Goal: Complete application form: Complete application form

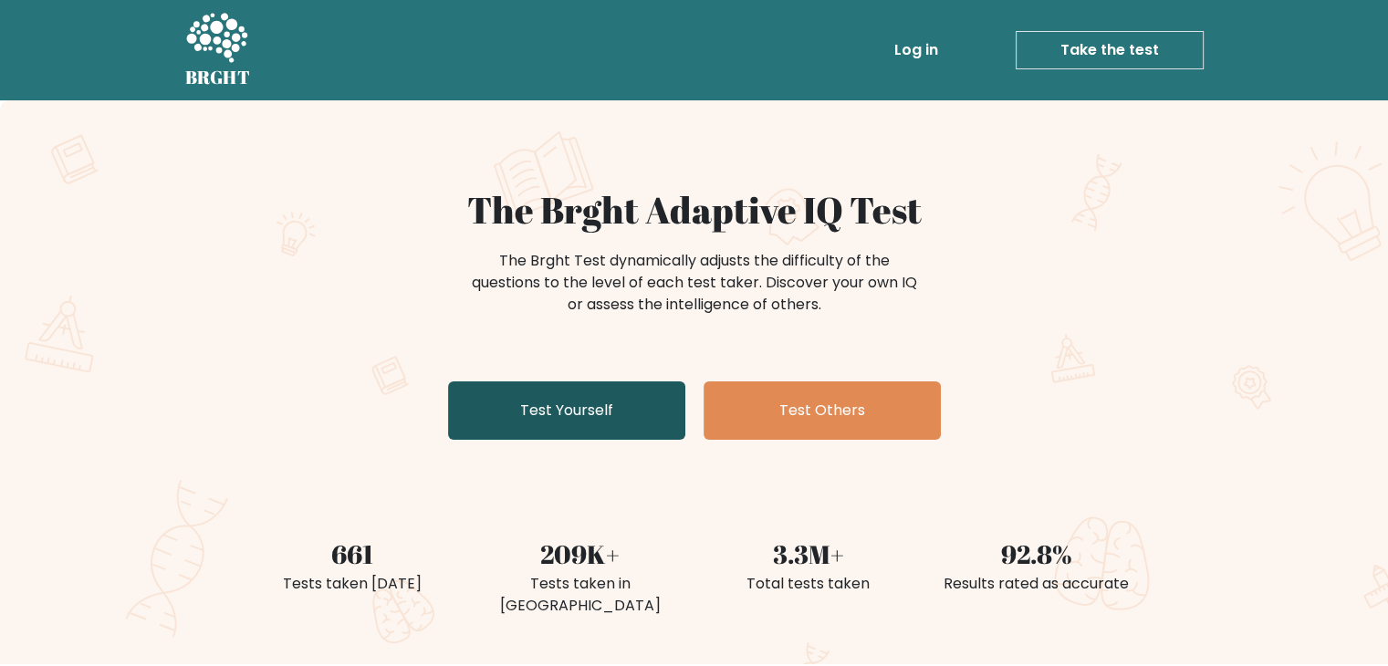
click at [533, 404] on link "Test Yourself" at bounding box center [566, 411] width 237 height 58
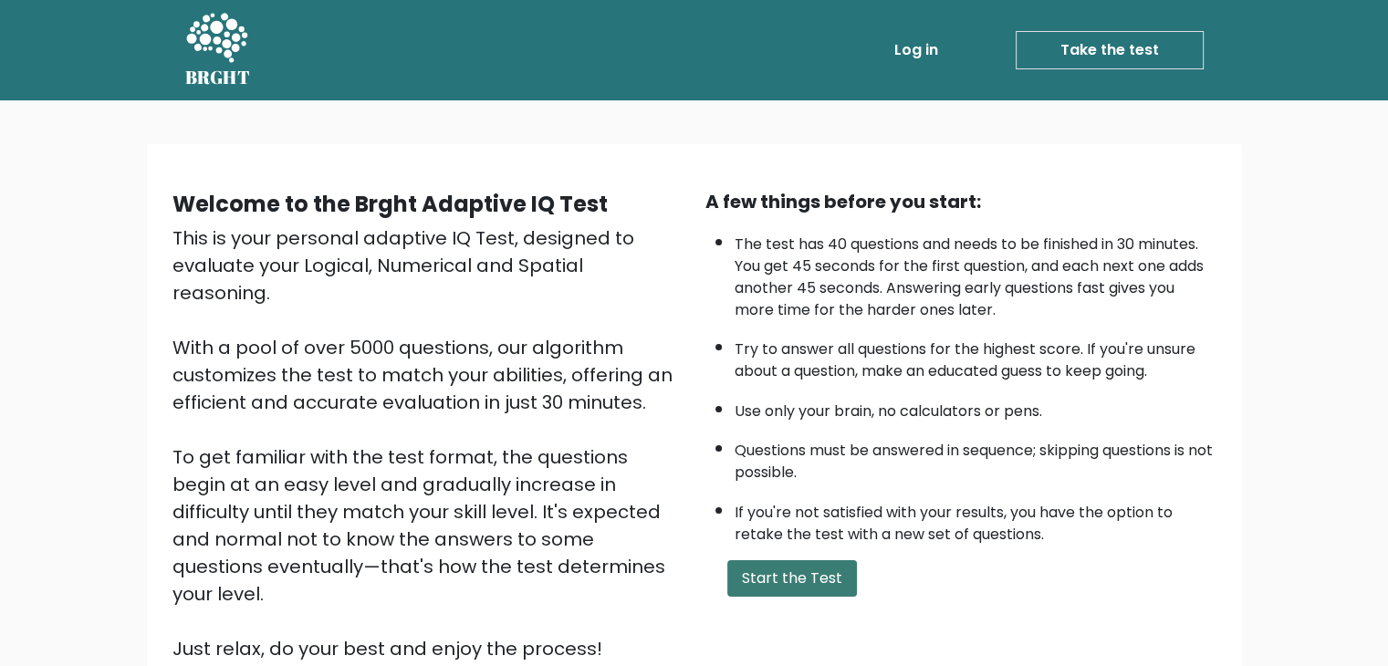
click at [820, 581] on button "Start the Test" at bounding box center [792, 578] width 130 height 37
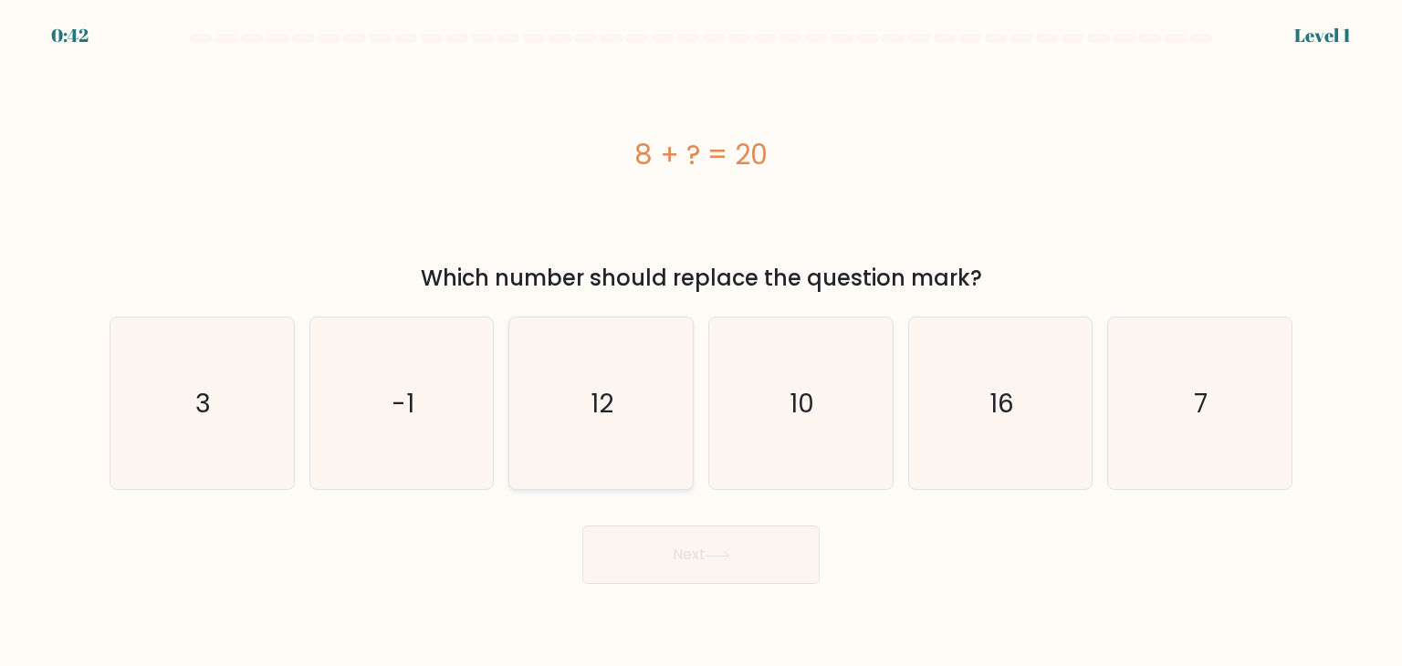
click at [603, 403] on text "12" at bounding box center [602, 403] width 23 height 37
click at [701, 342] on input "c. 12" at bounding box center [701, 337] width 1 height 9
radio input "true"
click at [702, 557] on button "Next" at bounding box center [700, 555] width 237 height 58
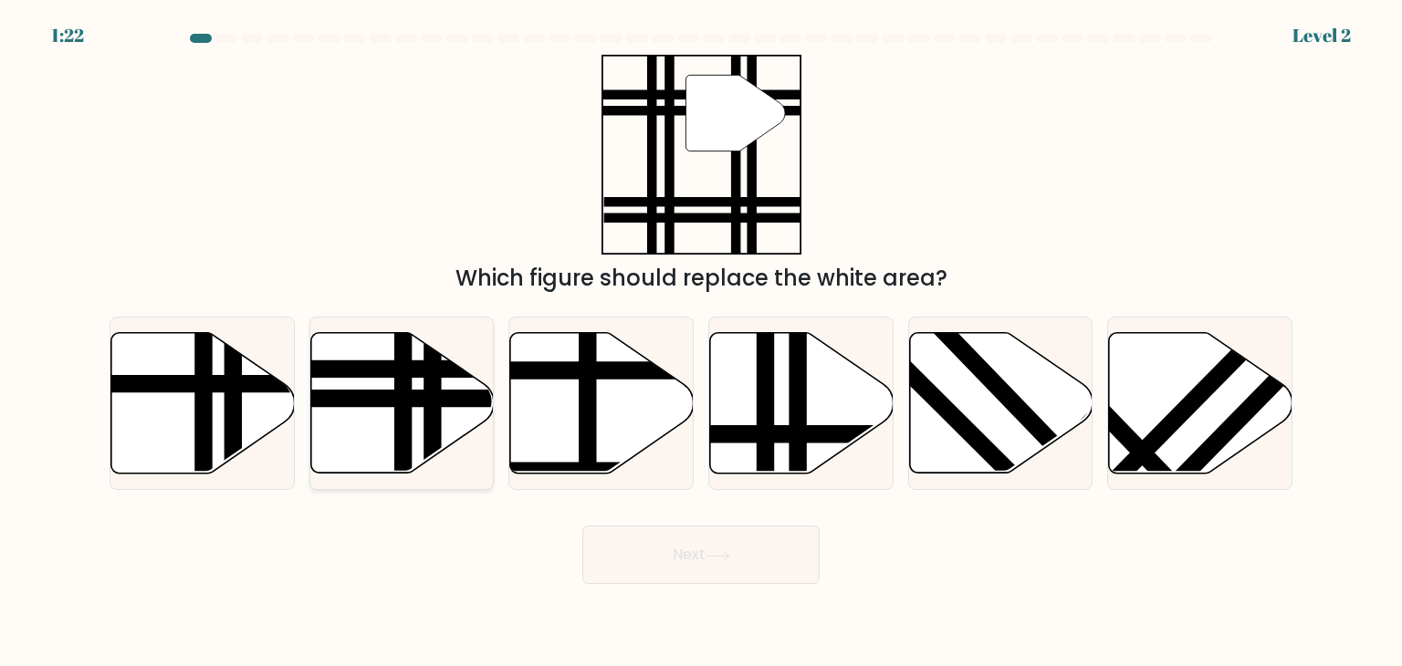
click at [358, 432] on icon at bounding box center [401, 403] width 183 height 141
click at [701, 342] on input "b." at bounding box center [701, 337] width 1 height 9
radio input "true"
click at [796, 555] on button "Next" at bounding box center [700, 555] width 237 height 58
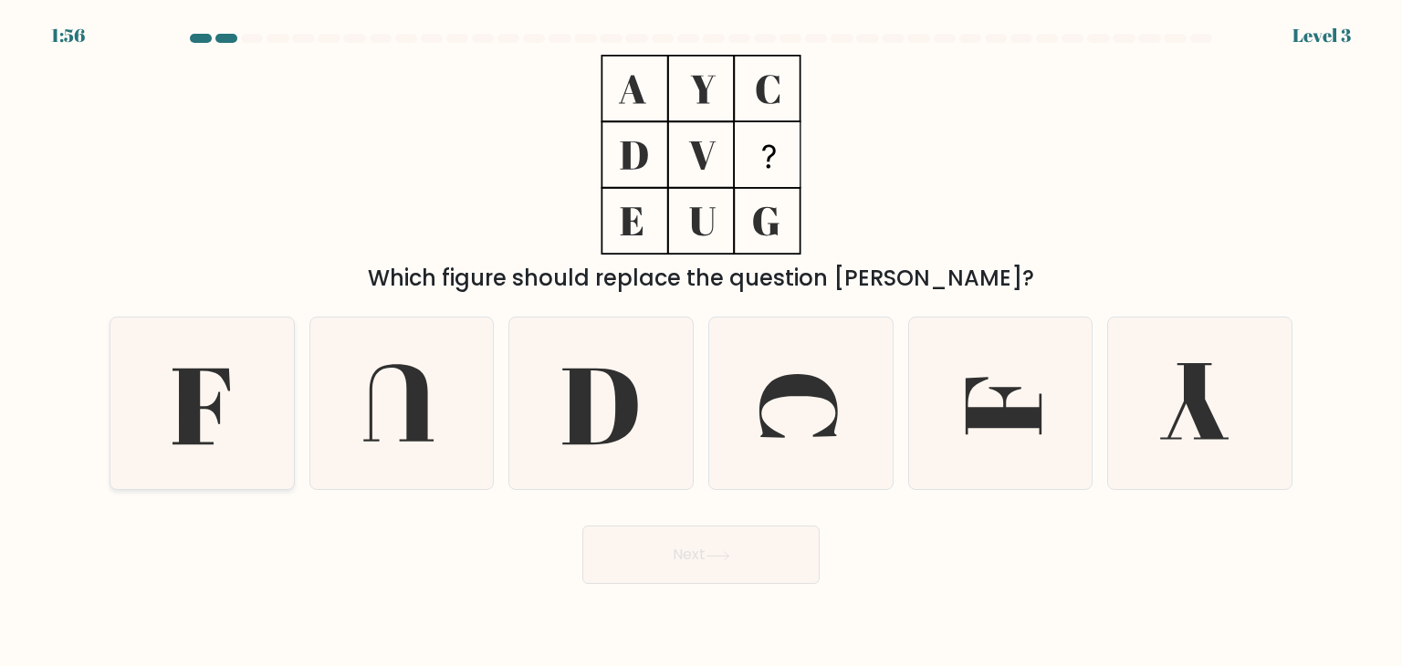
click at [201, 390] on icon at bounding box center [202, 404] width 172 height 172
click at [701, 342] on input "a." at bounding box center [701, 337] width 1 height 9
radio input "true"
click at [657, 549] on button "Next" at bounding box center [700, 555] width 237 height 58
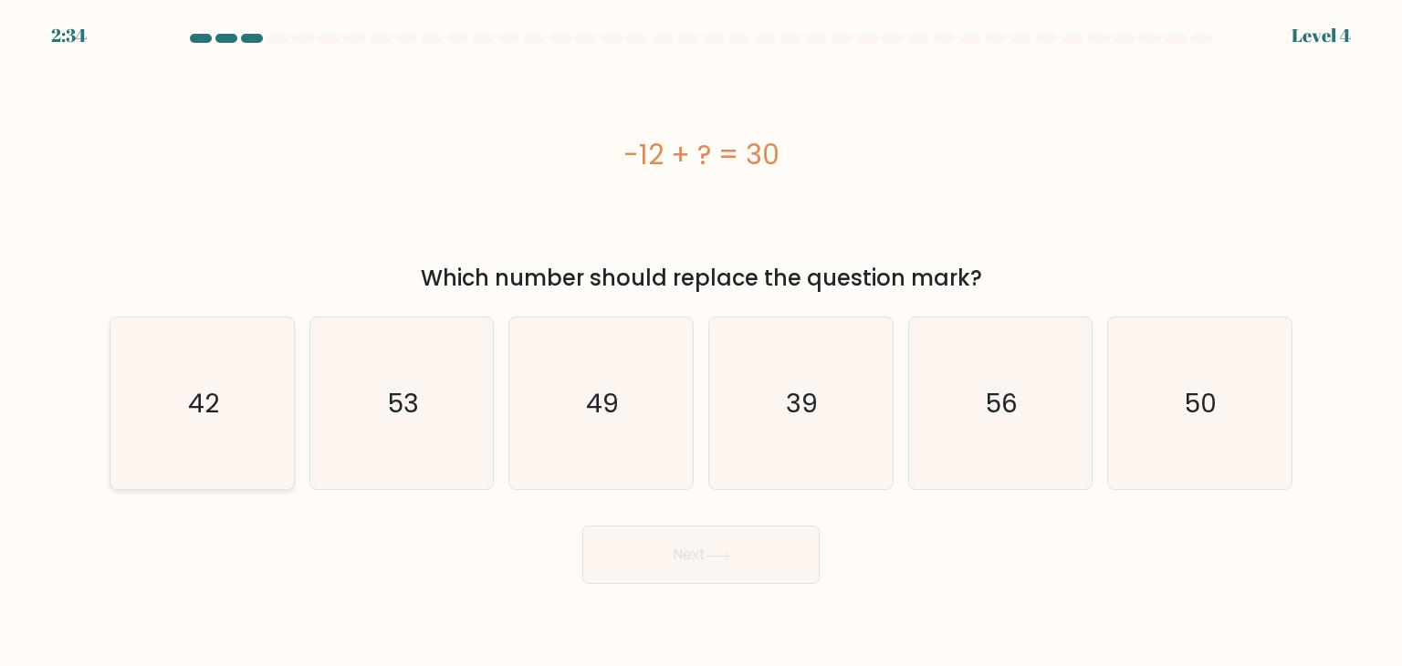
click at [214, 429] on icon "42" at bounding box center [202, 404] width 172 height 172
click at [701, 342] on input "a. 42" at bounding box center [701, 337] width 1 height 9
radio input "true"
click at [724, 570] on button "Next" at bounding box center [700, 555] width 237 height 58
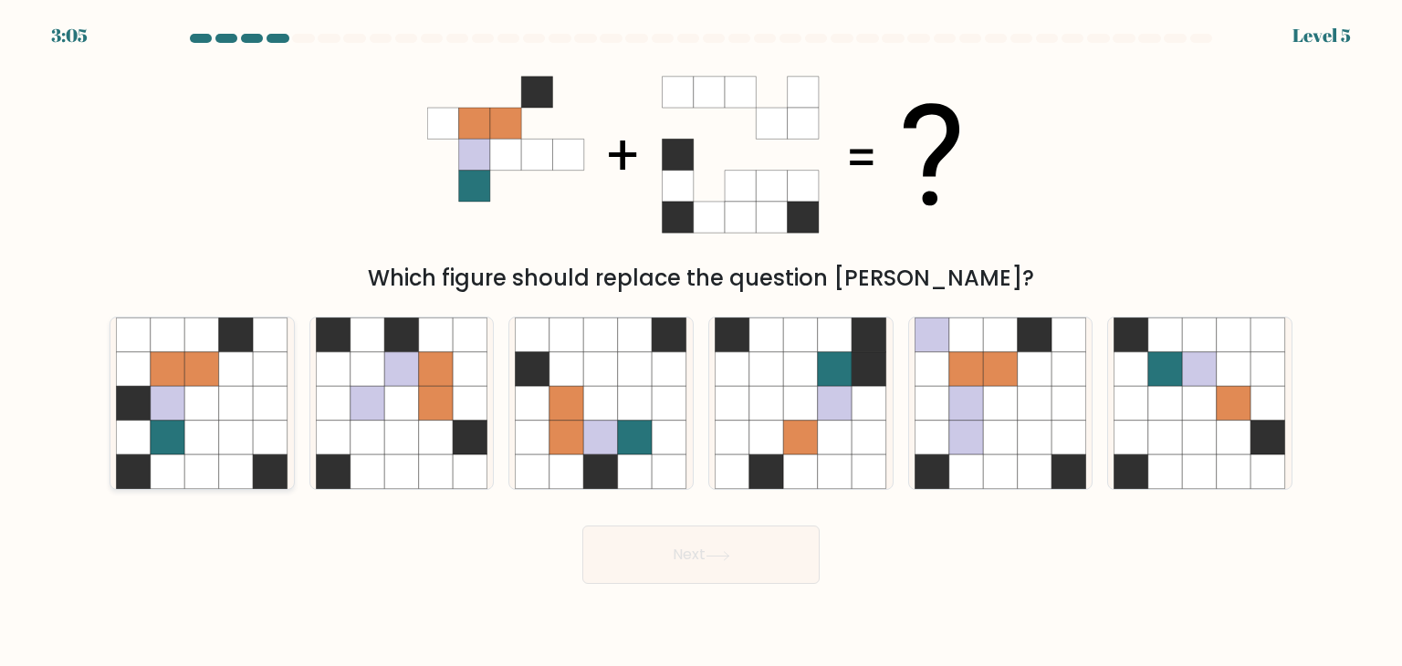
click at [131, 392] on icon at bounding box center [133, 403] width 35 height 35
click at [701, 342] on input "a." at bounding box center [701, 337] width 1 height 9
radio input "true"
click at [635, 532] on button "Next" at bounding box center [700, 555] width 237 height 58
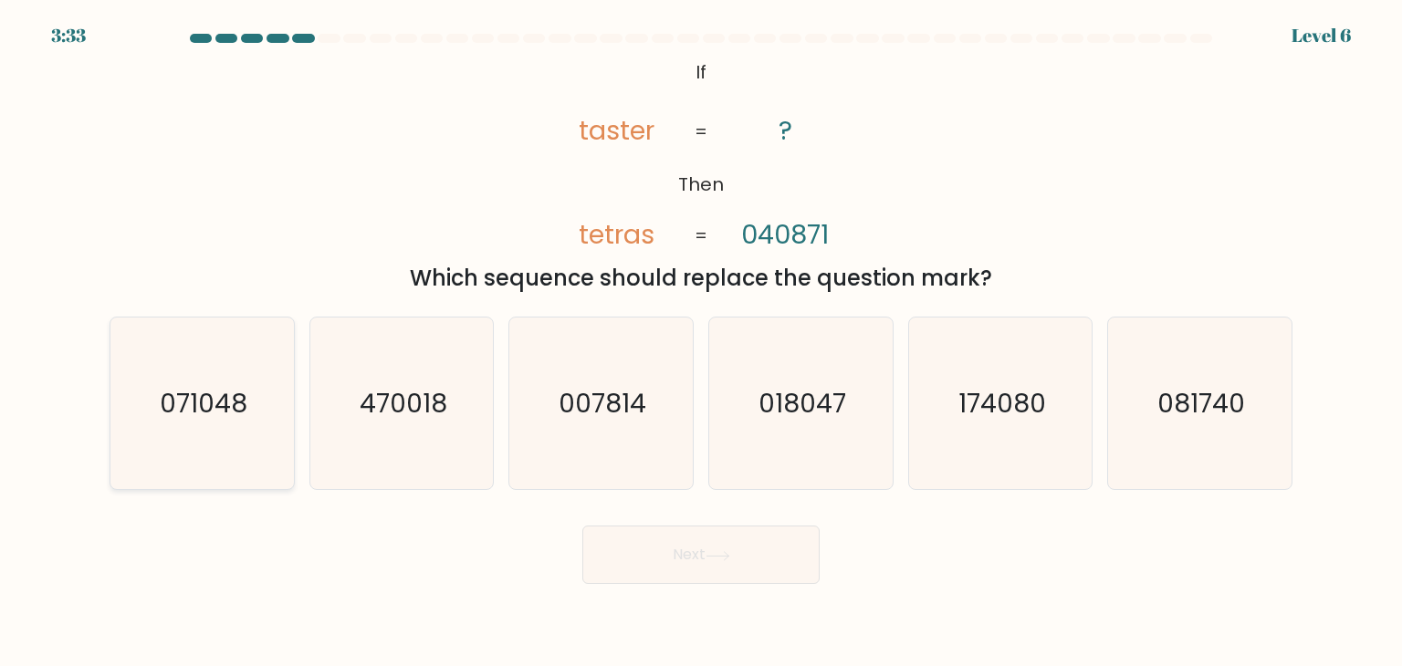
click at [199, 435] on icon "071048" at bounding box center [202, 404] width 172 height 172
click at [701, 342] on input "a. 071048" at bounding box center [701, 337] width 1 height 9
radio input "true"
click at [730, 553] on icon at bounding box center [718, 556] width 25 height 10
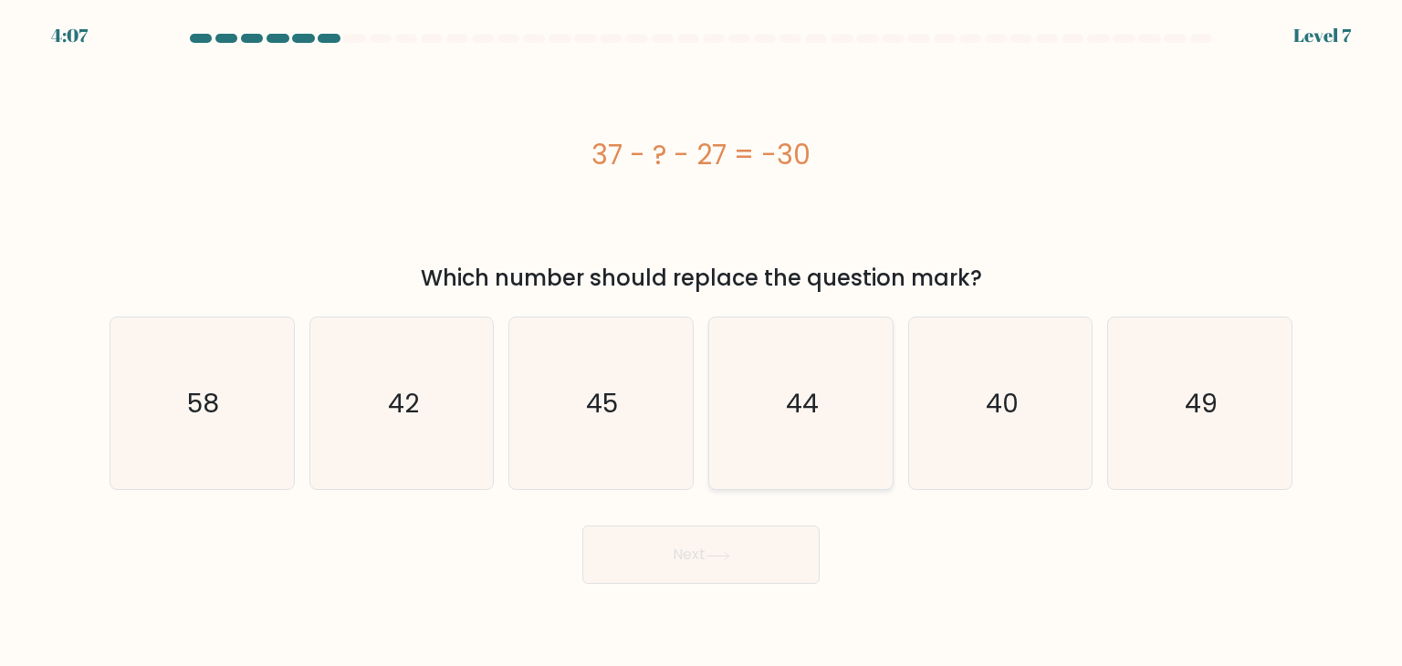
click at [794, 453] on icon "44" at bounding box center [801, 404] width 172 height 172
click at [702, 342] on input "d. 44" at bounding box center [701, 337] width 1 height 9
radio input "true"
click at [690, 582] on button "Next" at bounding box center [700, 555] width 237 height 58
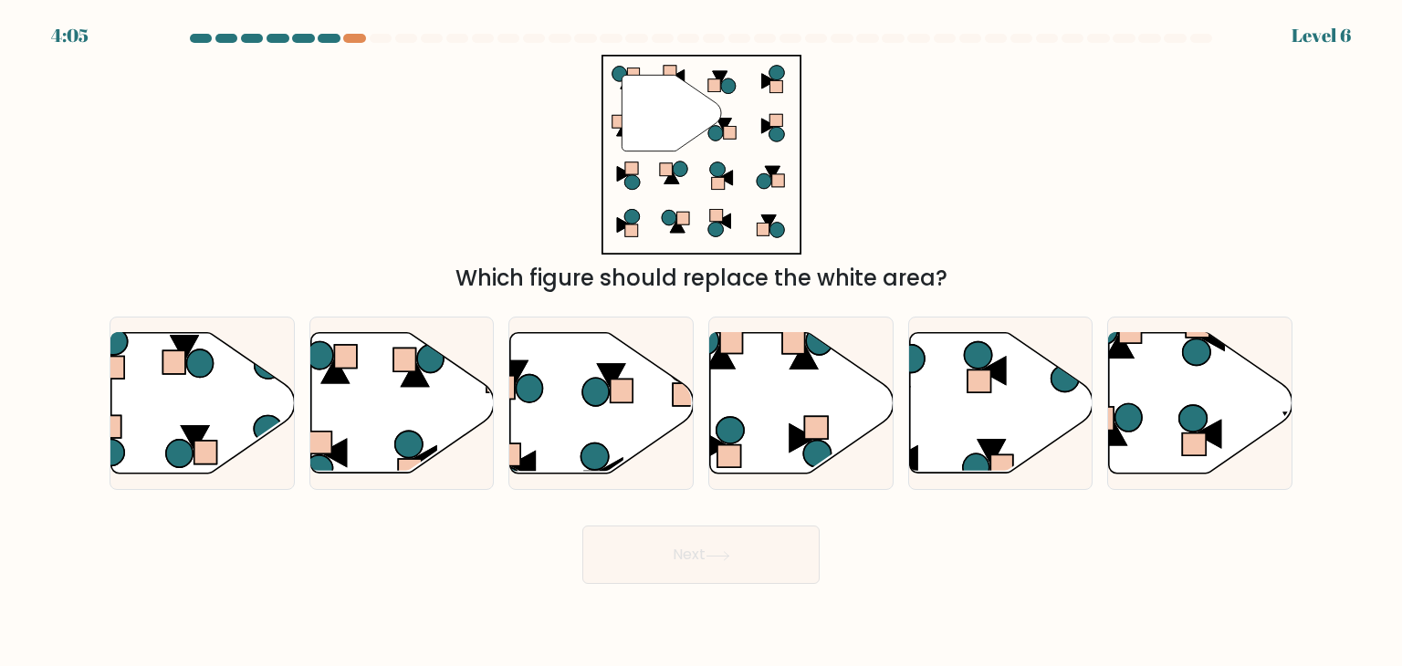
click at [735, 547] on button "Next" at bounding box center [700, 555] width 237 height 58
click at [741, 611] on body "4:41 Level 6" at bounding box center [701, 333] width 1402 height 666
click at [1150, 397] on icon at bounding box center [1200, 403] width 183 height 141
click at [702, 342] on input "f." at bounding box center [701, 337] width 1 height 9
radio input "true"
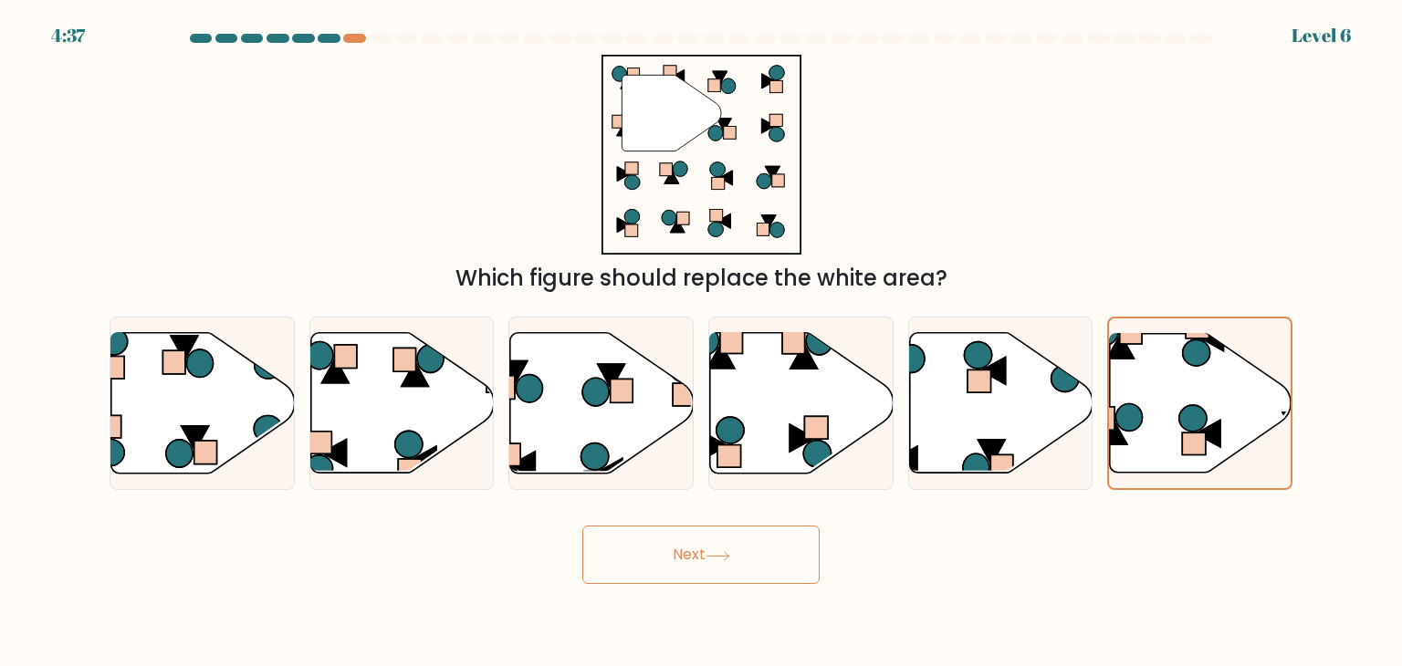
click at [736, 537] on button "Next" at bounding box center [700, 555] width 237 height 58
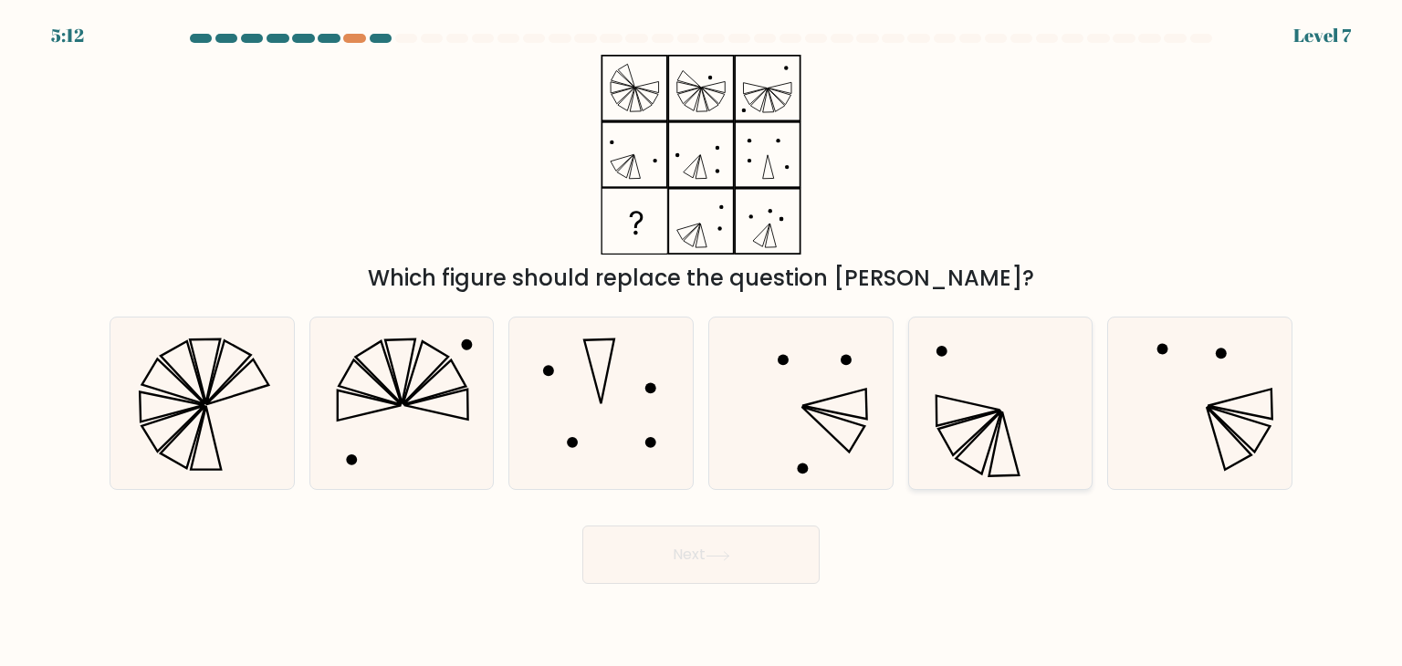
click at [971, 445] on icon at bounding box center [1001, 404] width 172 height 172
click at [702, 342] on input "e." at bounding box center [701, 337] width 1 height 9
radio input "true"
click at [723, 544] on button "Next" at bounding box center [700, 555] width 237 height 58
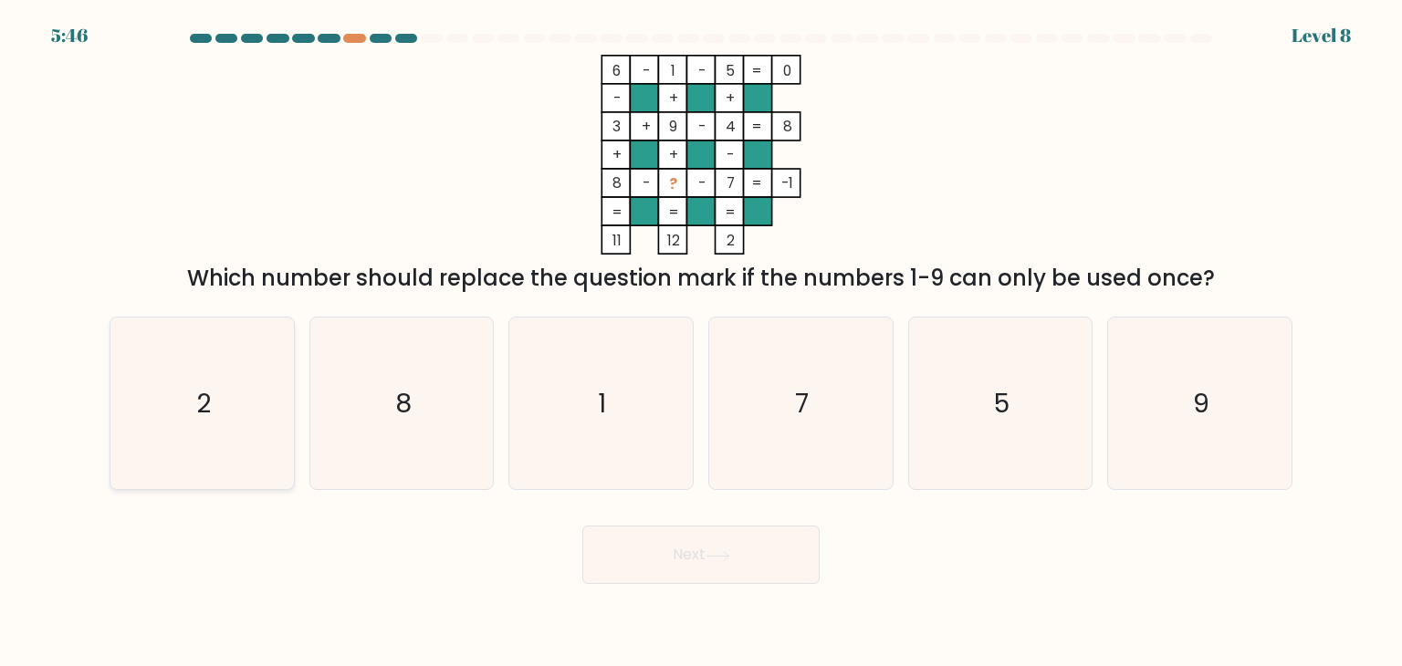
click at [207, 440] on icon "2" at bounding box center [202, 404] width 172 height 172
click at [701, 342] on input "a. 2" at bounding box center [701, 337] width 1 height 9
radio input "true"
click at [653, 548] on button "Next" at bounding box center [700, 555] width 237 height 58
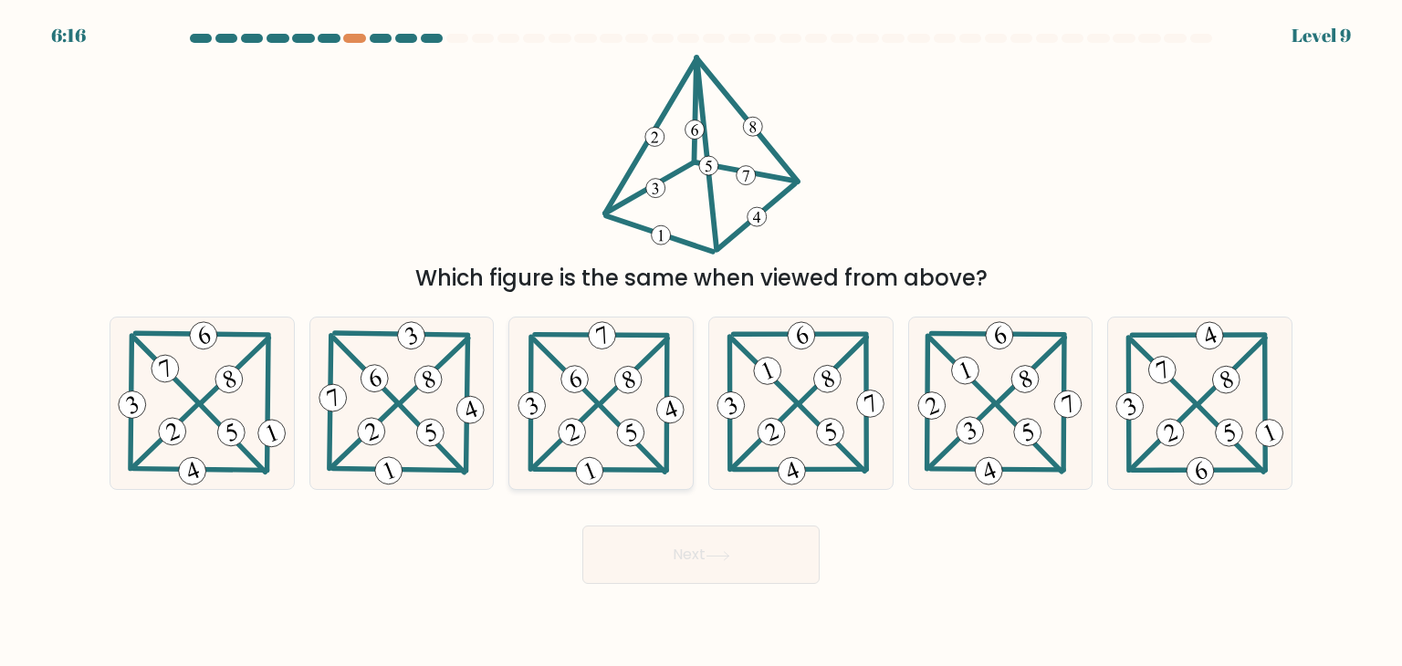
click at [602, 409] on 204 at bounding box center [633, 440] width 64 height 66
click at [701, 342] on input "c." at bounding box center [701, 337] width 1 height 9
radio input "true"
click at [652, 529] on button "Next" at bounding box center [700, 555] width 237 height 58
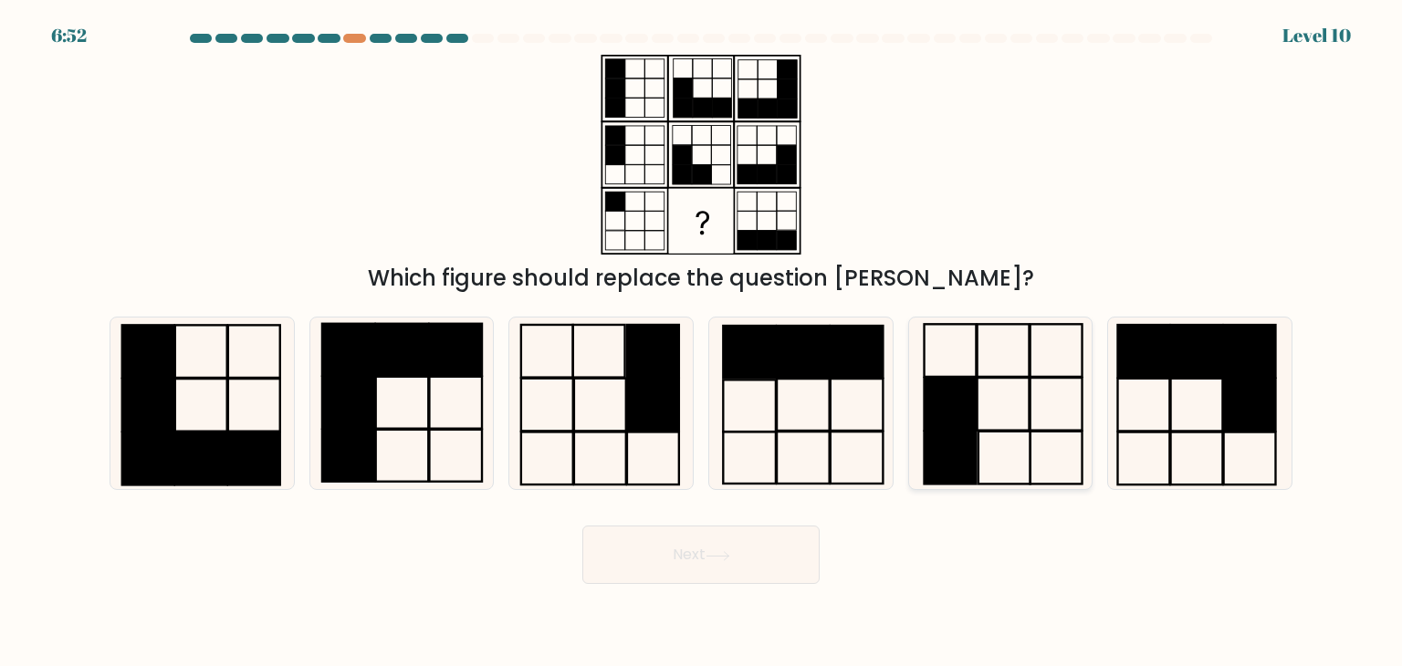
click at [999, 384] on icon at bounding box center [1001, 404] width 172 height 172
click at [702, 342] on input "e." at bounding box center [701, 337] width 1 height 9
radio input "true"
click at [770, 545] on button "Next" at bounding box center [700, 555] width 237 height 58
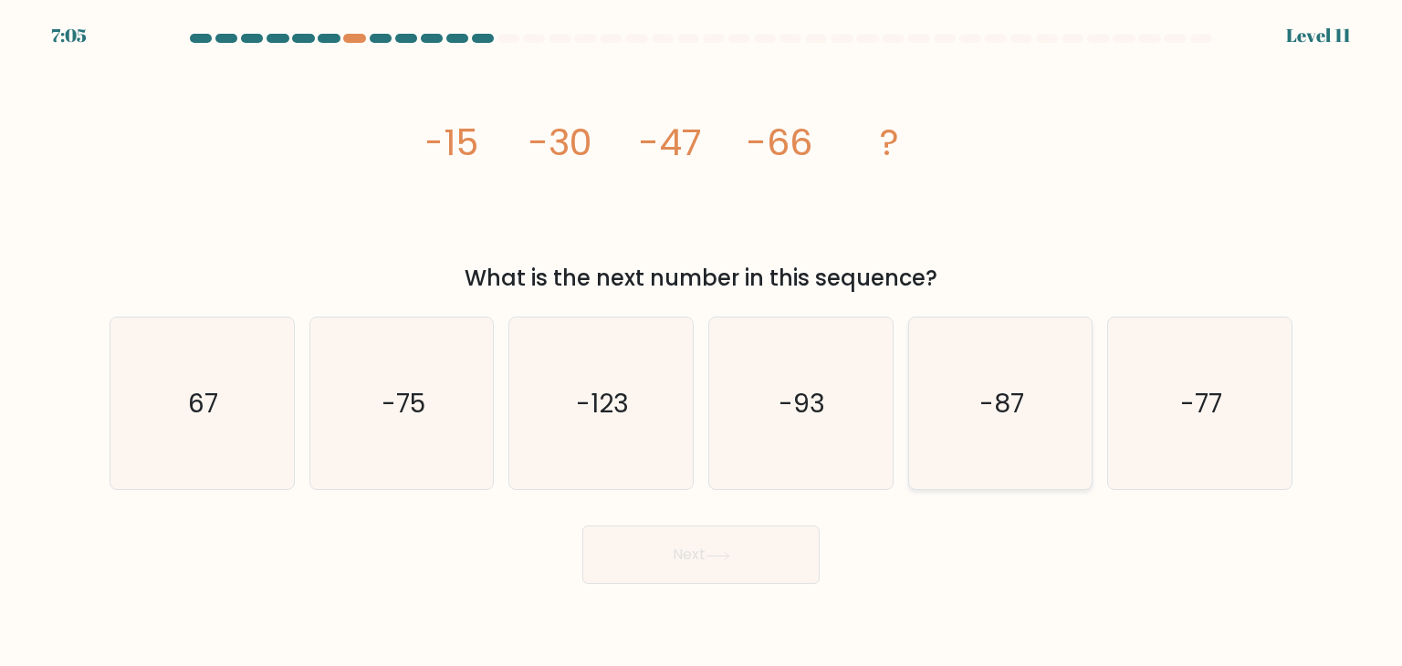
click at [981, 380] on icon "-87" at bounding box center [1001, 404] width 172 height 172
click at [702, 342] on input "e. -87" at bounding box center [701, 337] width 1 height 9
radio input "true"
click at [705, 539] on button "Next" at bounding box center [700, 555] width 237 height 58
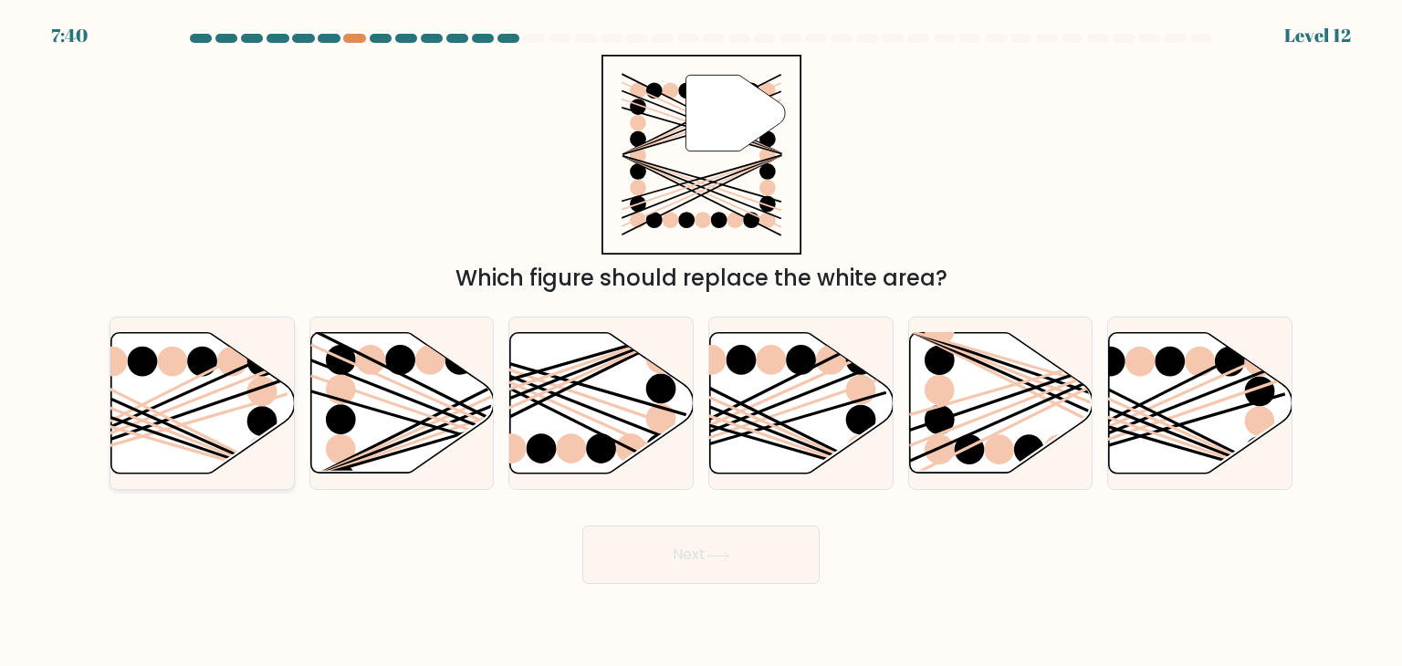
click at [157, 382] on icon at bounding box center [202, 403] width 183 height 141
click at [701, 342] on input "a." at bounding box center [701, 337] width 1 height 9
radio input "true"
click at [1135, 404] on icon at bounding box center [1200, 403] width 183 height 141
click at [702, 342] on input "f." at bounding box center [701, 337] width 1 height 9
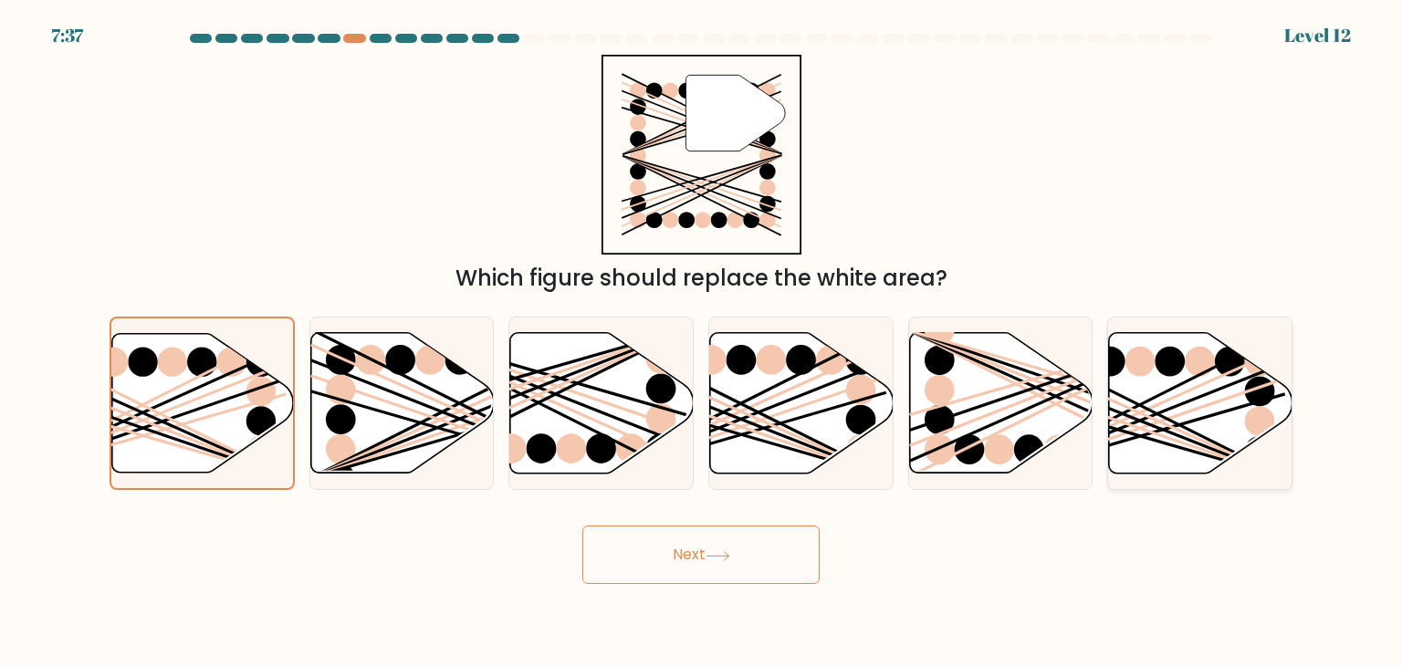
radio input "true"
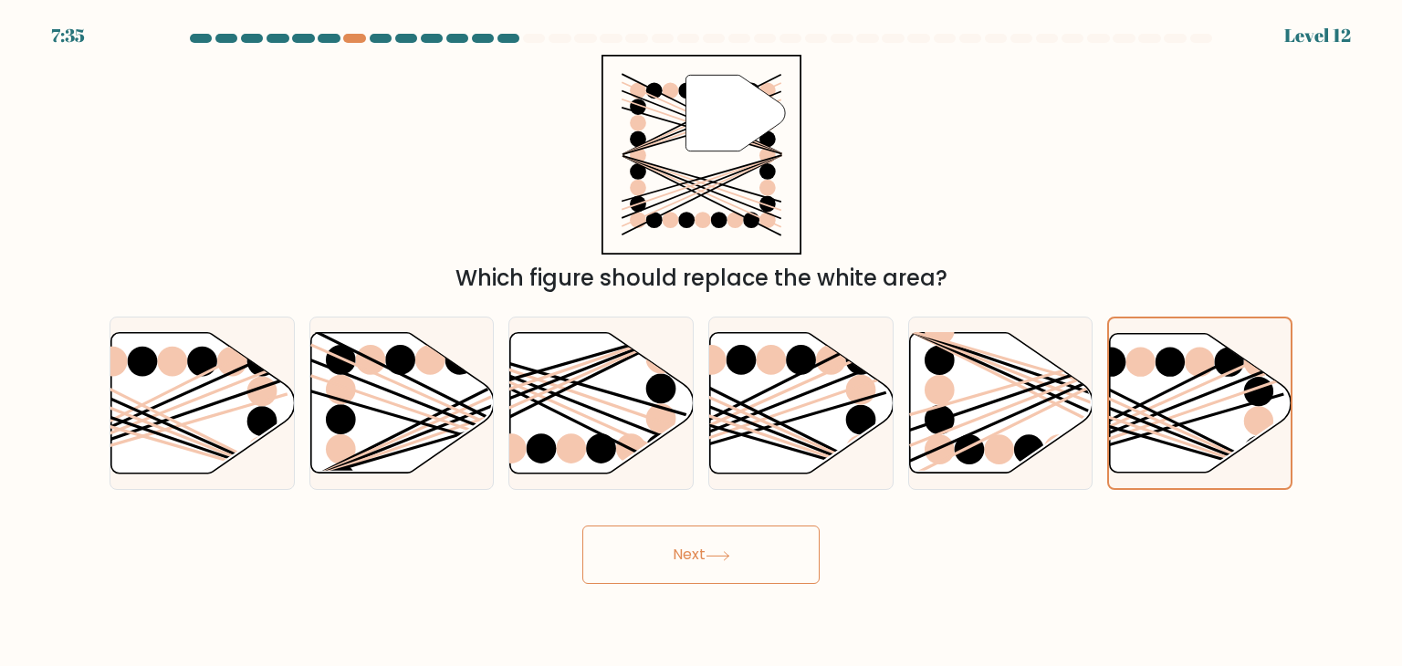
click at [728, 553] on icon at bounding box center [718, 556] width 25 height 10
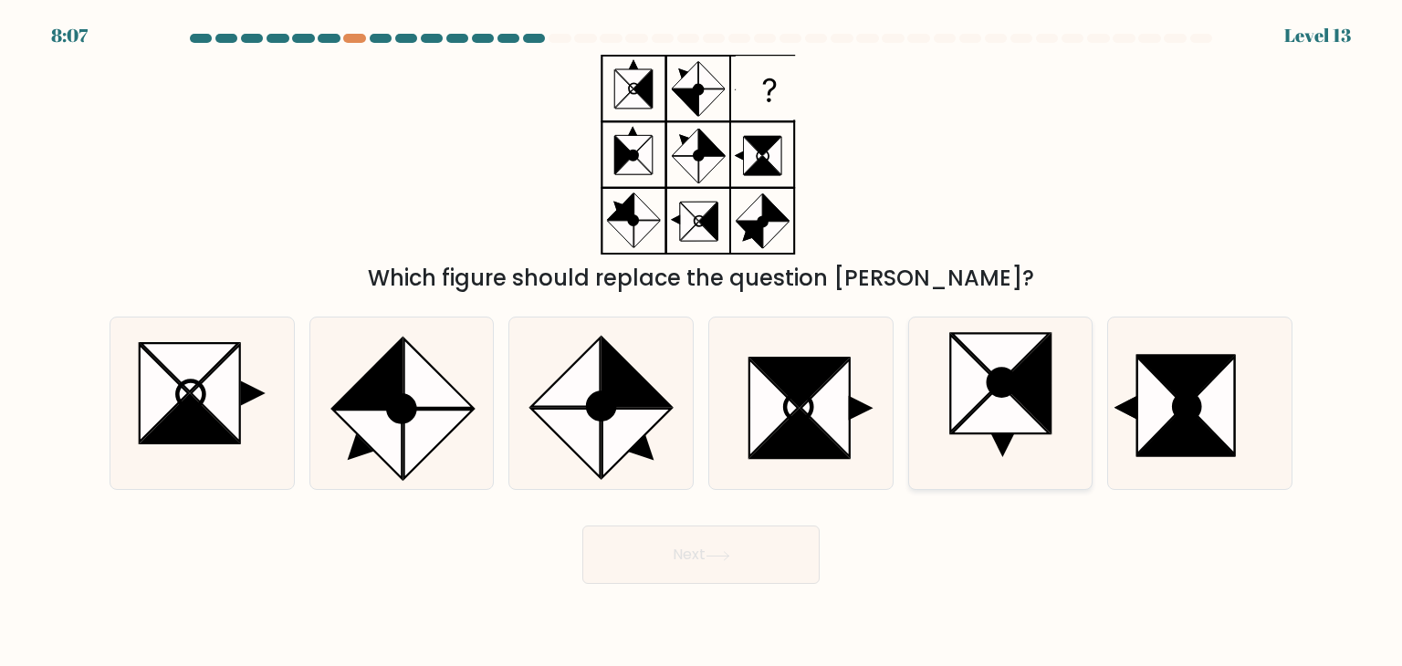
click at [1014, 362] on icon at bounding box center [1001, 357] width 98 height 48
click at [702, 342] on input "e." at bounding box center [701, 337] width 1 height 9
radio input "true"
click at [701, 539] on button "Next" at bounding box center [700, 555] width 237 height 58
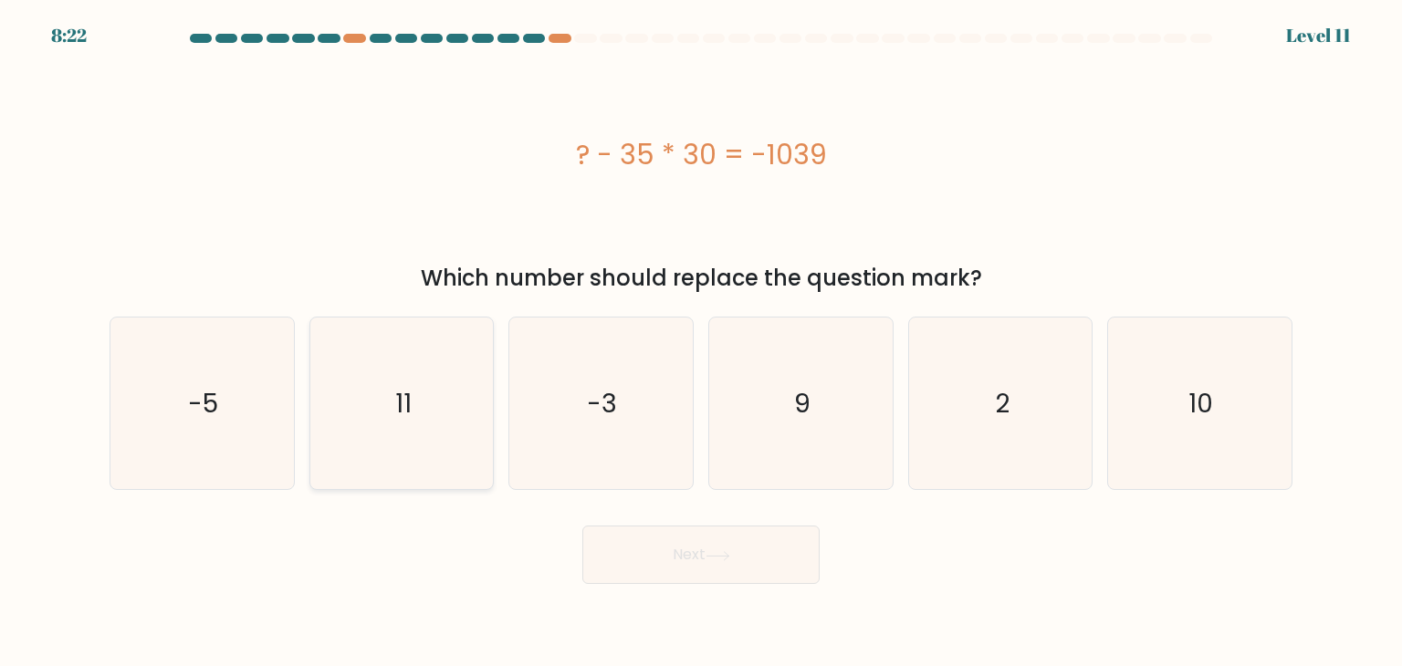
click at [383, 421] on icon "11" at bounding box center [402, 404] width 172 height 172
click at [701, 342] on input "b. 11" at bounding box center [701, 337] width 1 height 9
radio input "true"
click at [634, 553] on button "Next" at bounding box center [700, 555] width 237 height 58
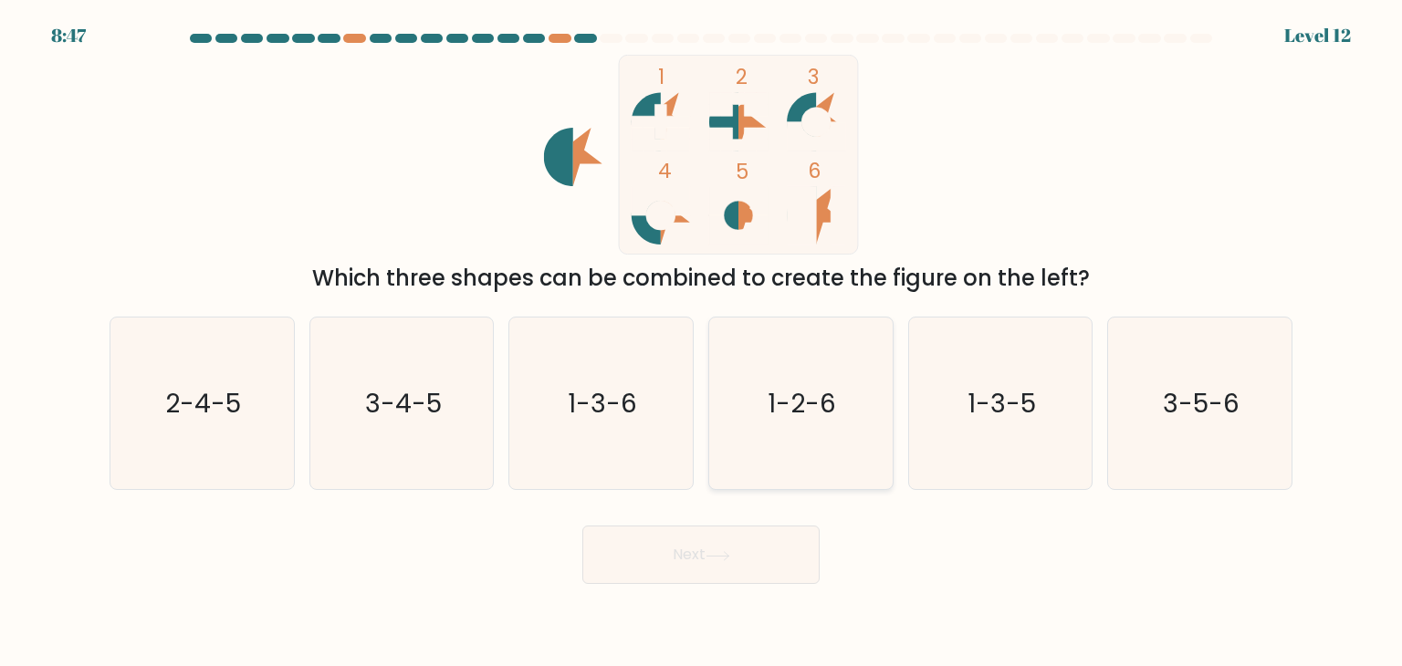
click at [787, 399] on text "1-2-6" at bounding box center [803, 403] width 68 height 37
click at [702, 342] on input "d. 1-2-6" at bounding box center [701, 337] width 1 height 9
radio input "true"
click at [662, 563] on button "Next" at bounding box center [700, 555] width 237 height 58
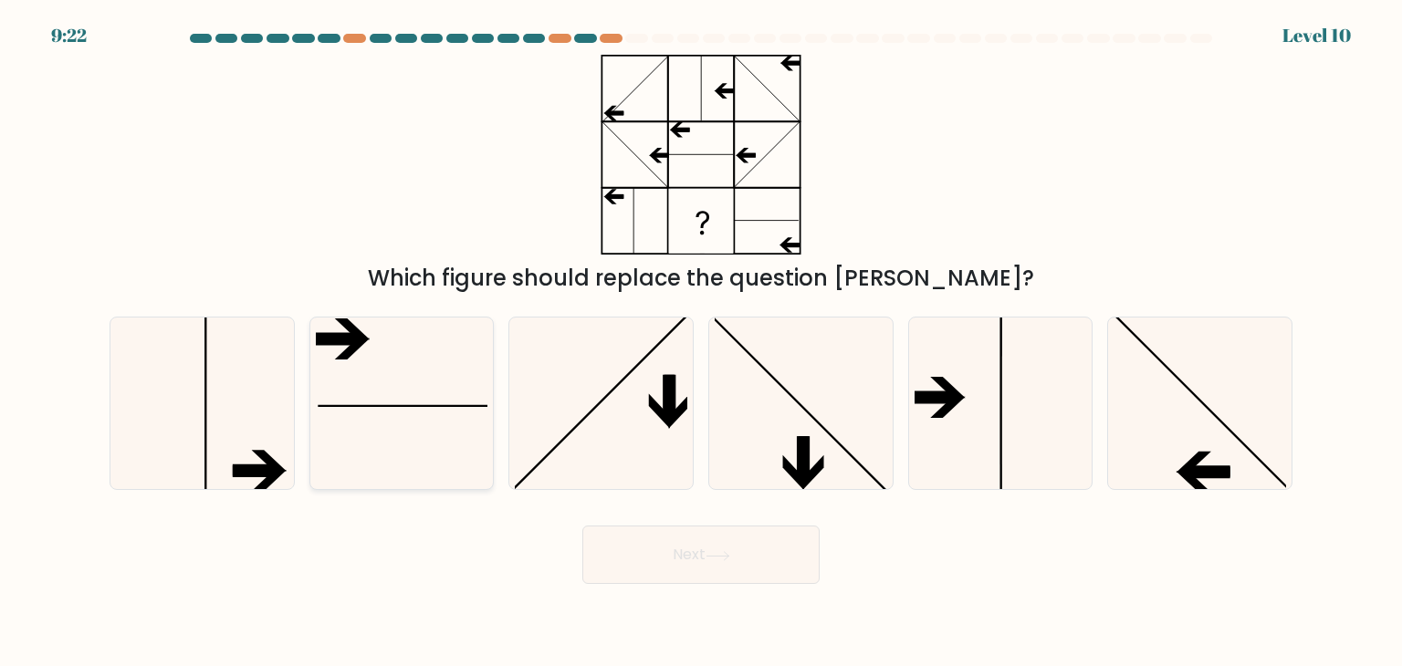
click at [383, 440] on icon at bounding box center [402, 404] width 172 height 172
click at [701, 342] on input "b." at bounding box center [701, 337] width 1 height 9
radio input "true"
click at [675, 557] on button "Next" at bounding box center [700, 555] width 237 height 58
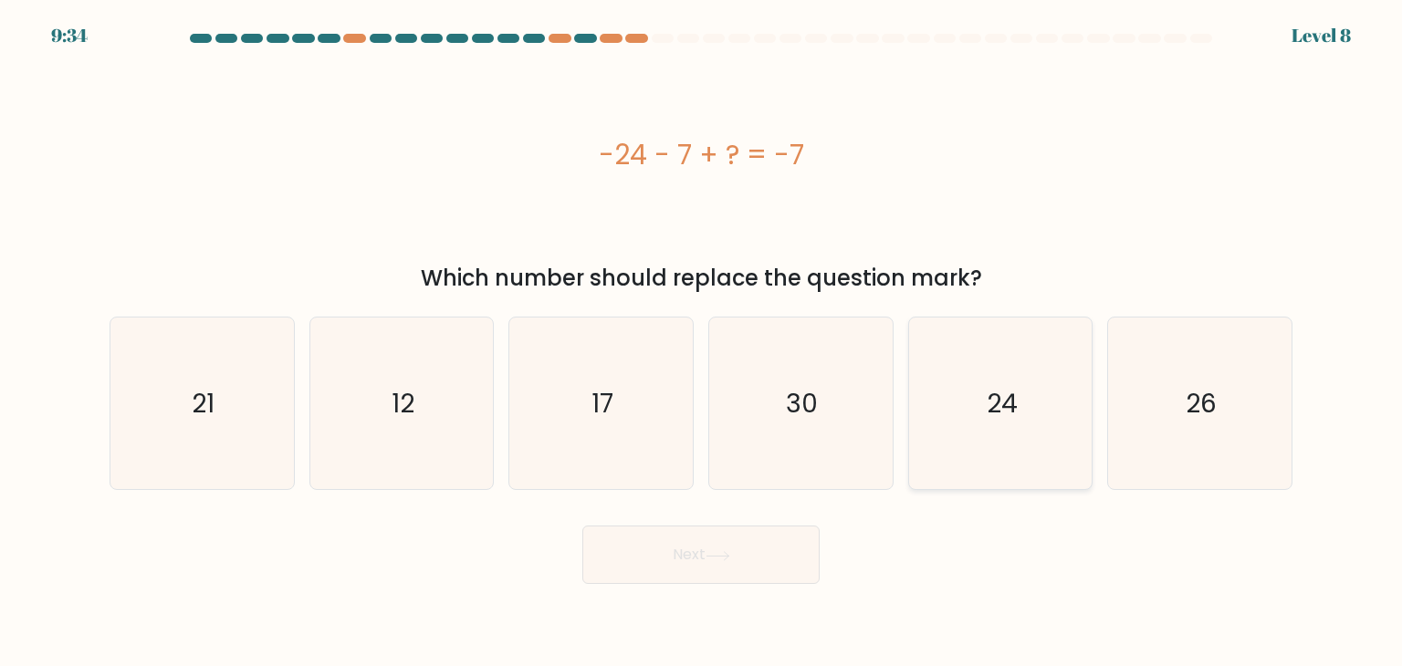
click at [1039, 407] on icon "24" at bounding box center [1001, 404] width 172 height 172
click at [702, 342] on input "e. 24" at bounding box center [701, 337] width 1 height 9
radio input "true"
click at [681, 553] on button "Next" at bounding box center [700, 555] width 237 height 58
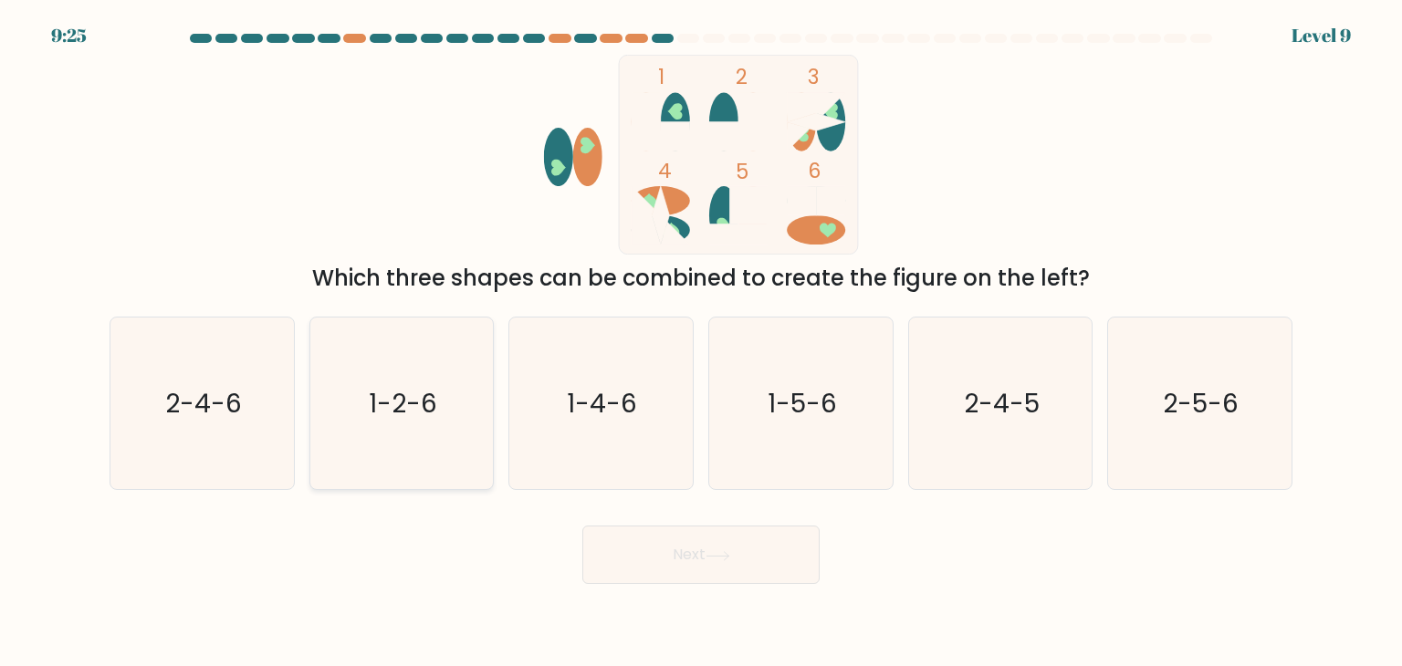
click at [414, 413] on text "1-2-6" at bounding box center [403, 403] width 68 height 37
click at [701, 342] on input "b. 1-2-6" at bounding box center [701, 337] width 1 height 9
radio input "true"
click at [671, 549] on button "Next" at bounding box center [700, 555] width 237 height 58
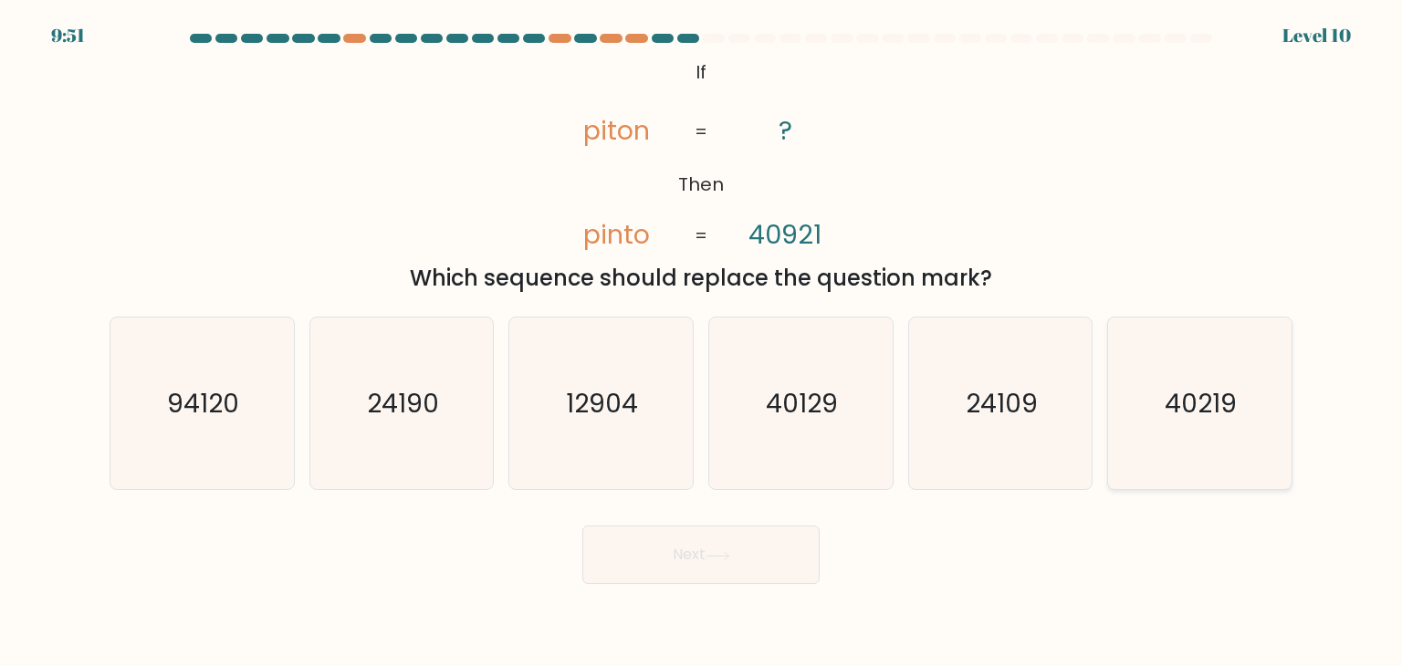
click at [1245, 446] on icon "40219" at bounding box center [1200, 404] width 172 height 172
click at [702, 342] on input "f. 40219" at bounding box center [701, 337] width 1 height 9
radio input "true"
click at [739, 572] on button "Next" at bounding box center [700, 555] width 237 height 58
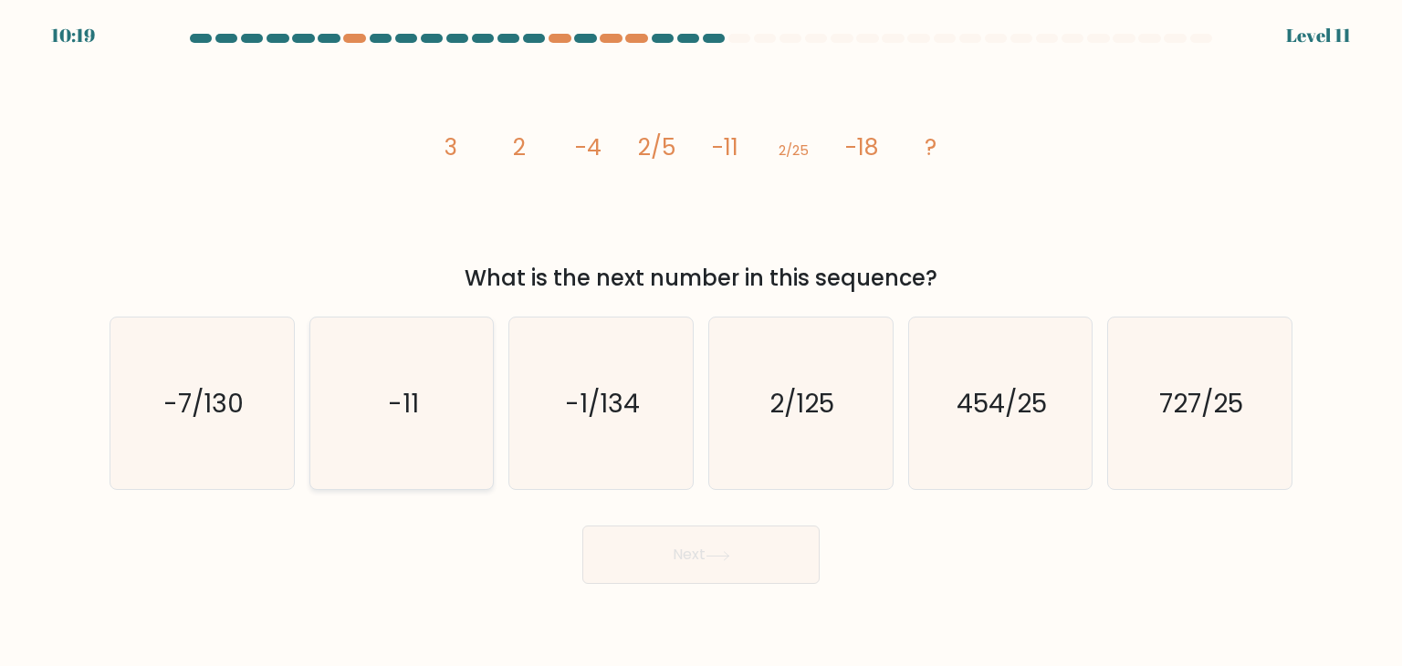
click at [453, 411] on icon "-11" at bounding box center [402, 404] width 172 height 172
click at [701, 342] on input "b. -11" at bounding box center [701, 337] width 1 height 9
radio input "true"
click at [644, 541] on button "Next" at bounding box center [700, 555] width 237 height 58
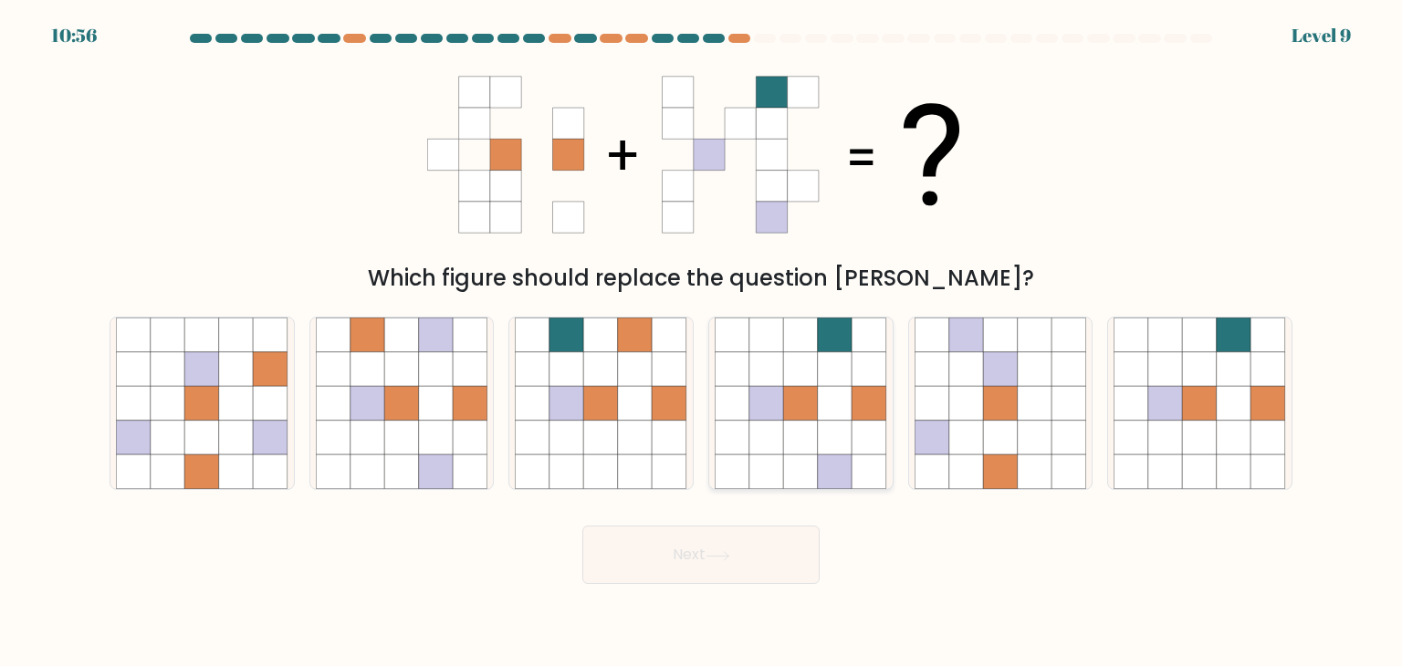
click at [771, 356] on icon at bounding box center [766, 369] width 35 height 35
click at [702, 342] on input "d." at bounding box center [701, 337] width 1 height 9
radio input "true"
click at [692, 558] on button "Next" at bounding box center [700, 555] width 237 height 58
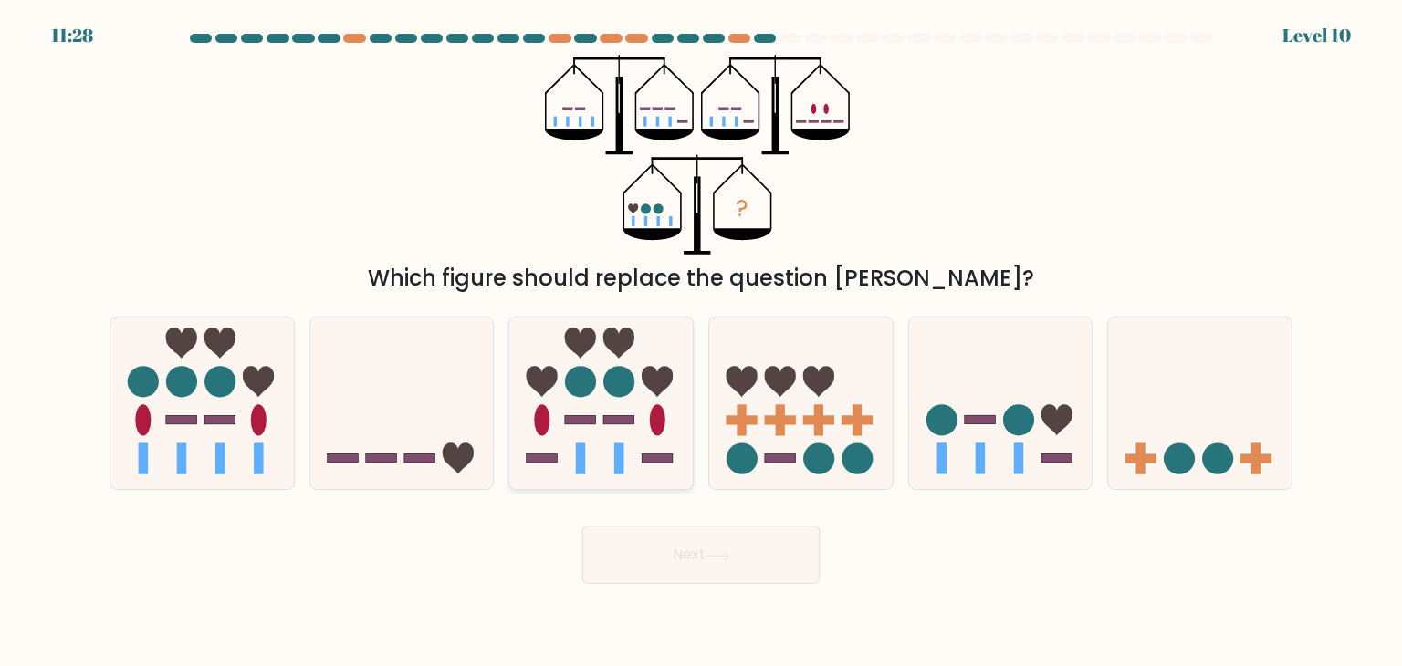
click at [542, 383] on icon at bounding box center [542, 381] width 31 height 31
click at [701, 342] on input "c." at bounding box center [701, 337] width 1 height 9
radio input "true"
click at [619, 531] on button "Next" at bounding box center [700, 555] width 237 height 58
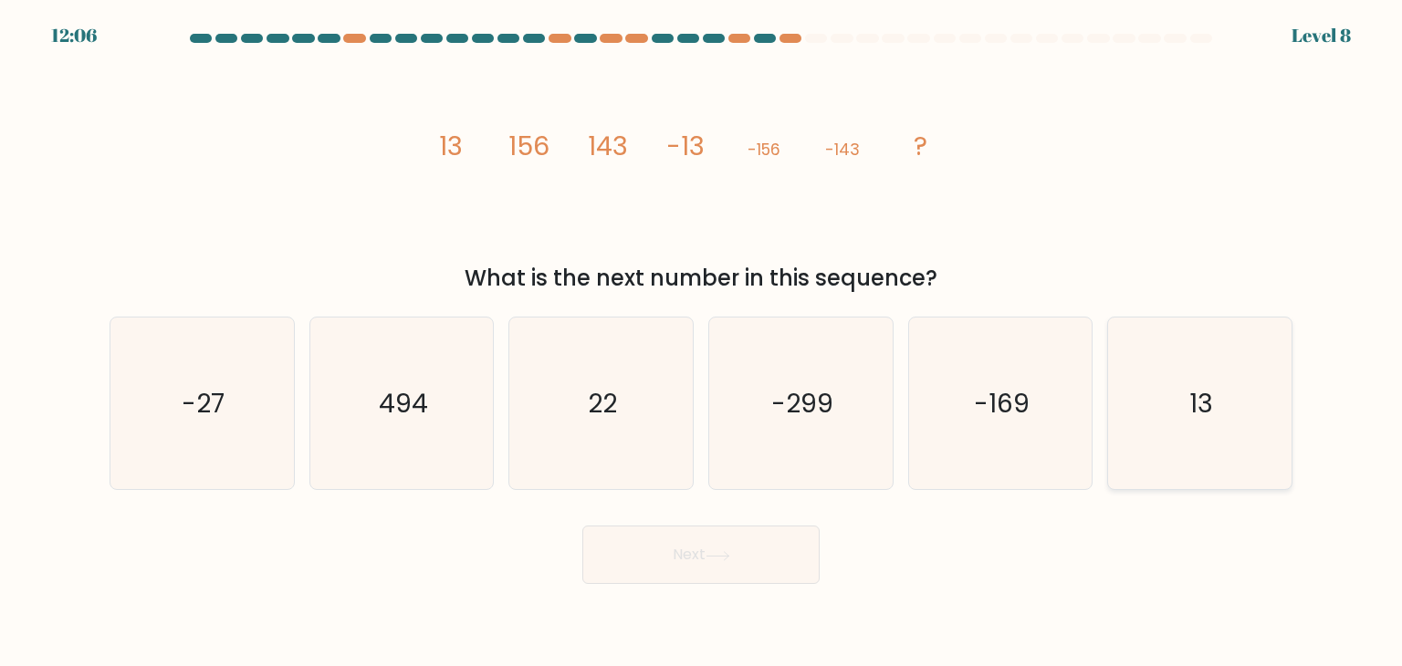
click at [1232, 382] on icon "13" at bounding box center [1200, 404] width 172 height 172
click at [702, 342] on input "f. 13" at bounding box center [701, 337] width 1 height 9
radio input "true"
click at [741, 538] on button "Next" at bounding box center [700, 555] width 237 height 58
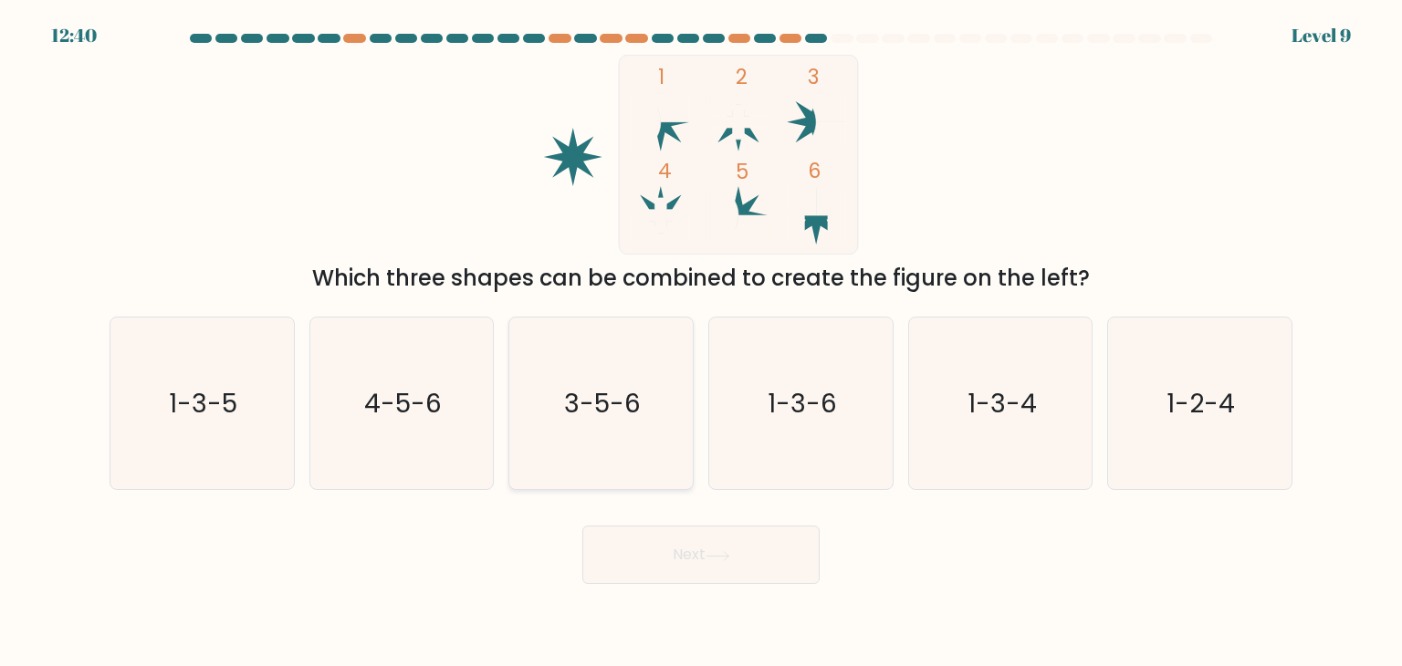
click at [583, 358] on icon "3-5-6" at bounding box center [601, 404] width 172 height 172
click at [701, 342] on input "c. 3-5-6" at bounding box center [701, 337] width 1 height 9
radio input "true"
click at [652, 553] on button "Next" at bounding box center [700, 555] width 237 height 58
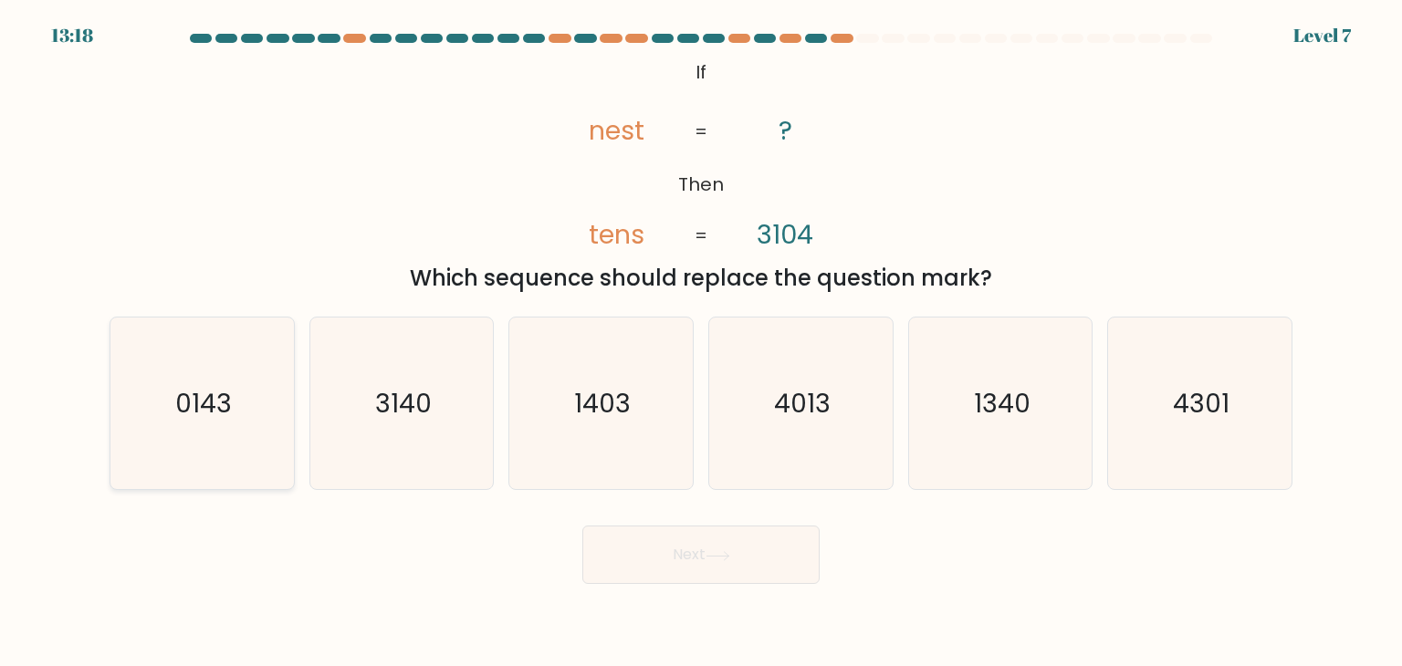
click at [181, 441] on icon "0143" at bounding box center [202, 404] width 172 height 172
click at [701, 342] on input "a. 0143" at bounding box center [701, 337] width 1 height 9
radio input "true"
click at [592, 556] on button "Next" at bounding box center [700, 555] width 237 height 58
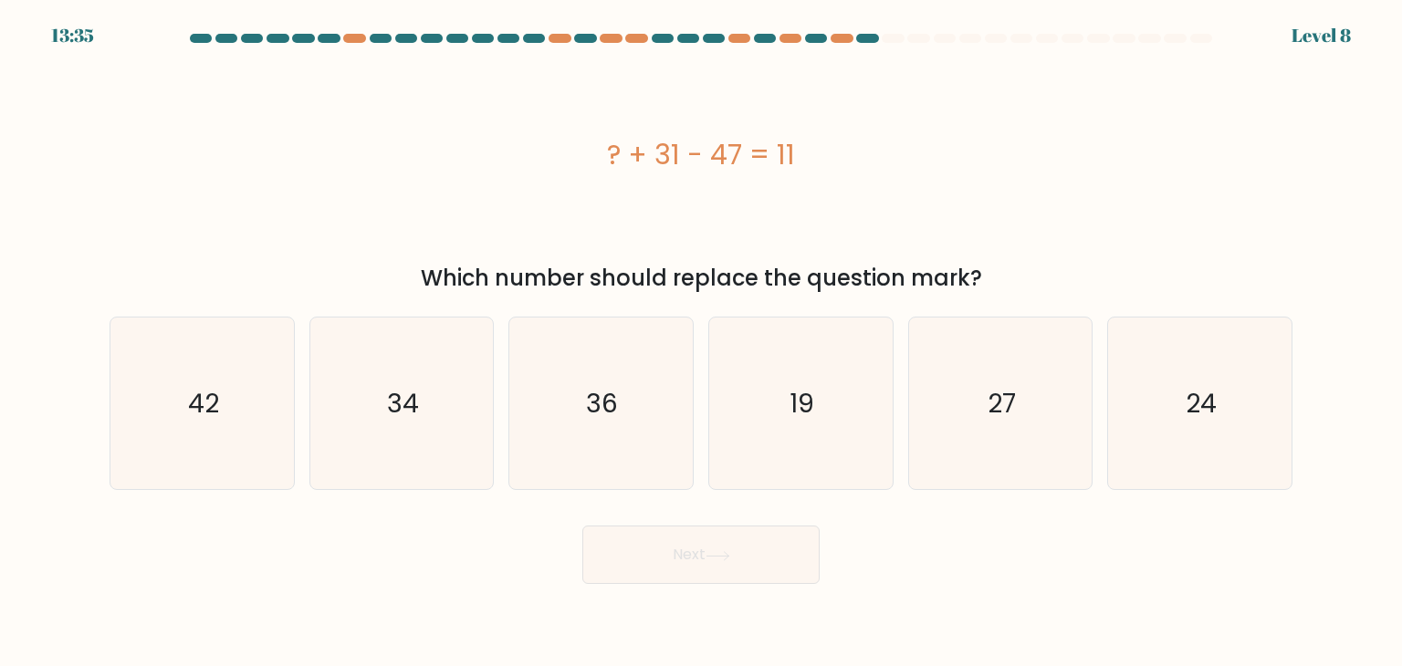
click at [302, 417] on div "b. 34" at bounding box center [402, 403] width 200 height 173
click at [375, 376] on icon "34" at bounding box center [402, 404] width 172 height 172
click at [701, 342] on input "b. 34" at bounding box center [701, 337] width 1 height 9
radio input "true"
click at [791, 386] on text "19" at bounding box center [802, 403] width 25 height 37
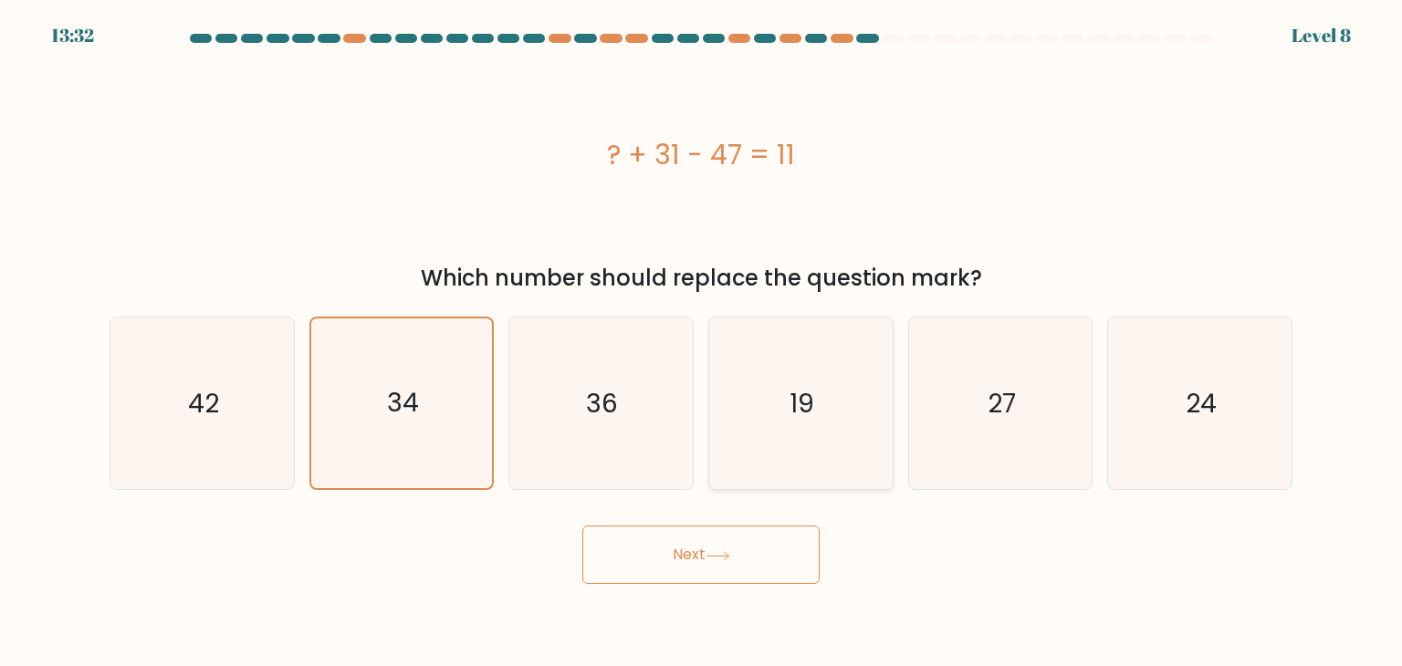
click at [702, 342] on input "d. 19" at bounding box center [701, 337] width 1 height 9
radio input "true"
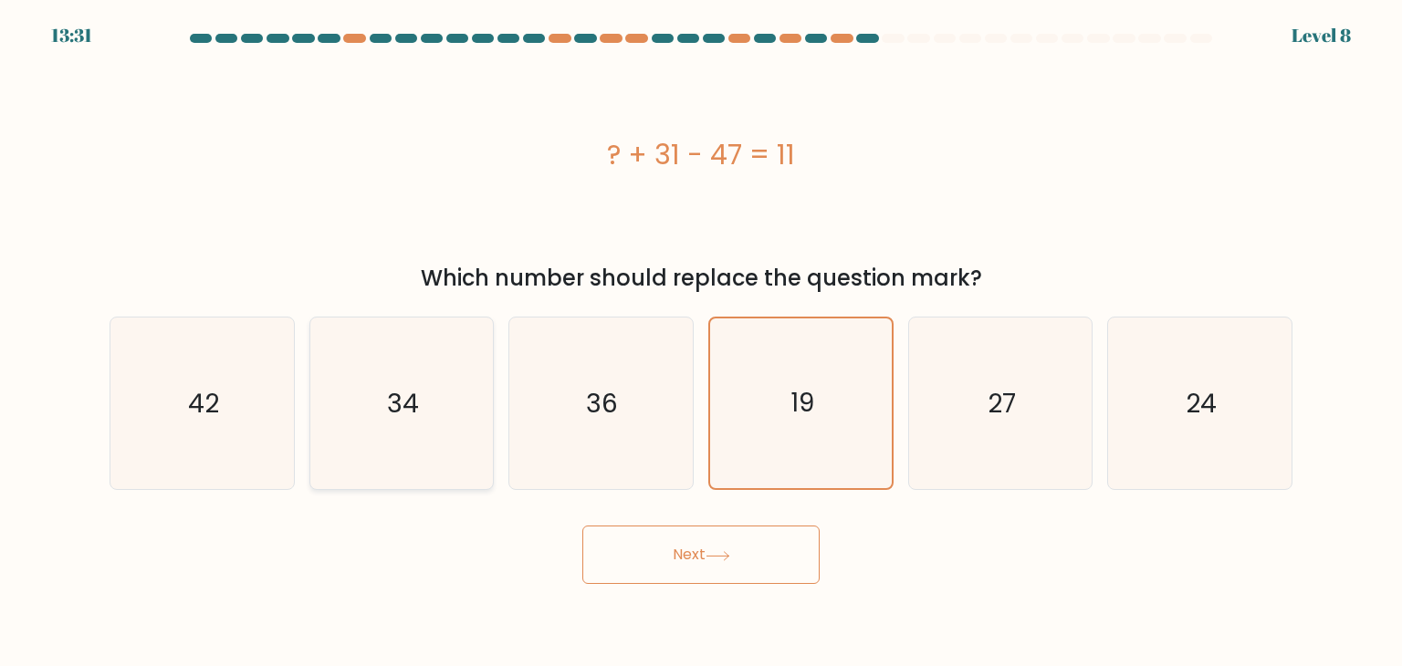
click at [438, 424] on icon "34" at bounding box center [402, 404] width 172 height 172
click at [701, 342] on input "b. 34" at bounding box center [701, 337] width 1 height 9
radio input "true"
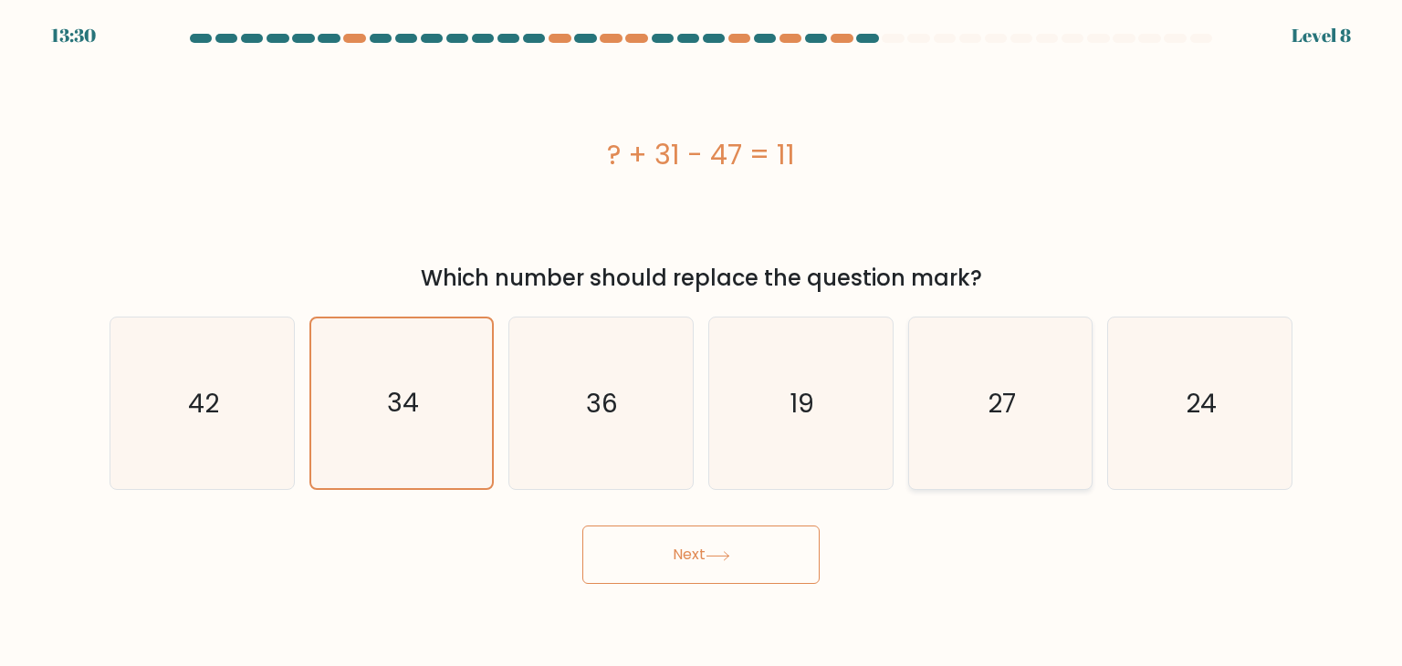
click at [935, 387] on icon "27" at bounding box center [1001, 404] width 172 height 172
click at [702, 342] on input "e. 27" at bounding box center [701, 337] width 1 height 9
radio input "true"
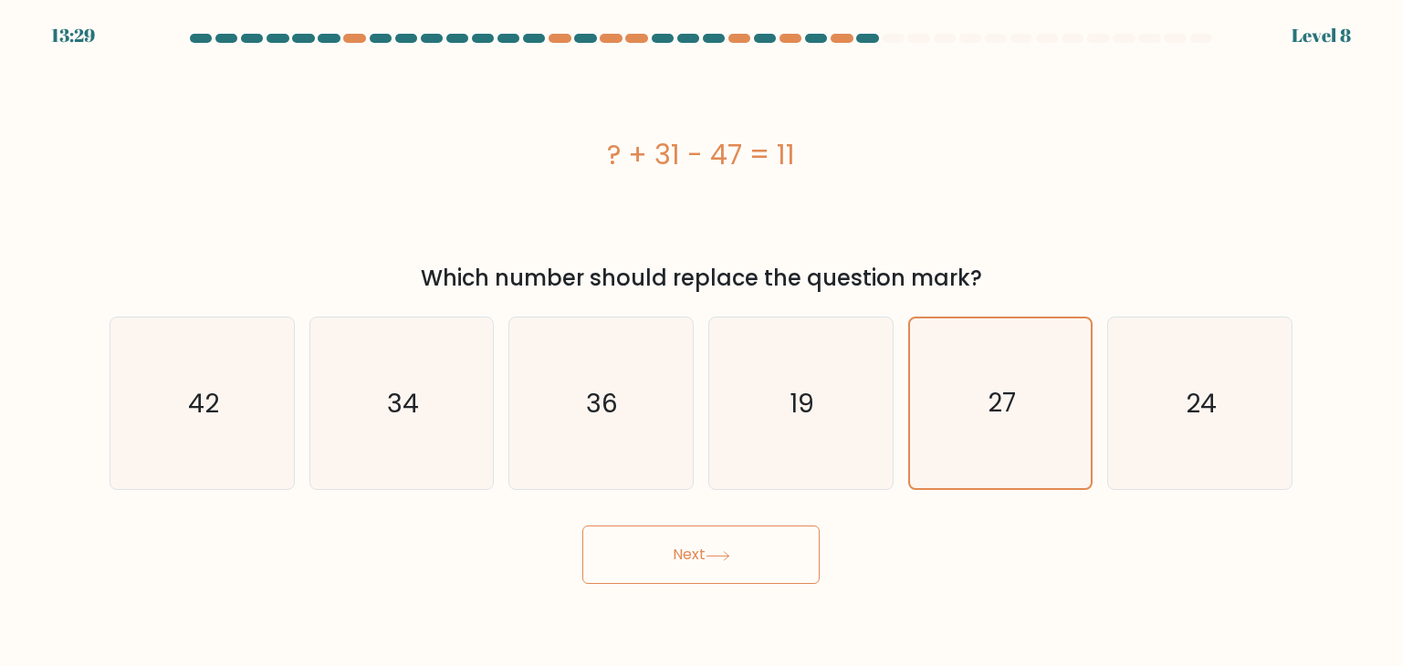
click at [740, 573] on button "Next" at bounding box center [700, 555] width 237 height 58
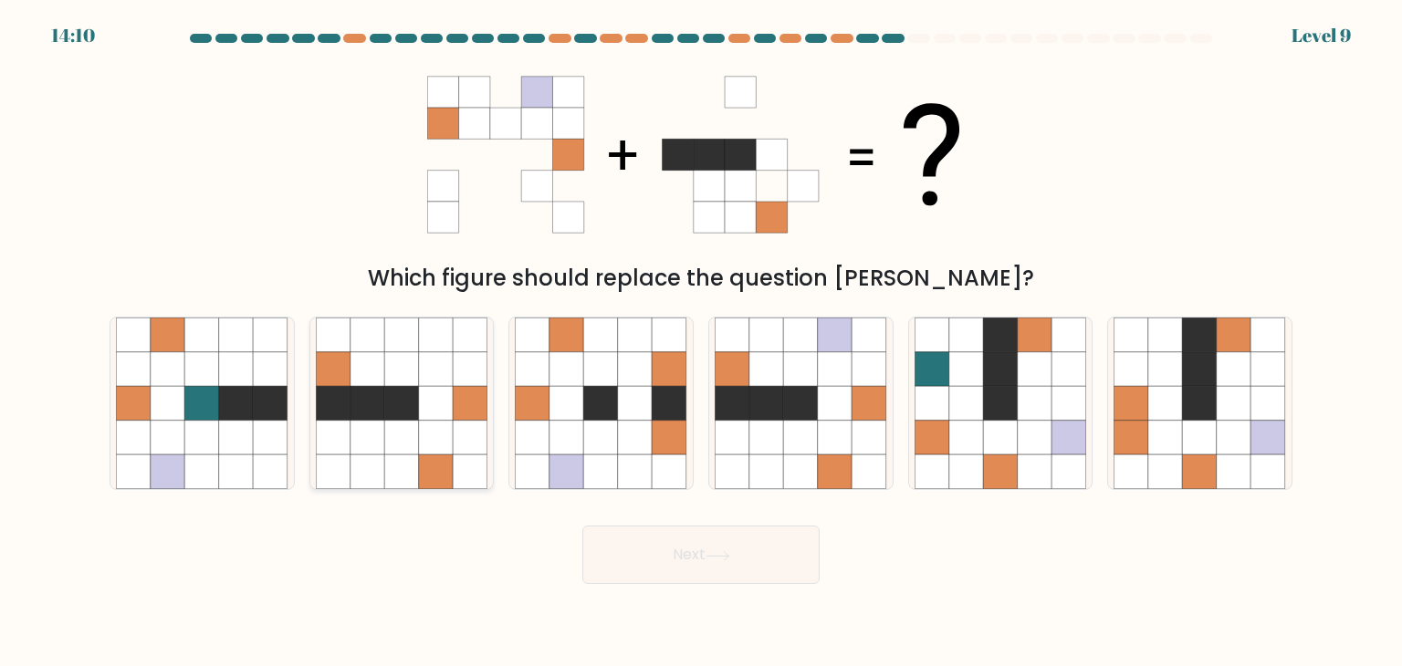
click at [319, 413] on icon at bounding box center [333, 403] width 35 height 35
click at [701, 342] on input "b." at bounding box center [701, 337] width 1 height 9
radio input "true"
click at [669, 570] on button "Next" at bounding box center [700, 555] width 237 height 58
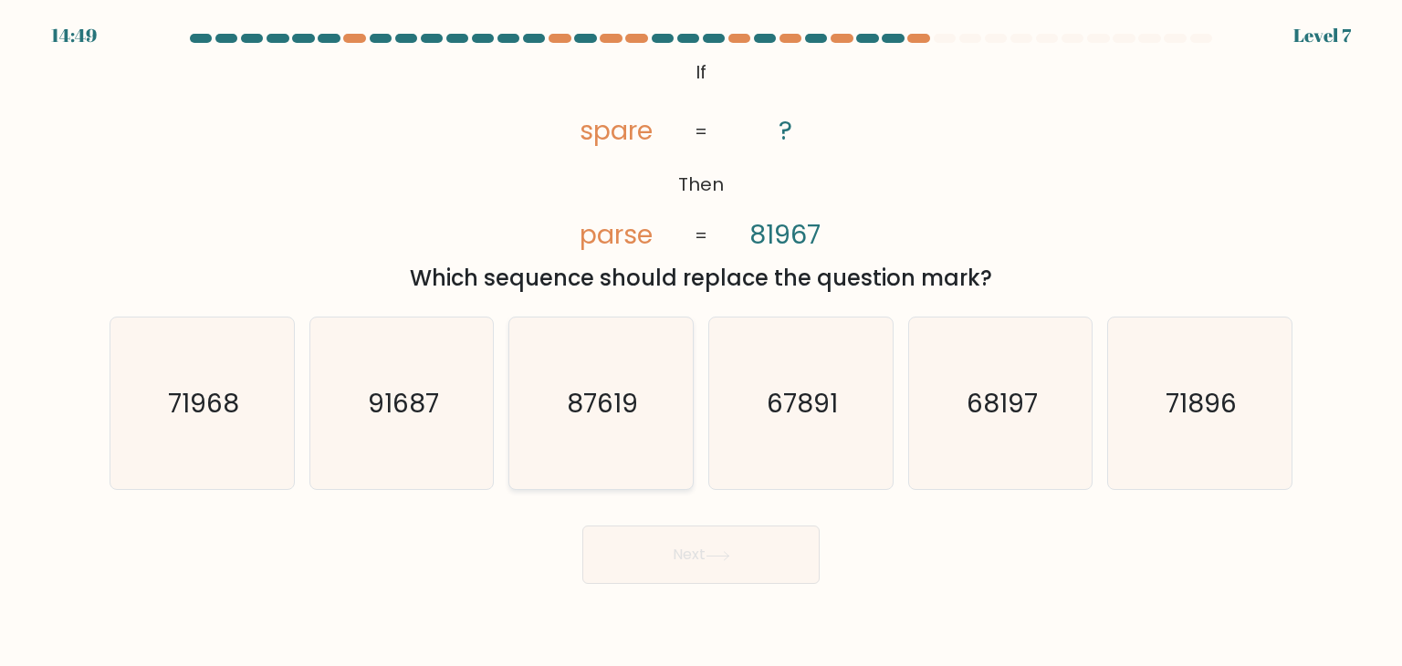
click at [657, 410] on icon "87619" at bounding box center [601, 404] width 172 height 172
click at [701, 342] on input "c. 87619" at bounding box center [701, 337] width 1 height 9
radio input "true"
click at [401, 255] on div "@import url('https://fonts.googleapis.com/css?family=Abril+Fatface:400,100,100i…" at bounding box center [701, 175] width 1205 height 240
click at [1004, 380] on icon "68197" at bounding box center [1001, 404] width 172 height 172
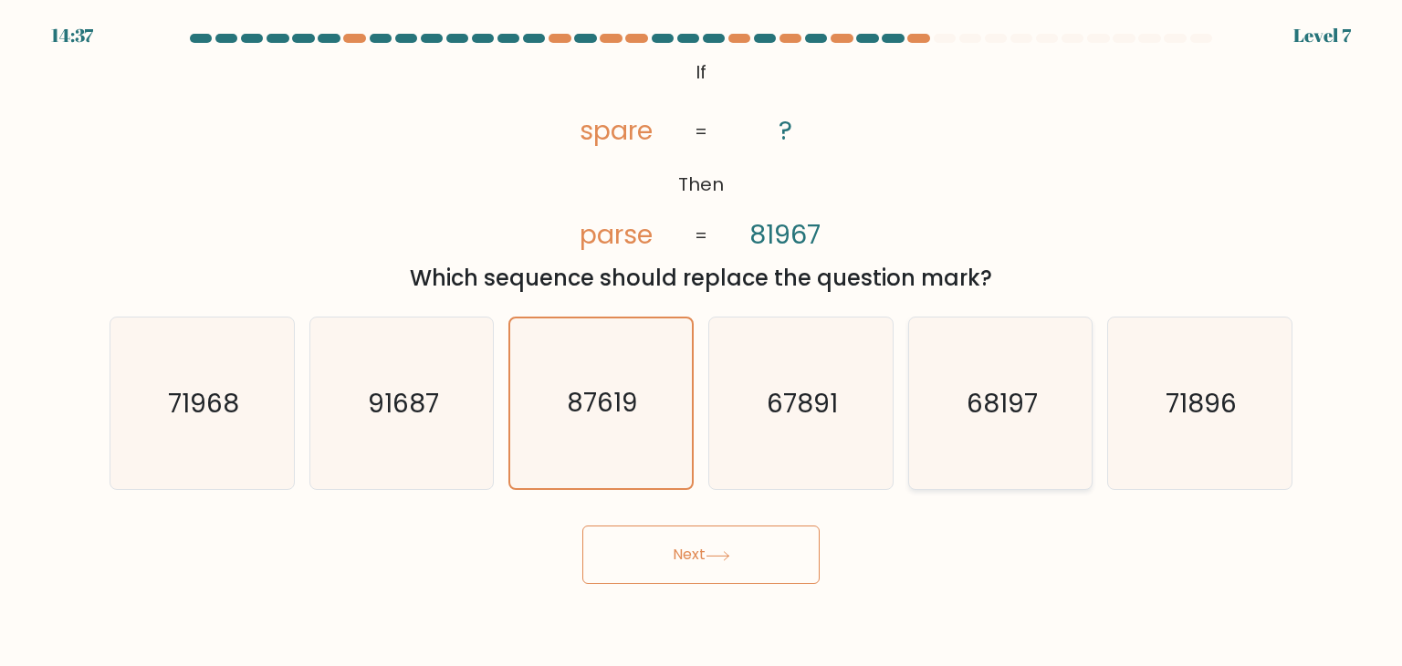
click at [702, 342] on input "e. 68197" at bounding box center [701, 337] width 1 height 9
radio input "true"
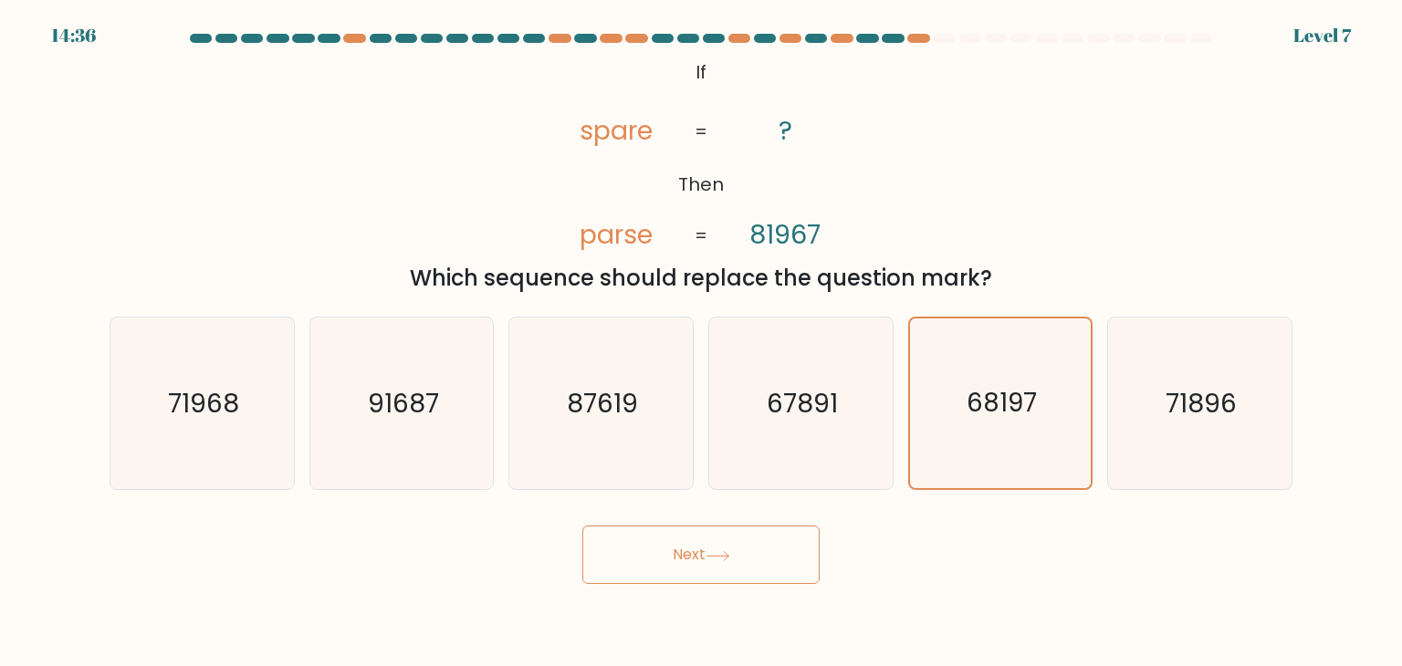
click at [683, 564] on button "Next" at bounding box center [700, 555] width 237 height 58
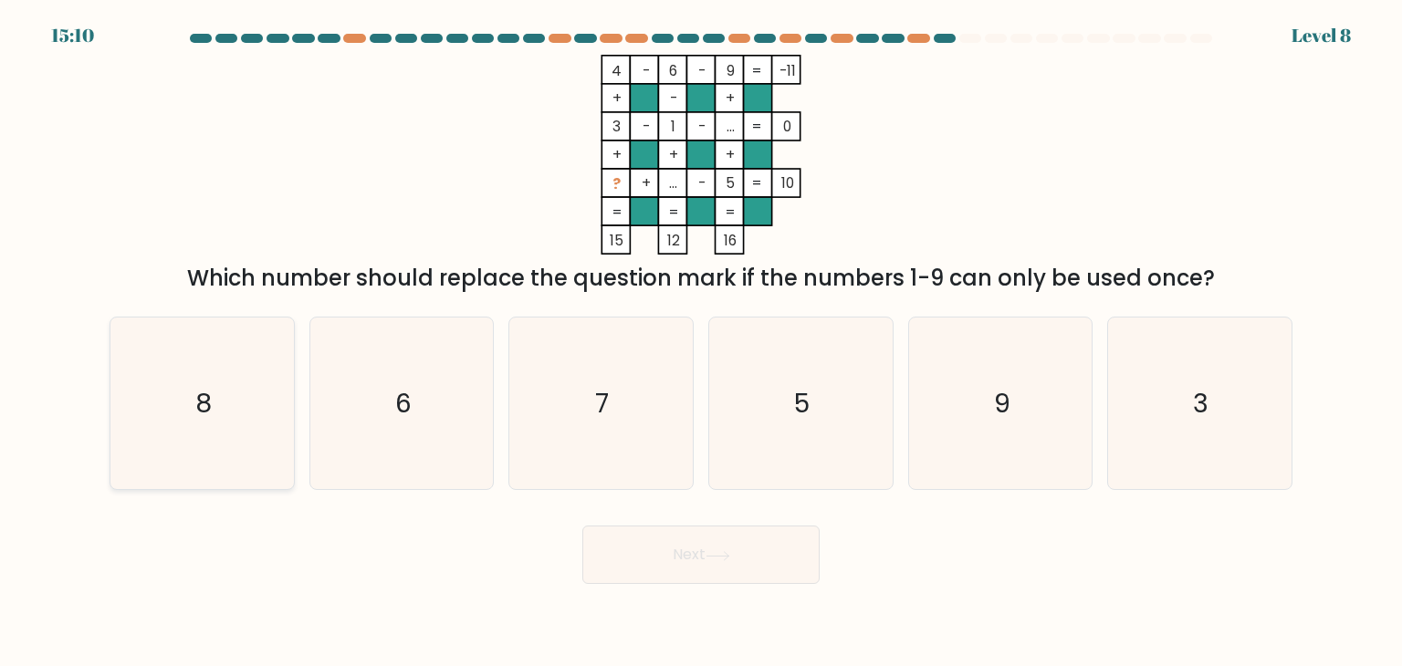
click at [194, 435] on icon "8" at bounding box center [202, 404] width 172 height 172
click at [701, 342] on input "a. 8" at bounding box center [701, 337] width 1 height 9
radio input "true"
click at [719, 564] on button "Next" at bounding box center [700, 555] width 237 height 58
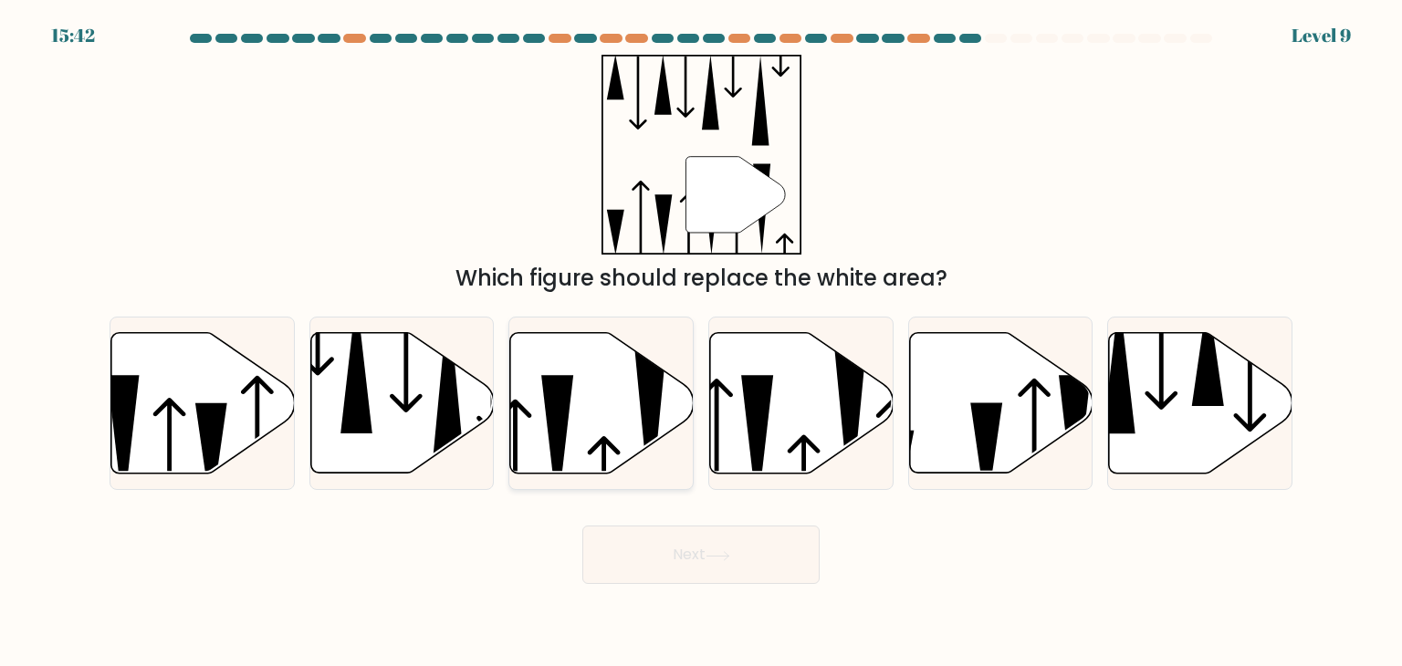
click at [591, 413] on icon at bounding box center [601, 403] width 183 height 141
click at [701, 342] on input "c." at bounding box center [701, 337] width 1 height 9
radio input "true"
click at [688, 541] on button "Next" at bounding box center [700, 555] width 237 height 58
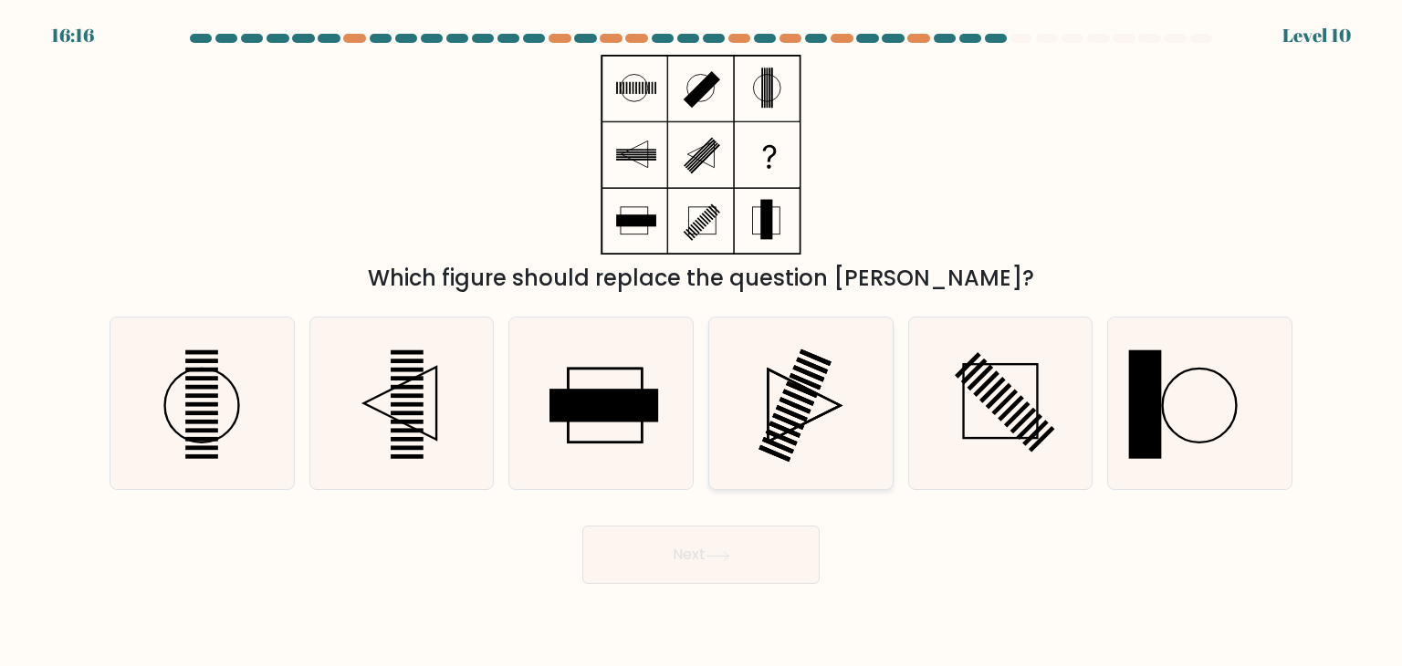
click at [748, 405] on icon at bounding box center [801, 404] width 172 height 172
click at [702, 342] on input "d." at bounding box center [701, 337] width 1 height 9
radio input "true"
click at [711, 546] on button "Next" at bounding box center [700, 555] width 237 height 58
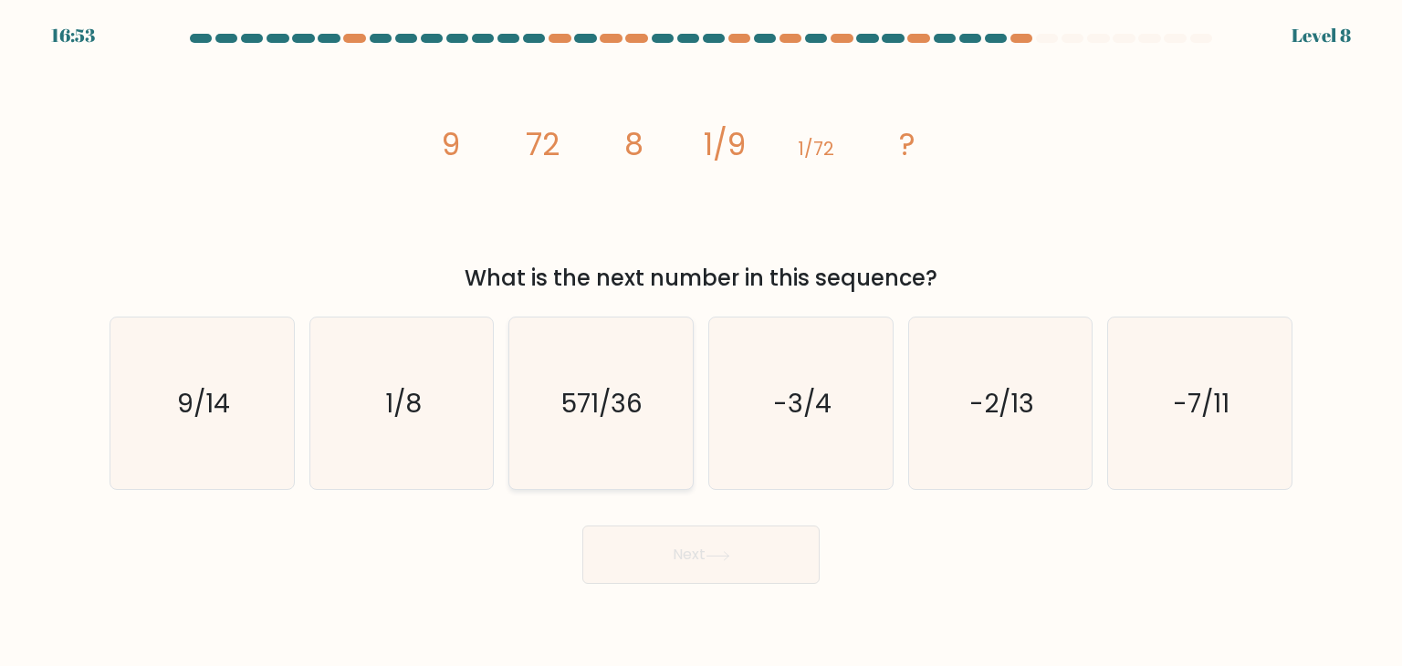
click at [606, 420] on text "571/36" at bounding box center [602, 403] width 81 height 37
click at [701, 342] on input "c. 571/36" at bounding box center [701, 337] width 1 height 9
radio input "true"
click at [650, 527] on button "Next" at bounding box center [700, 555] width 237 height 58
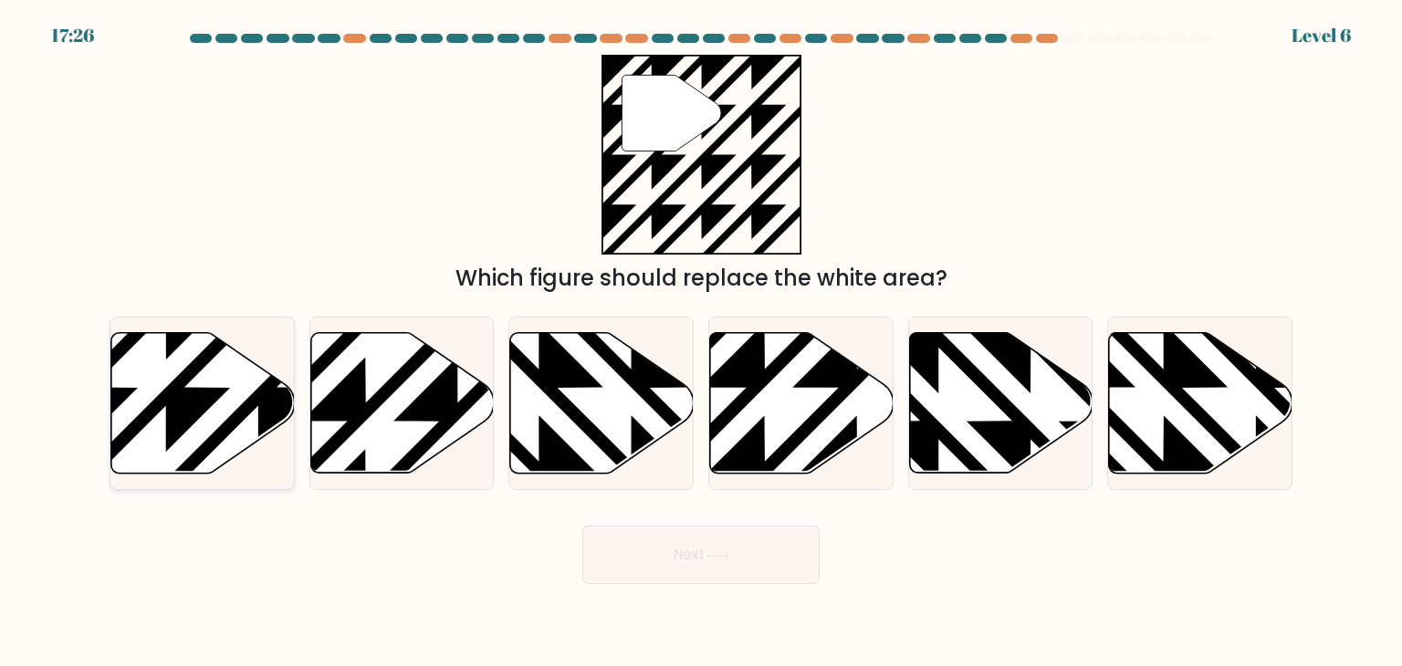
click at [188, 399] on icon at bounding box center [259, 480] width 370 height 370
click at [701, 342] on input "a." at bounding box center [701, 337] width 1 height 9
radio input "true"
click at [665, 561] on button "Next" at bounding box center [700, 555] width 237 height 58
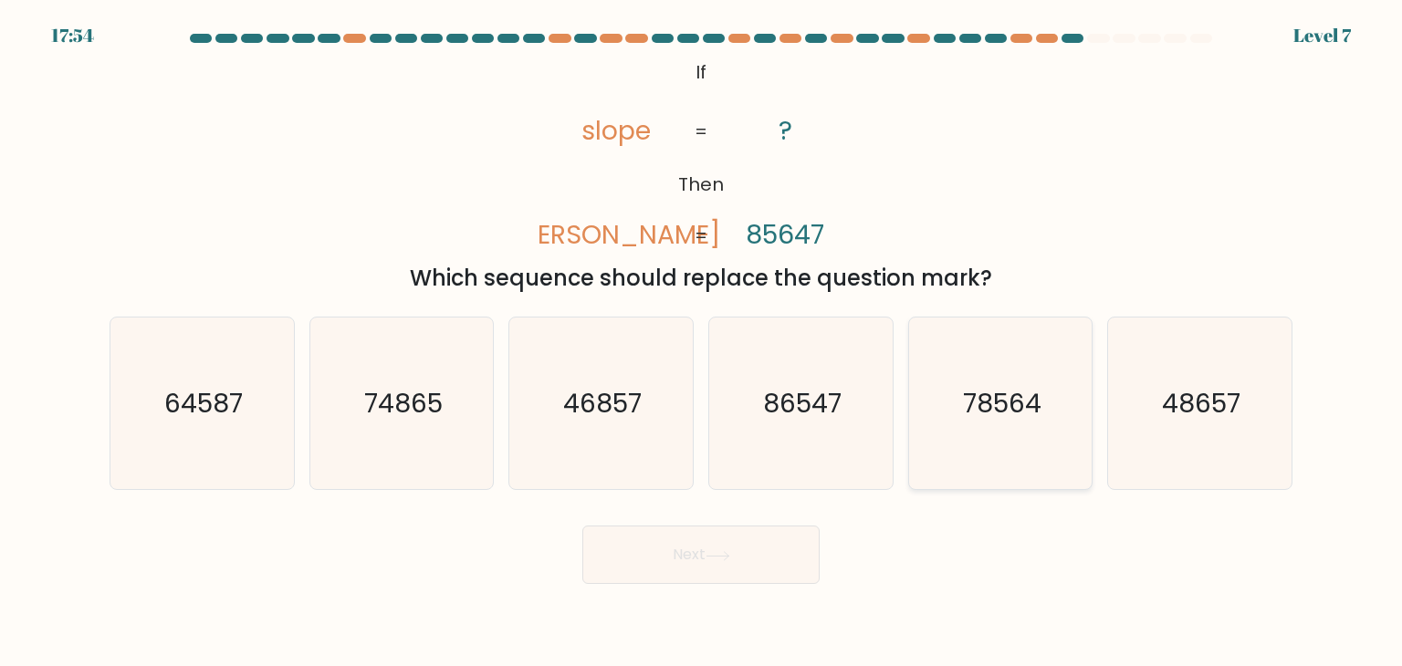
click at [987, 418] on text "78564" at bounding box center [1002, 403] width 78 height 37
click at [702, 342] on input "e. 78564" at bounding box center [701, 337] width 1 height 9
radio input "true"
click at [721, 548] on button "Next" at bounding box center [700, 555] width 237 height 58
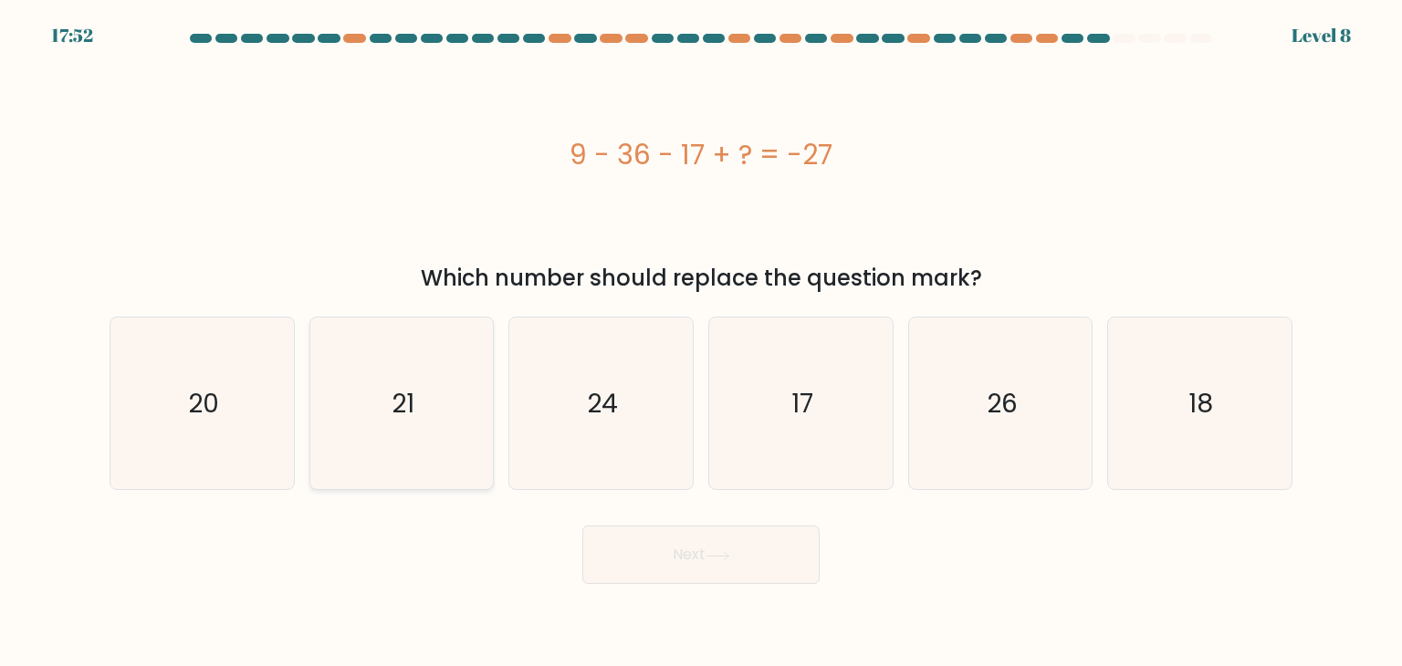
click at [438, 415] on icon "21" at bounding box center [402, 404] width 172 height 172
click at [701, 342] on input "b. 21" at bounding box center [701, 337] width 1 height 9
radio input "true"
click at [683, 560] on button "Next" at bounding box center [700, 555] width 237 height 58
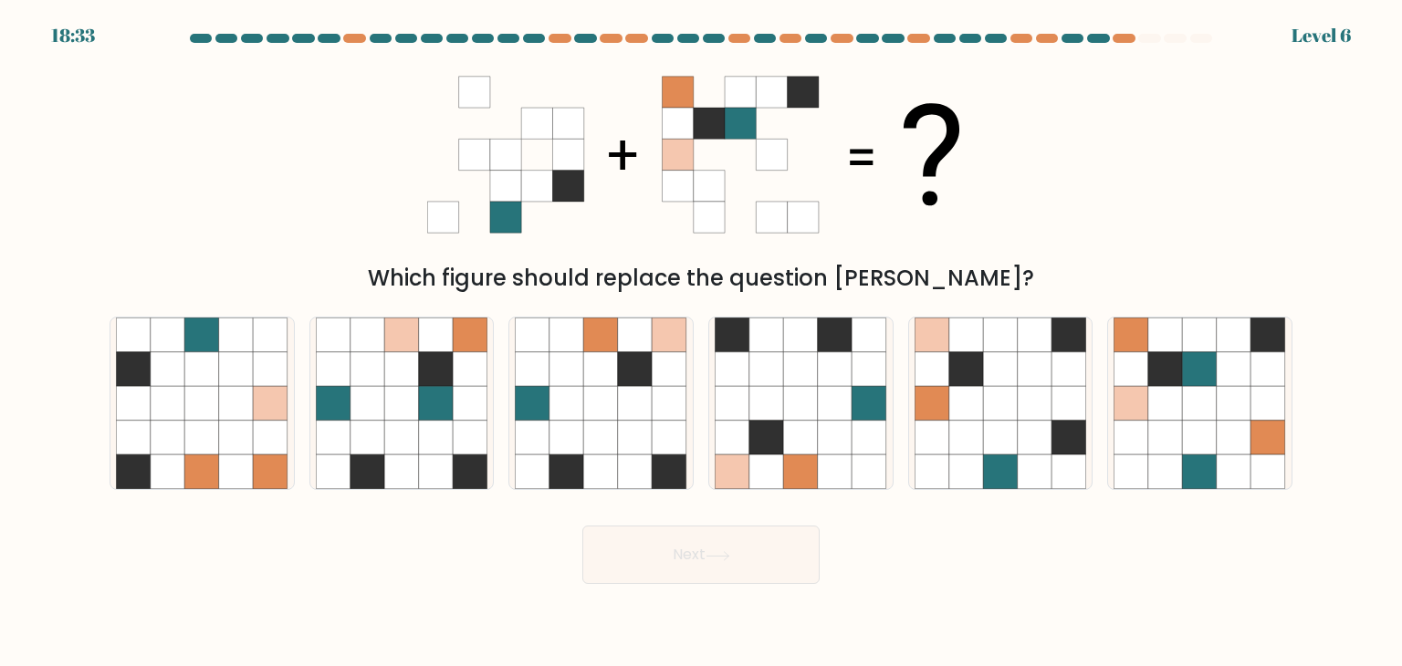
click at [544, 526] on div "Next" at bounding box center [701, 548] width 1205 height 72
click at [582, 454] on icon at bounding box center [566, 438] width 35 height 35
click at [701, 342] on input "c." at bounding box center [701, 337] width 1 height 9
radio input "true"
click at [641, 555] on button "Next" at bounding box center [700, 555] width 237 height 58
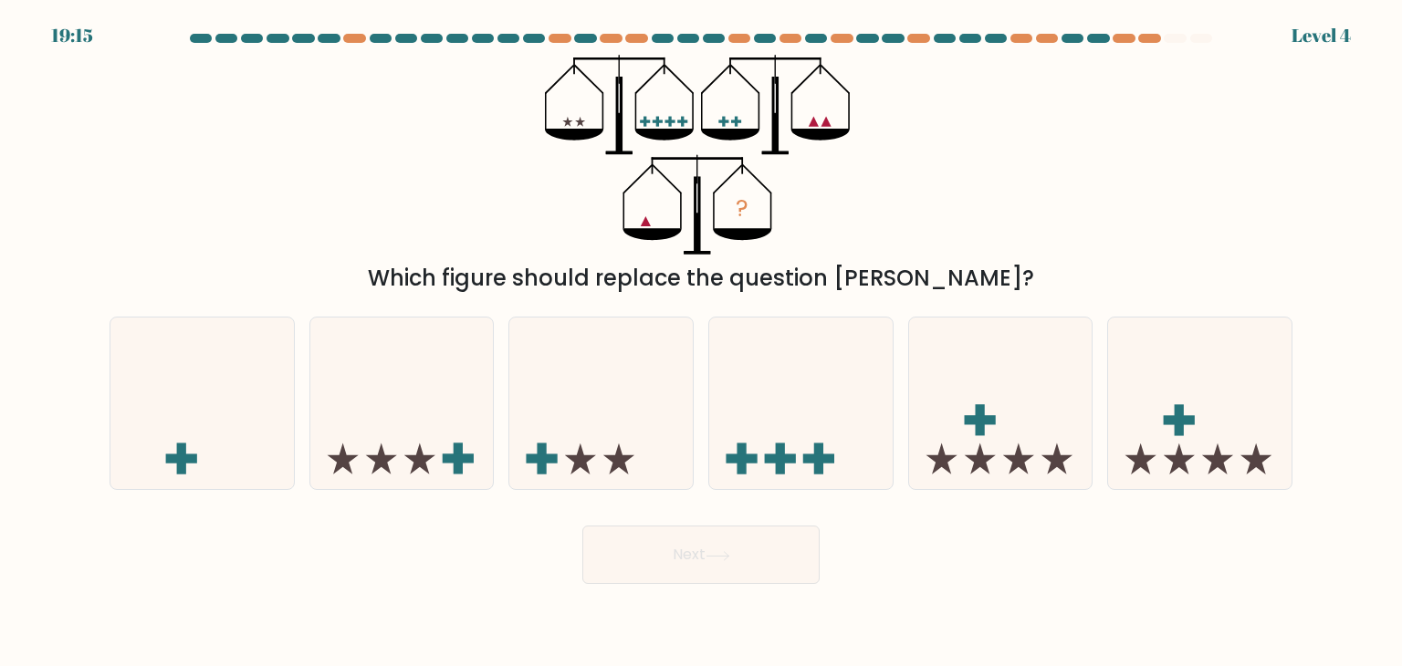
click at [563, 399] on icon at bounding box center [600, 404] width 183 height 152
click at [701, 342] on input "c." at bounding box center [701, 337] width 1 height 9
radio input "true"
click at [624, 559] on button "Next" at bounding box center [700, 555] width 237 height 58
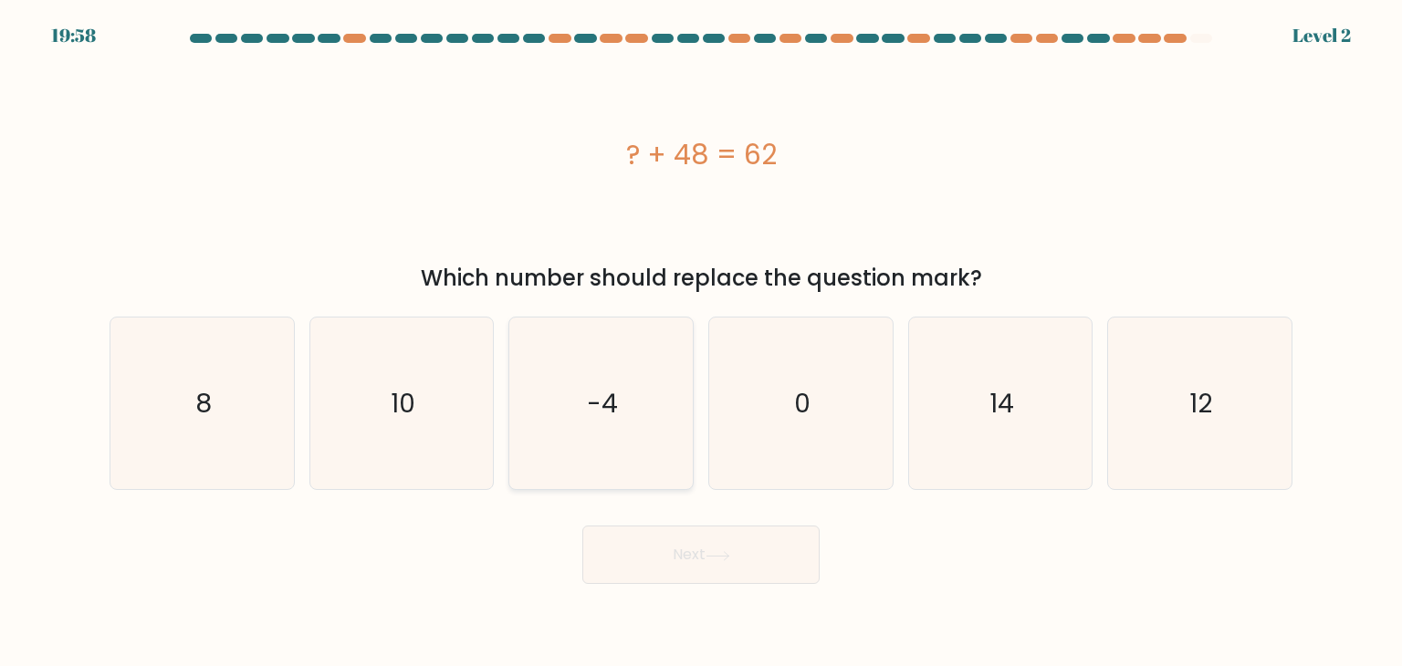
click at [679, 426] on icon "-4" at bounding box center [601, 404] width 172 height 172
click at [701, 342] on input "c. -4" at bounding box center [701, 337] width 1 height 9
radio input "true"
click at [709, 560] on icon at bounding box center [718, 556] width 25 height 10
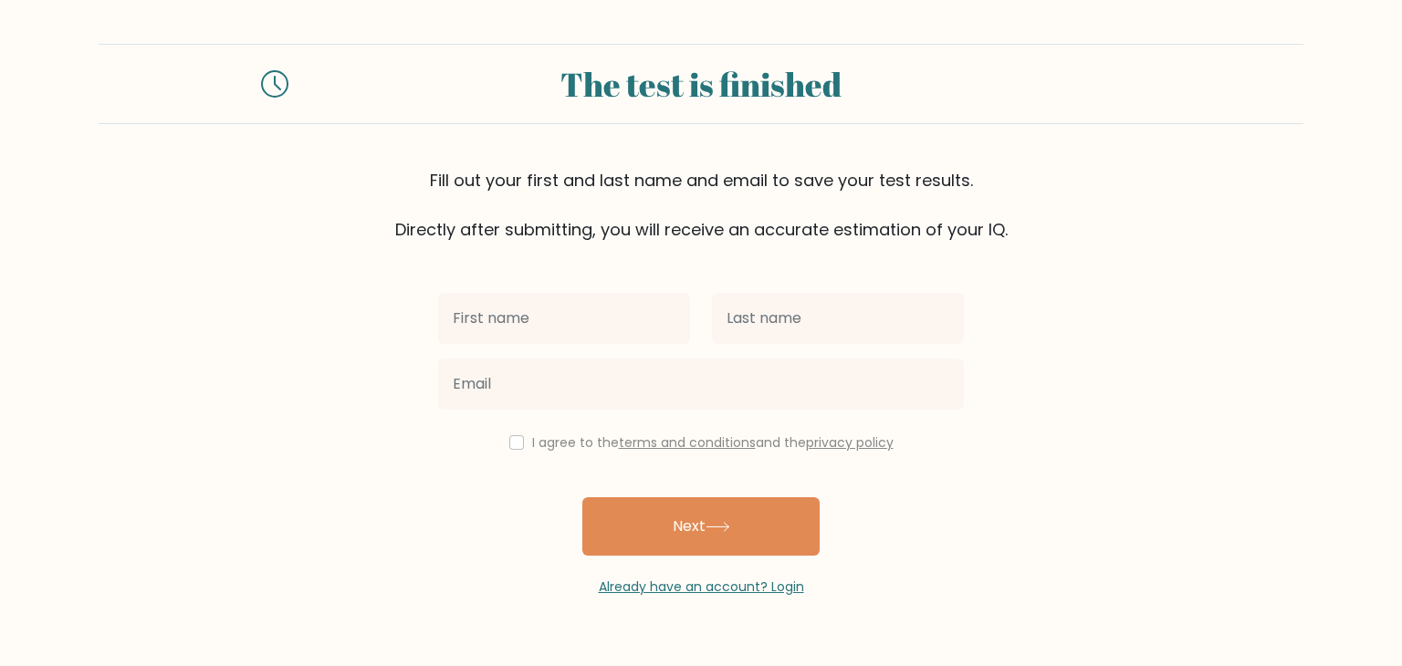
click at [545, 299] on input "text" at bounding box center [564, 318] width 252 height 51
type input "dawg"
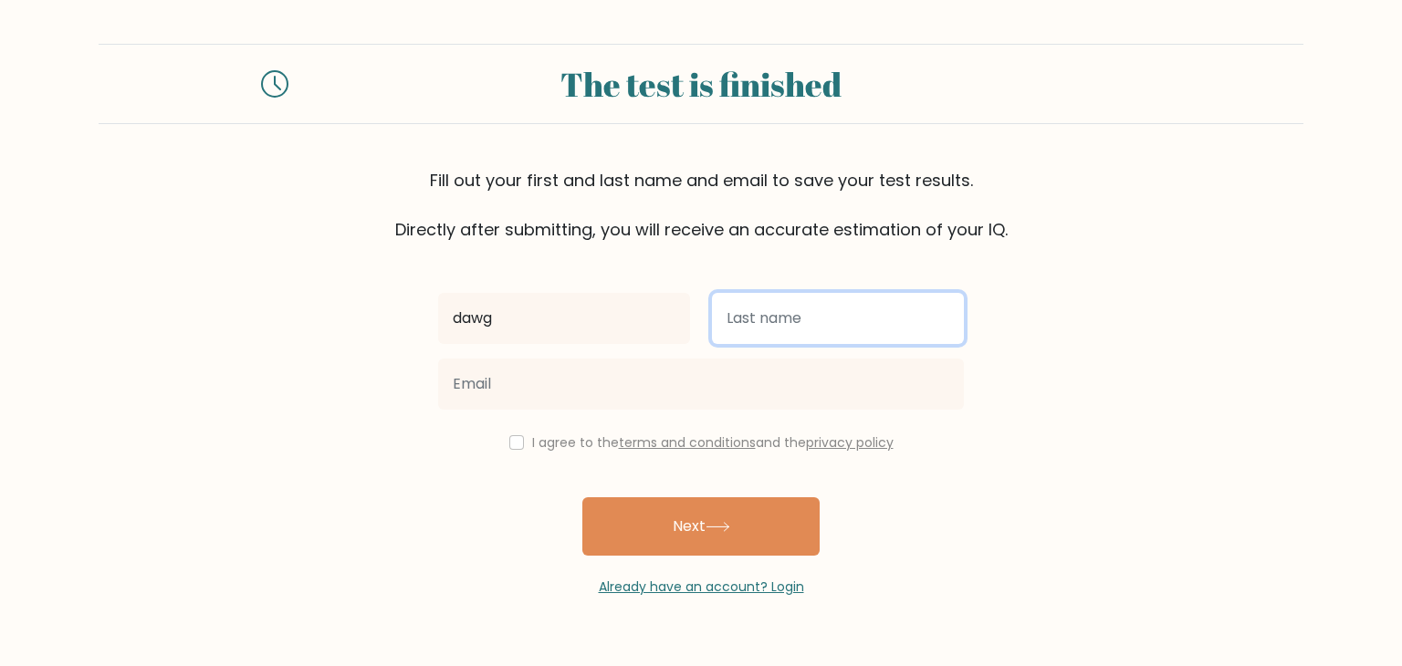
click at [756, 314] on input "text" at bounding box center [838, 318] width 252 height 51
type input "nabunturan"
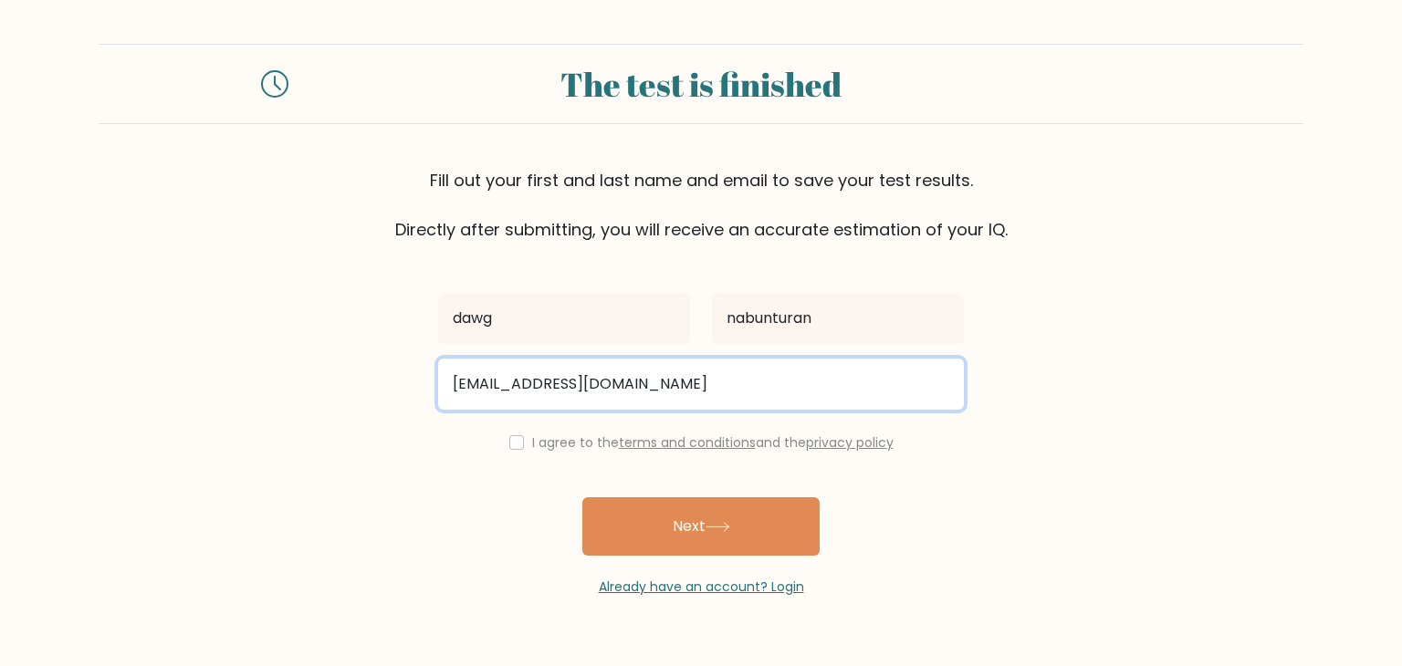
type input "jabawokies202020@gmail.com"
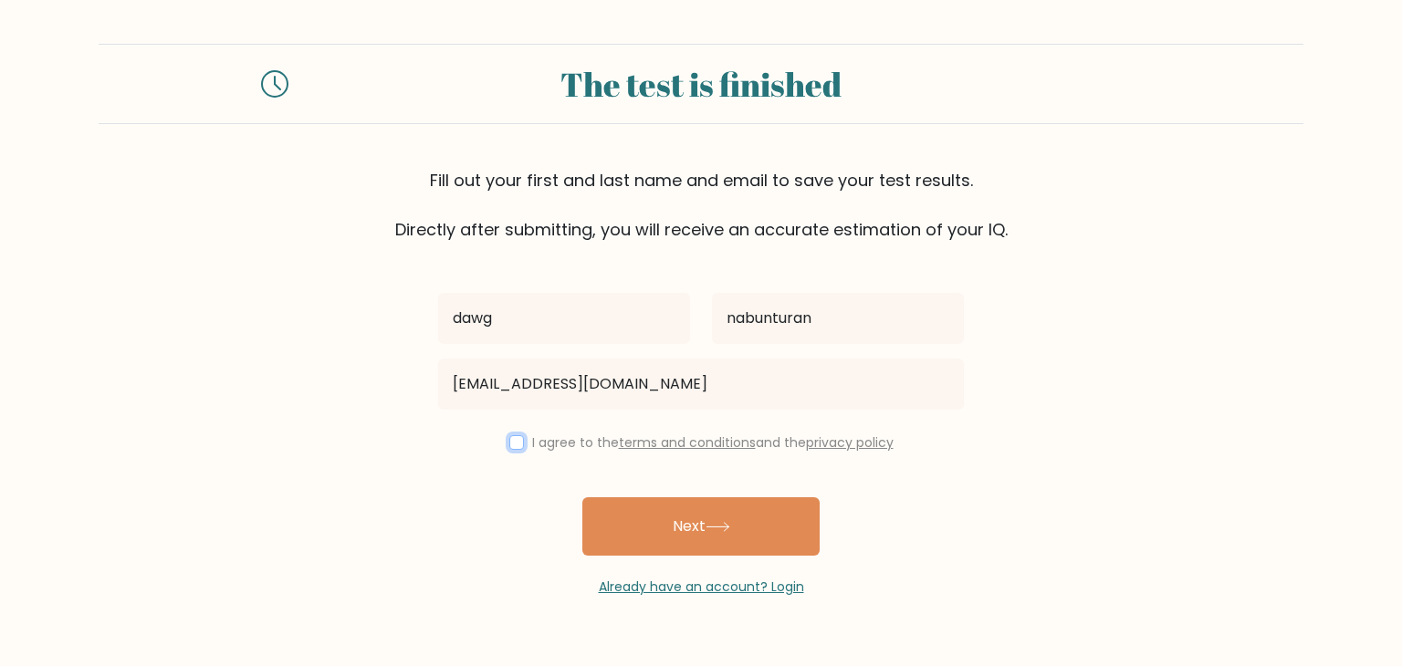
click at [509, 436] on input "checkbox" at bounding box center [516, 442] width 15 height 15
checkbox input "true"
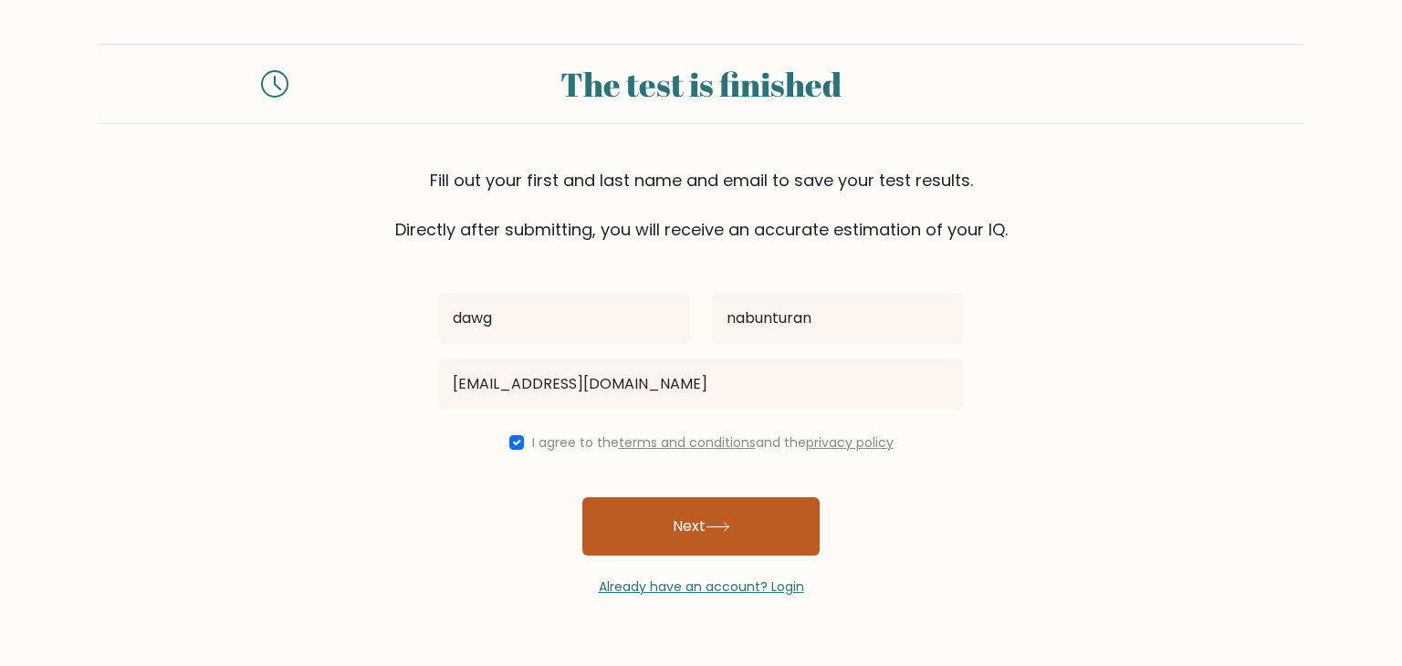
click at [643, 508] on button "Next" at bounding box center [700, 526] width 237 height 58
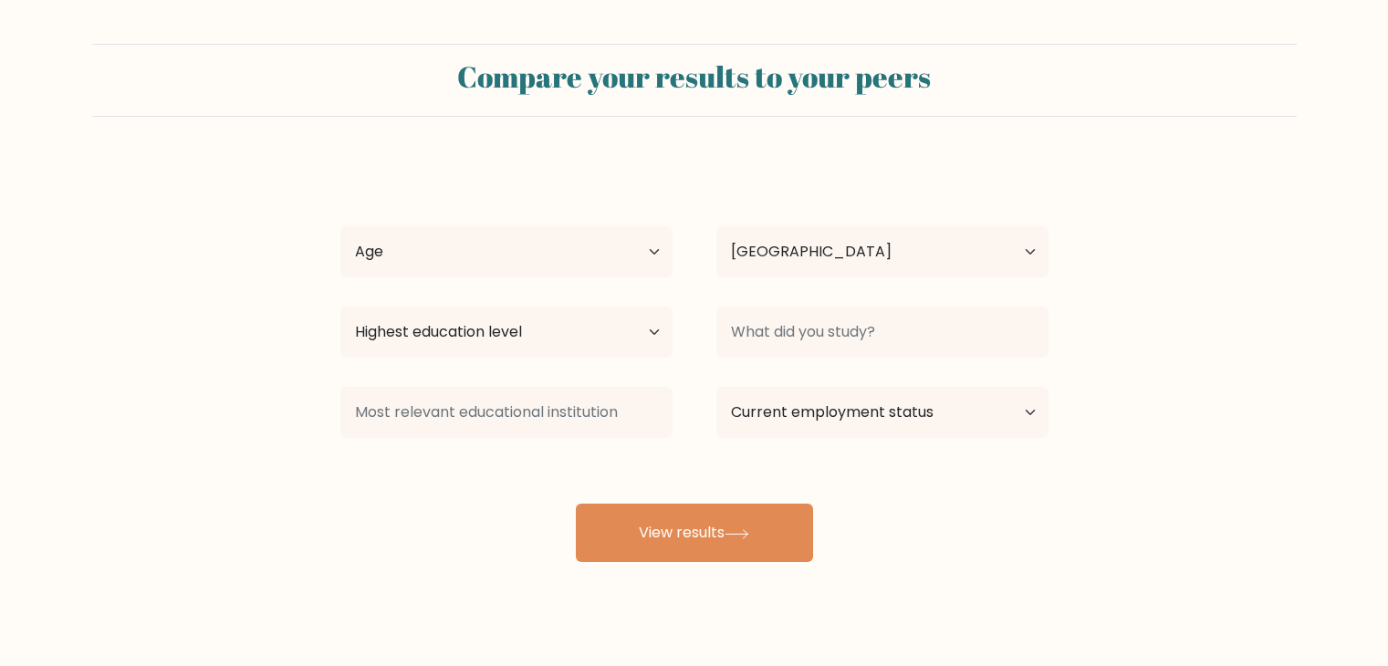
select select "PH"
click at [448, 243] on select "Age Under [DEMOGRAPHIC_DATA] [DEMOGRAPHIC_DATA] [DEMOGRAPHIC_DATA] [DEMOGRAPHIC…" at bounding box center [506, 251] width 332 height 51
select select "min_18"
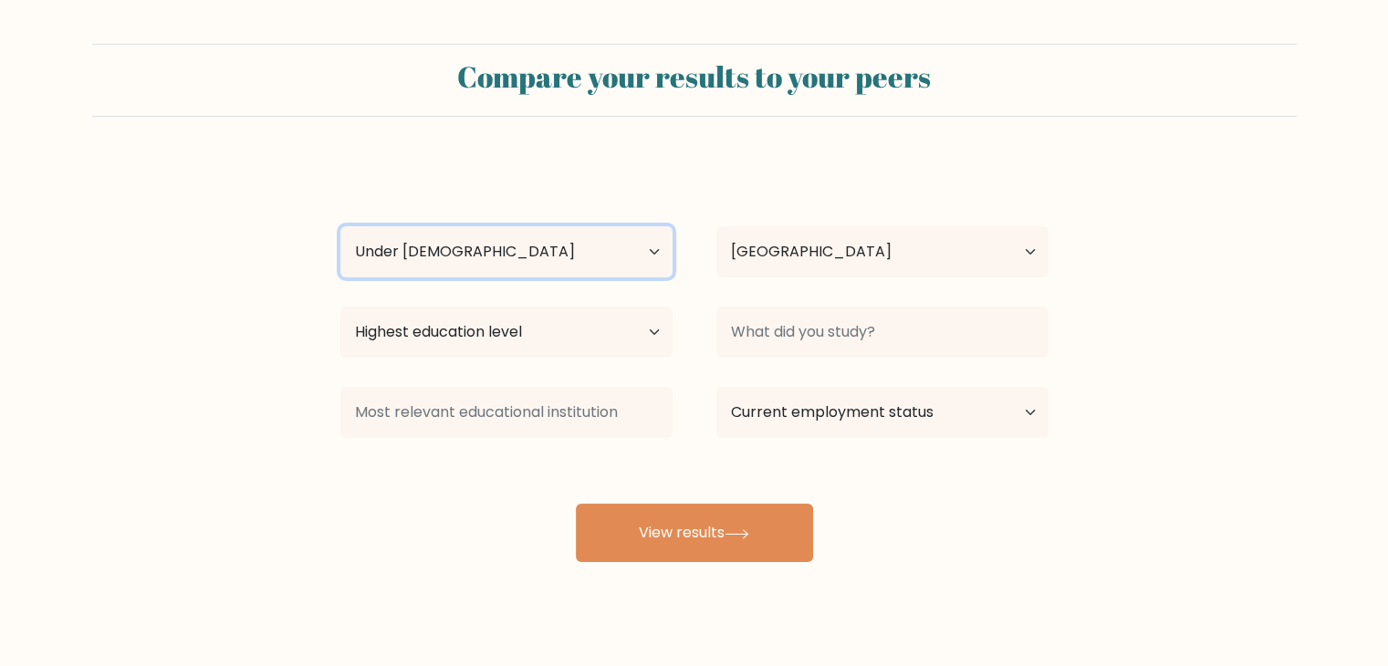
click at [340, 226] on select "Age Under [DEMOGRAPHIC_DATA] [DEMOGRAPHIC_DATA] [DEMOGRAPHIC_DATA] [DEMOGRAPHIC…" at bounding box center [506, 251] width 332 height 51
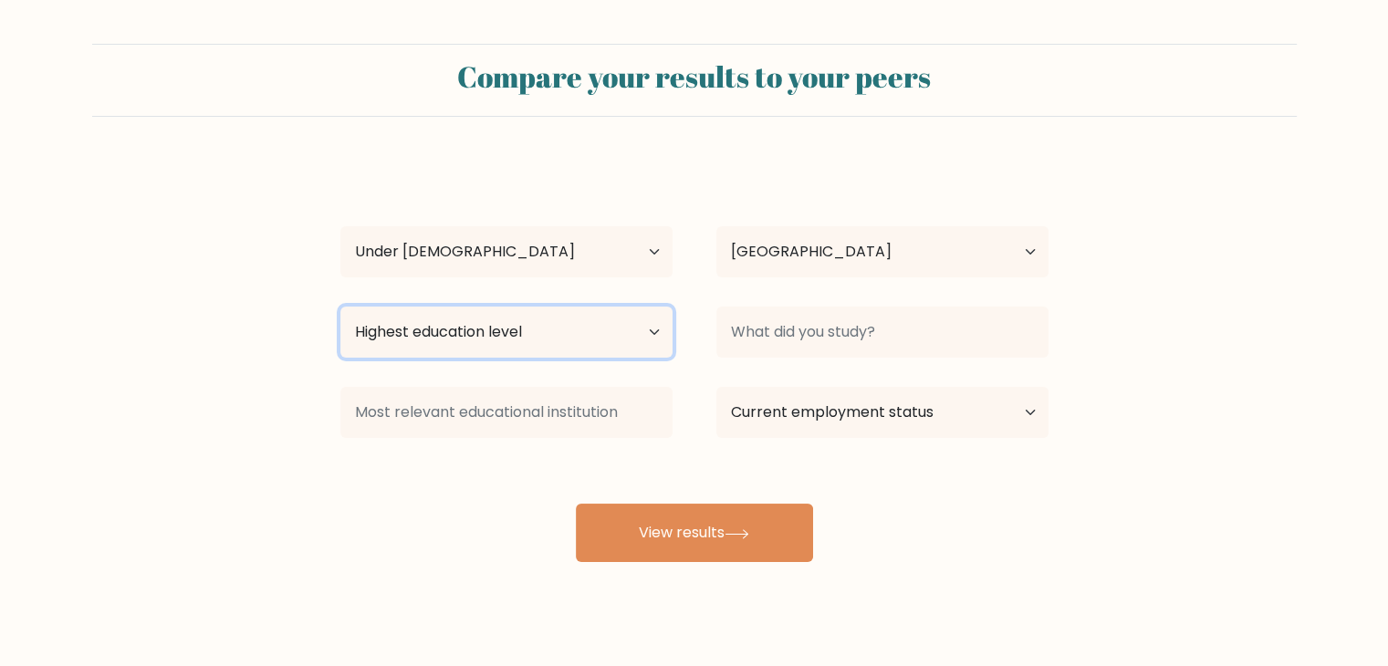
click at [528, 343] on select "Highest education level No schooling Primary Lower Secondary Upper Secondary Oc…" at bounding box center [506, 332] width 332 height 51
select select "upper_secondary"
click at [340, 307] on select "Highest education level No schooling Primary Lower Secondary Upper Secondary Oc…" at bounding box center [506, 332] width 332 height 51
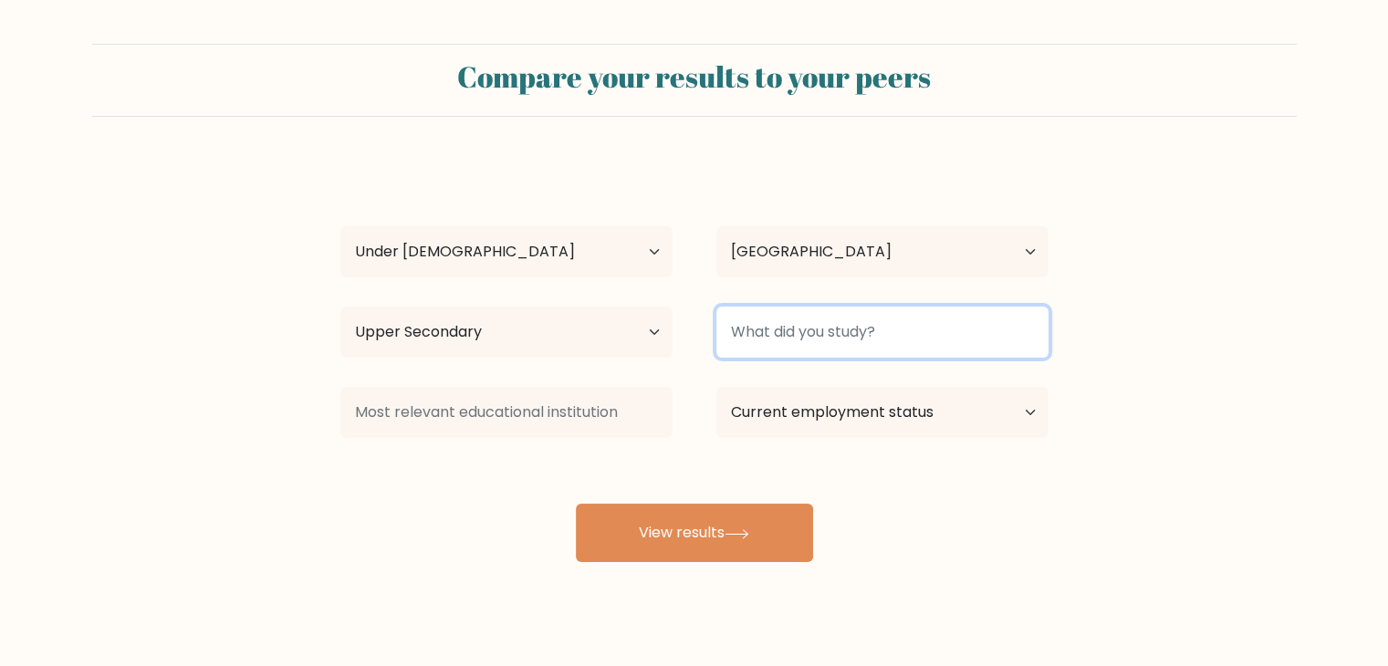
click at [800, 319] on input at bounding box center [883, 332] width 332 height 51
type input "senior high"
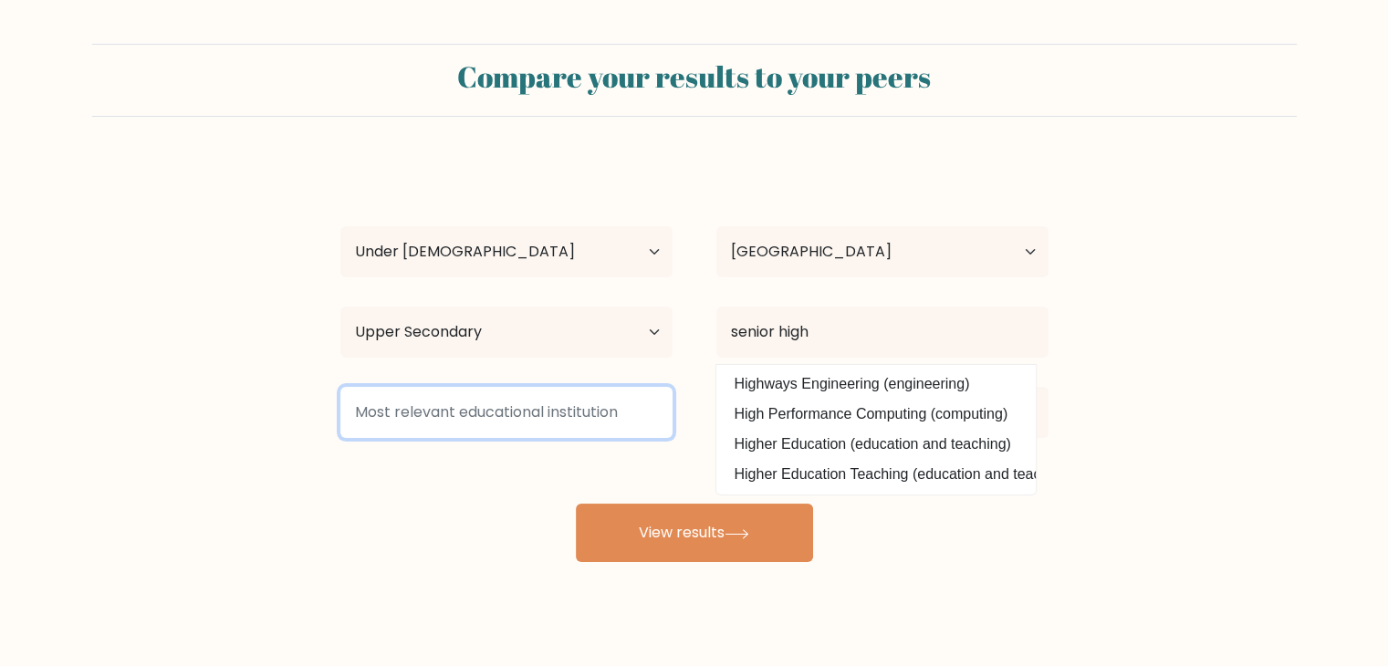
click at [565, 403] on input at bounding box center [506, 412] width 332 height 51
drag, startPoint x: 453, startPoint y: 417, endPoint x: 484, endPoint y: 484, distance: 73.5
click at [484, 484] on div "dawg nabunturan Age Under 18 years old 18-24 years old 25-34 years old 35-44 ye…" at bounding box center [695, 362] width 730 height 402
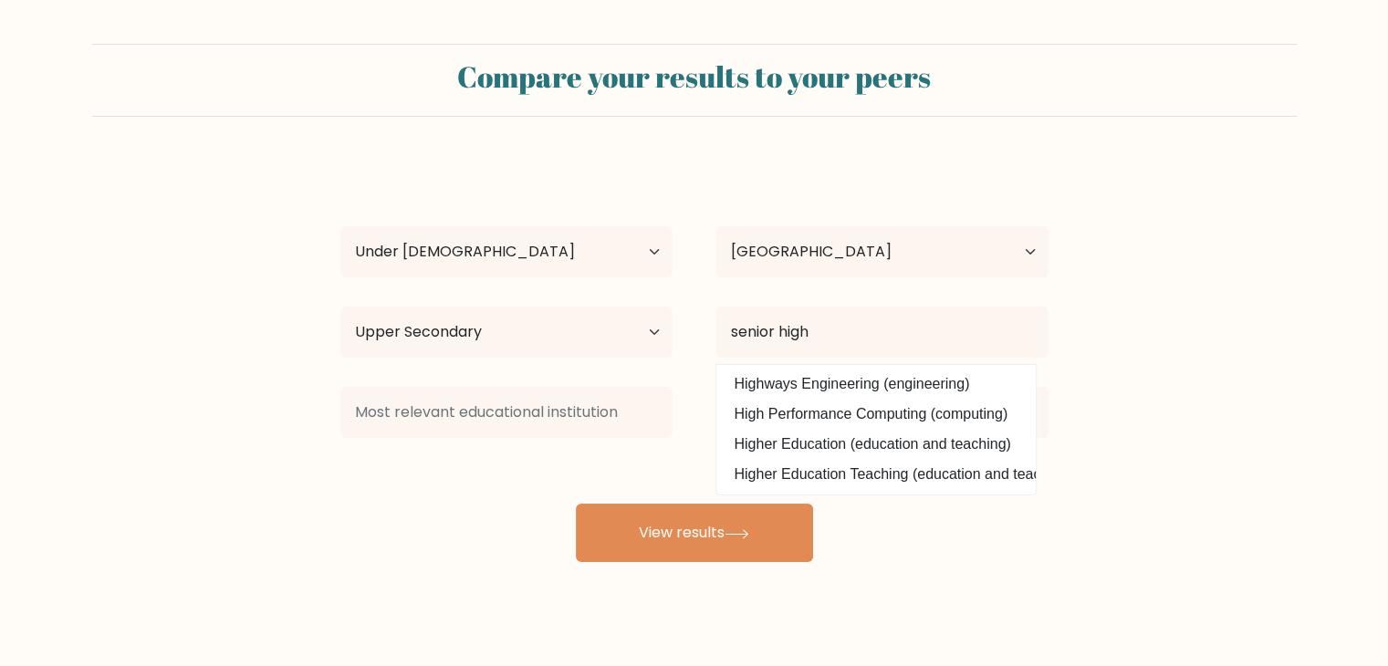
click at [484, 484] on div "dawg nabunturan Age Under 18 years old 18-24 years old 25-34 years old 35-44 ye…" at bounding box center [695, 362] width 730 height 402
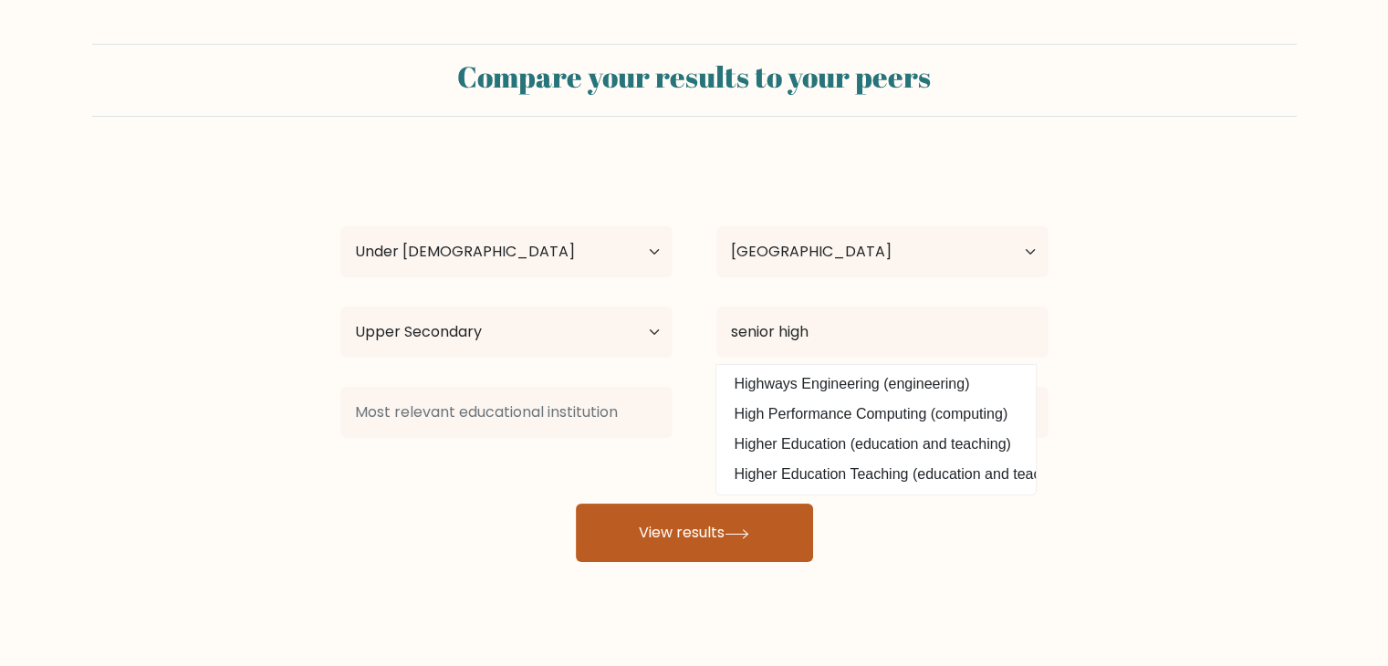
click at [617, 516] on button "View results" at bounding box center [694, 533] width 237 height 58
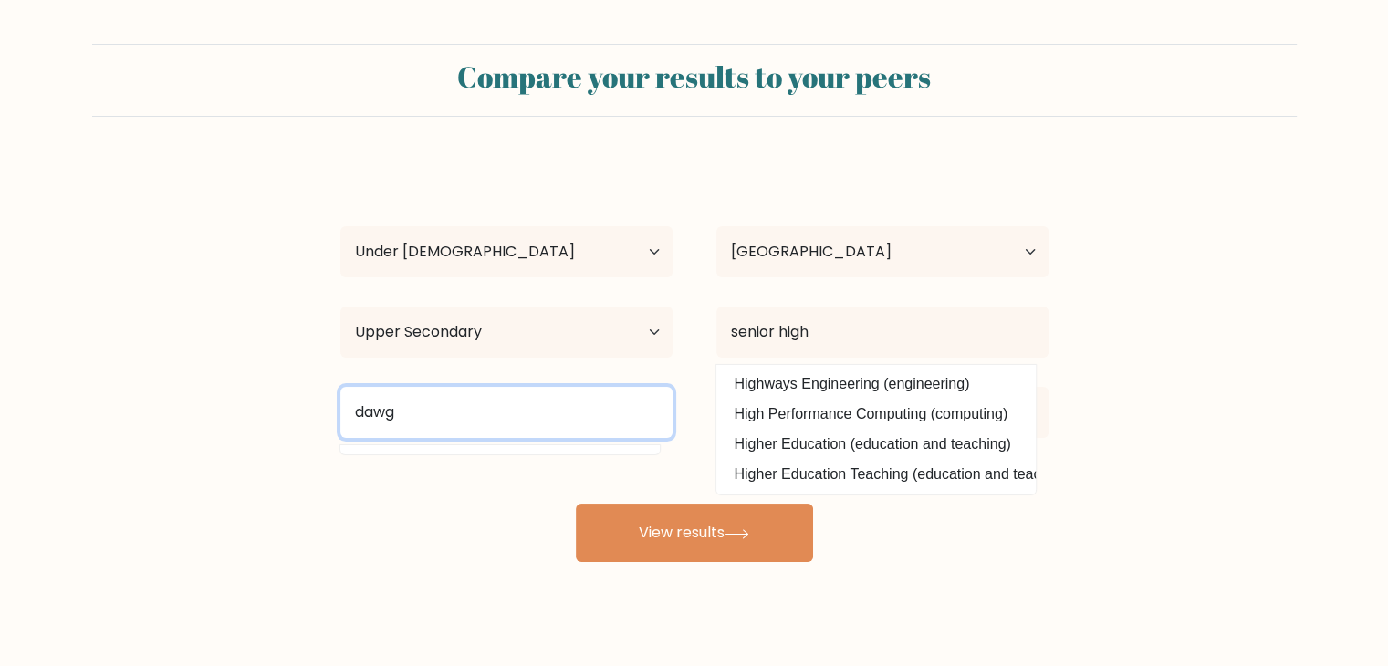
type input "dawg"
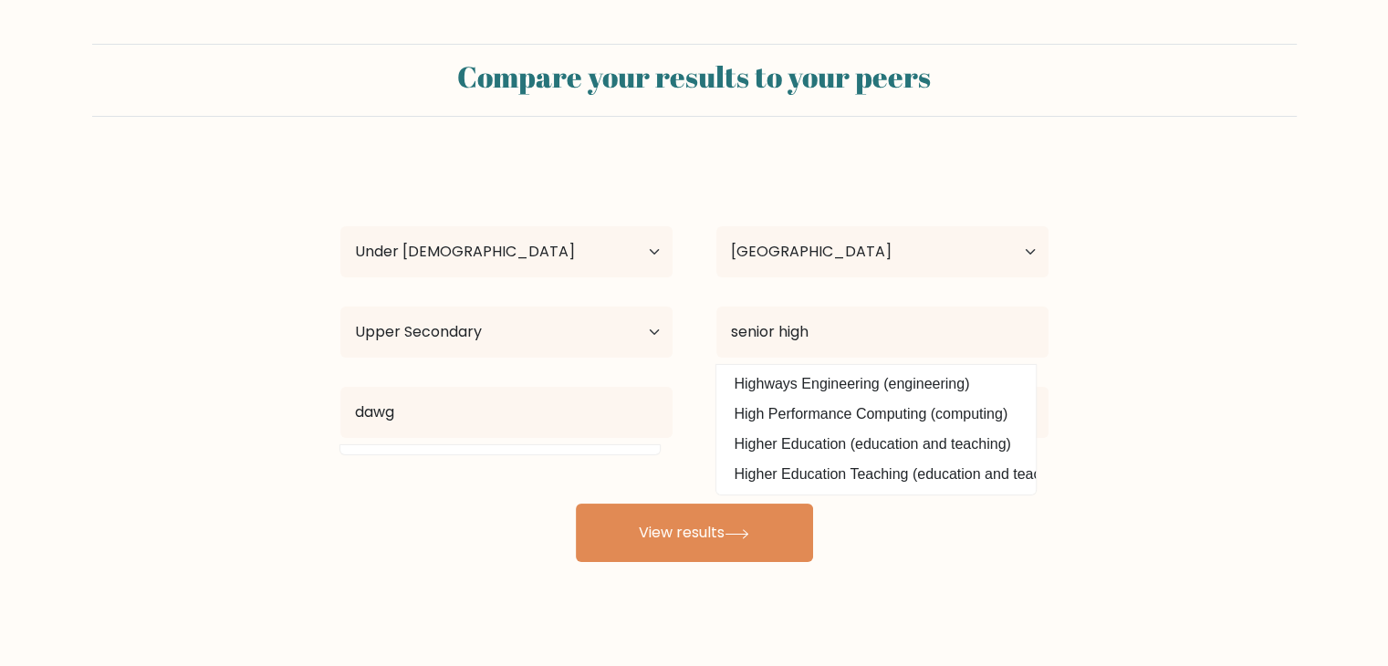
click at [460, 529] on div "dawg nabunturan Age Under 18 years old 18-24 years old 25-34 years old 35-44 ye…" at bounding box center [695, 362] width 730 height 402
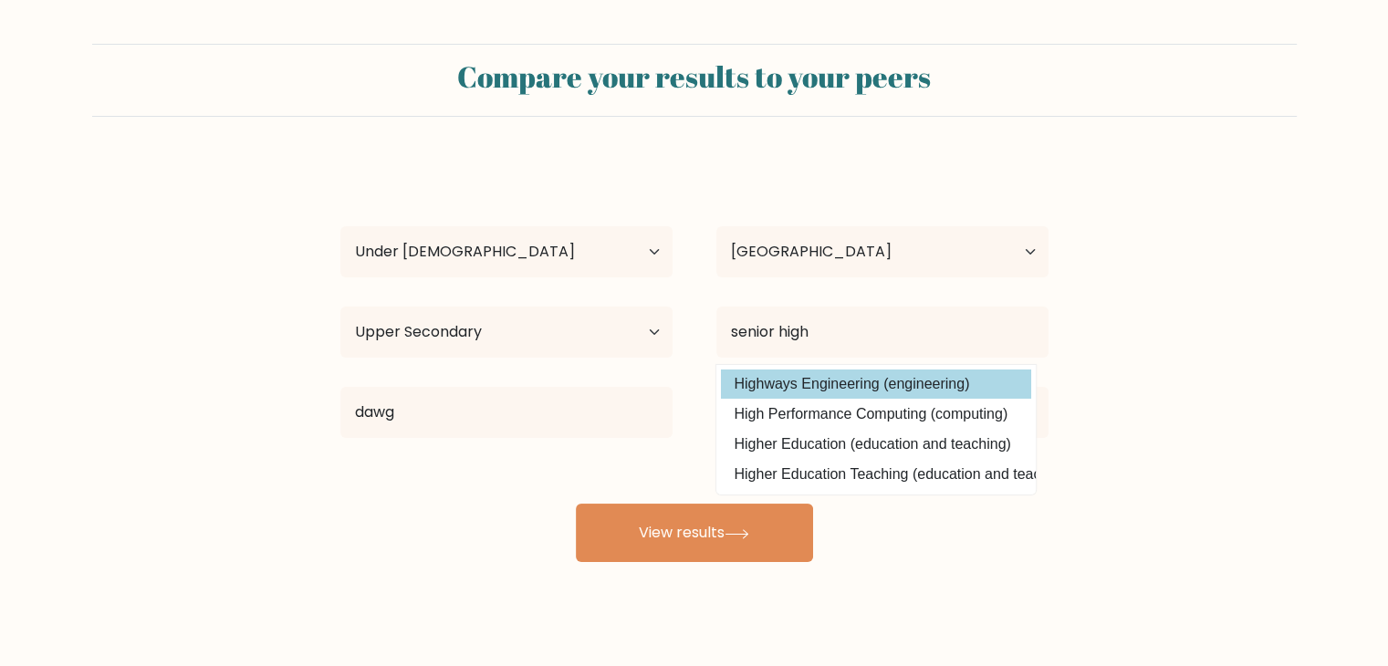
click at [836, 382] on option "Highways Engineering (engineering)" at bounding box center [876, 384] width 310 height 29
type input "Highways Engineering"
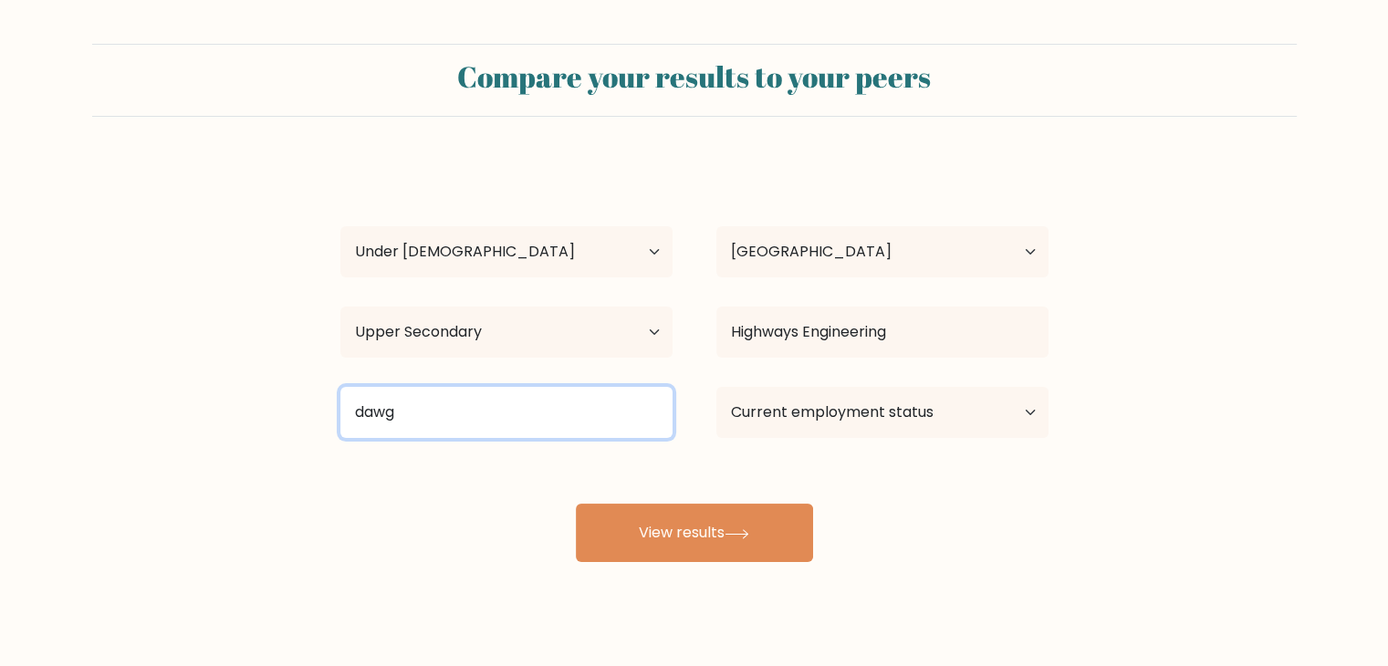
click at [583, 433] on input "dawg" at bounding box center [506, 412] width 332 height 51
type input "d"
type input "dawg"
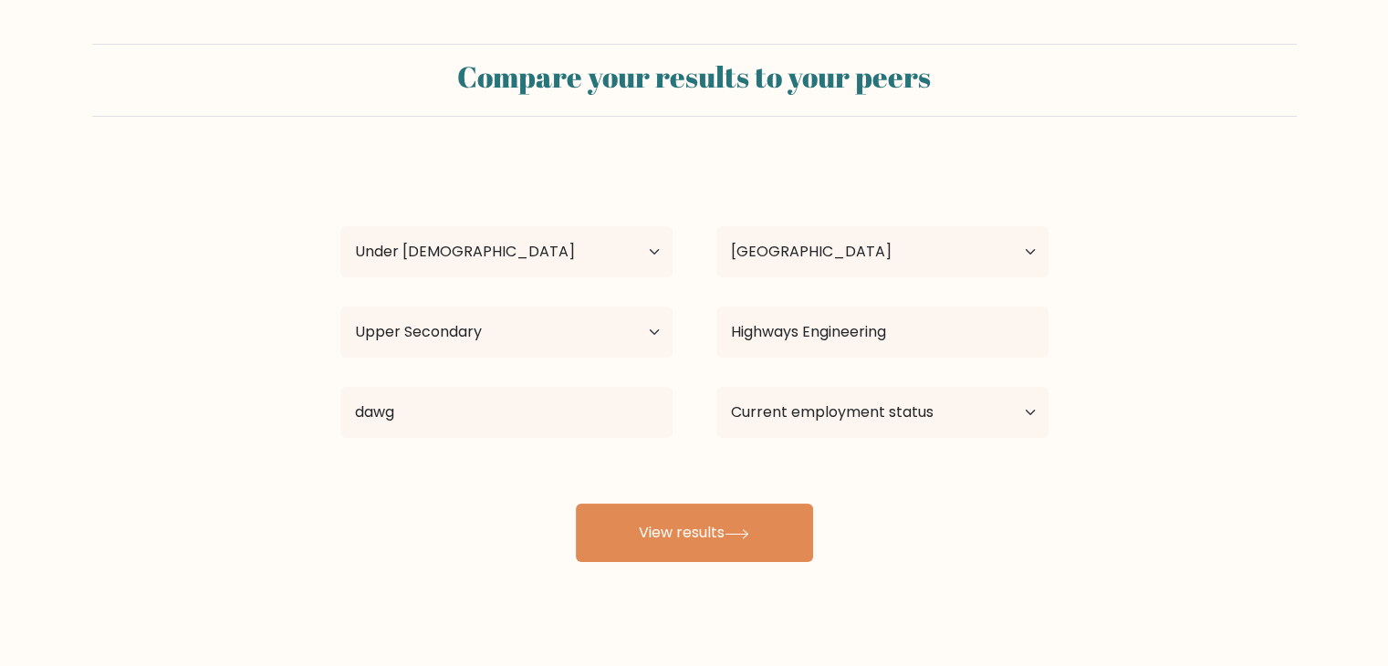
click at [511, 494] on div "dawg nabunturan Age Under 18 years old 18-24 years old 25-34 years old 35-44 ye…" at bounding box center [695, 362] width 730 height 402
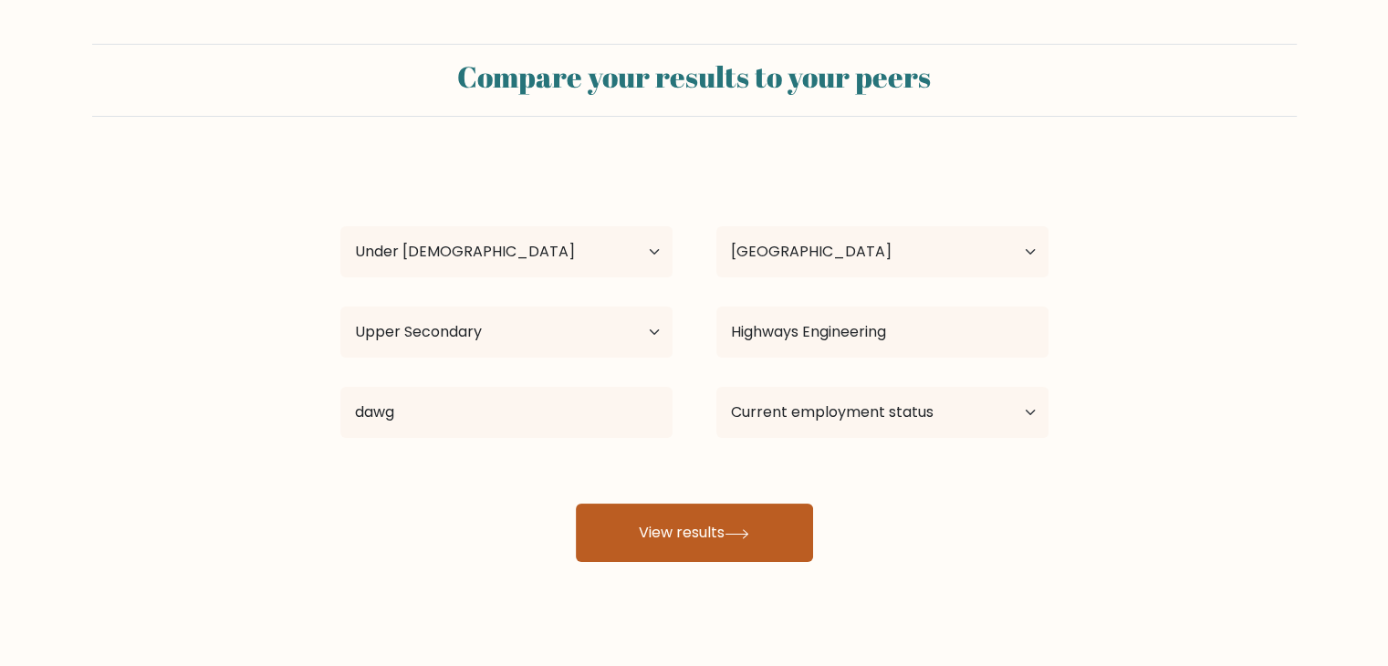
click at [656, 508] on button "View results" at bounding box center [694, 533] width 237 height 58
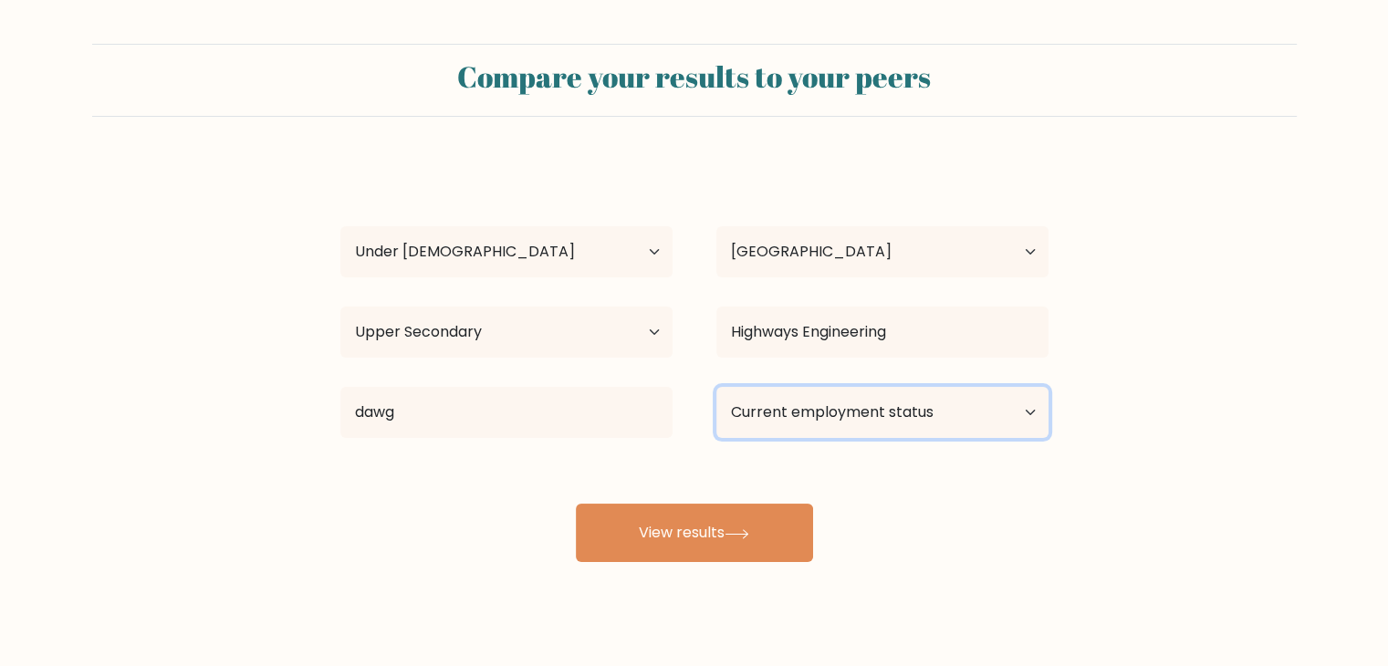
click at [829, 426] on select "Current employment status Employed Student Retired Other / prefer not to answer" at bounding box center [883, 412] width 332 height 51
select select "employed"
click at [717, 387] on select "Current employment status Employed Student Retired Other / prefer not to answer" at bounding box center [883, 412] width 332 height 51
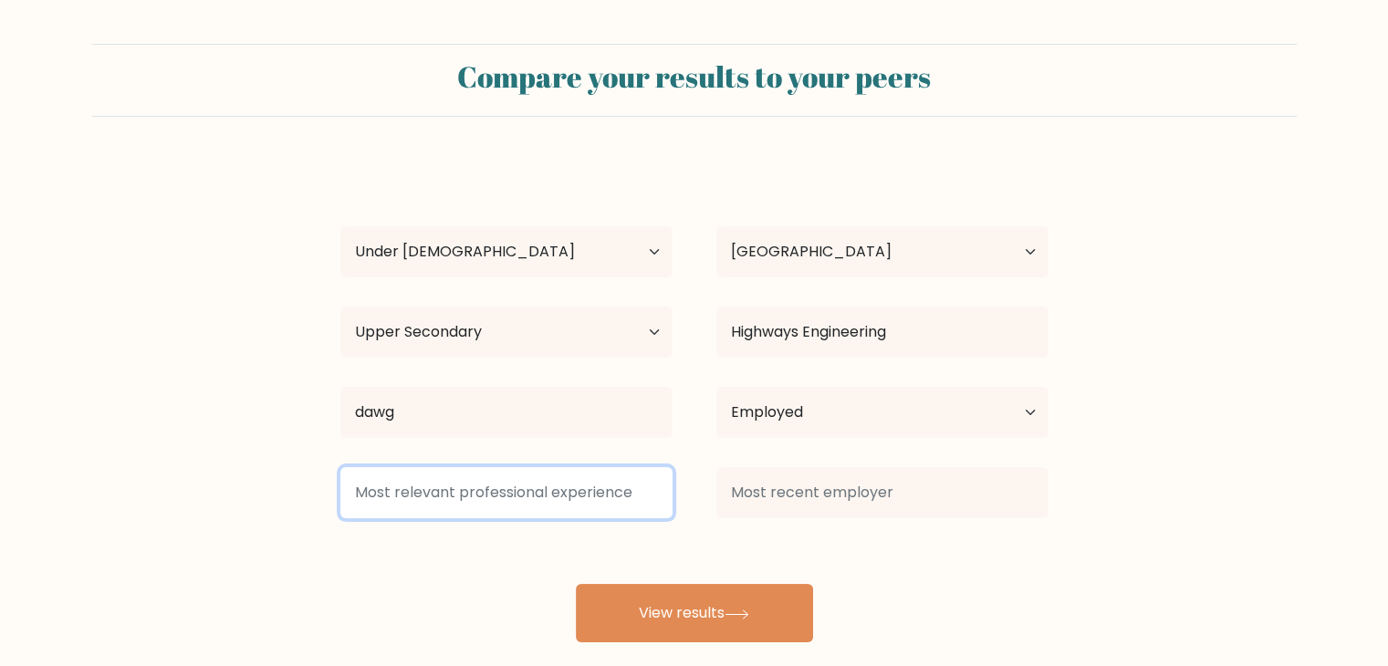
click at [475, 508] on input at bounding box center [506, 492] width 332 height 51
type input "dawging"
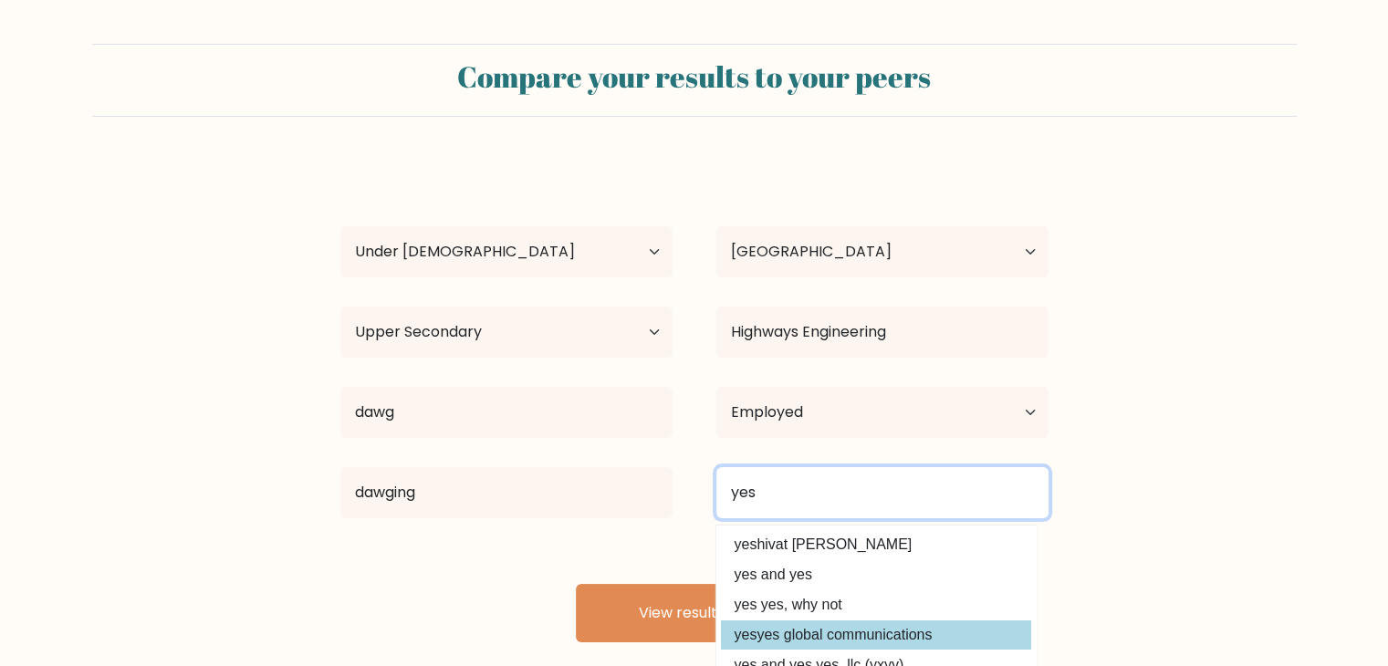
type input "yes"
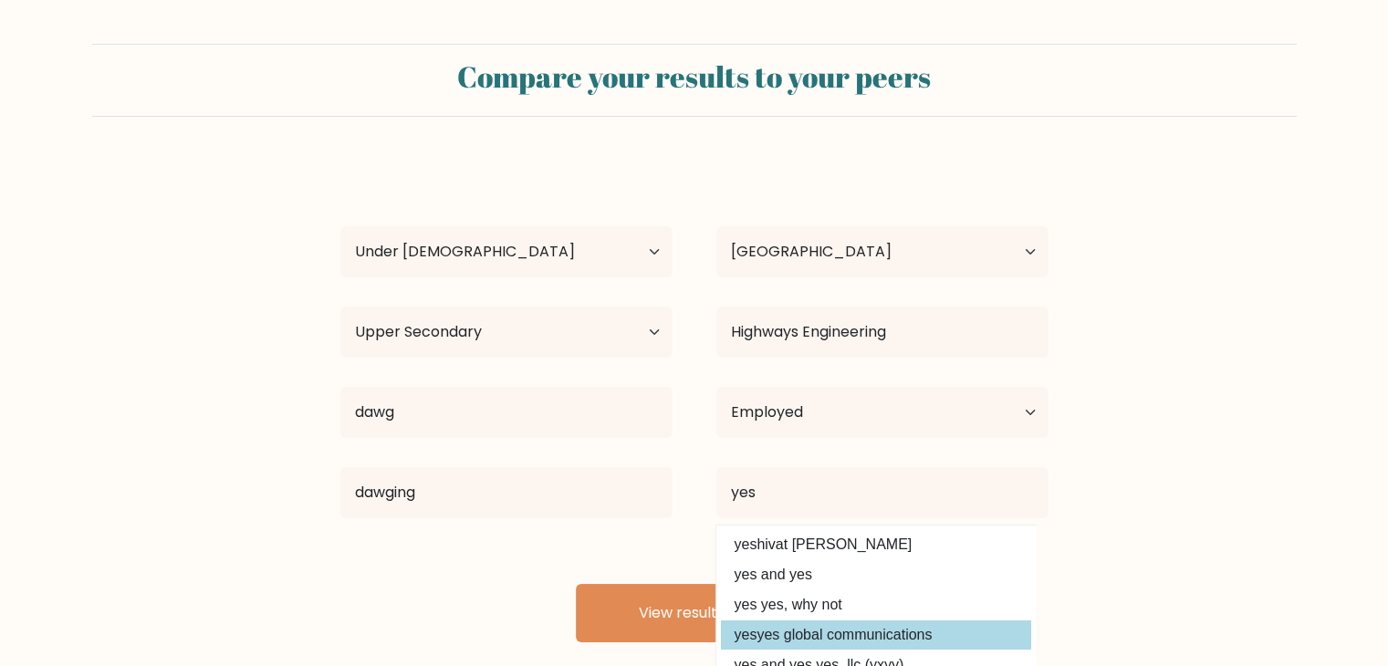
click at [827, 623] on div "dawg nabunturan Age Under 18 years old 18-24 years old 25-34 years old 35-44 ye…" at bounding box center [695, 402] width 730 height 482
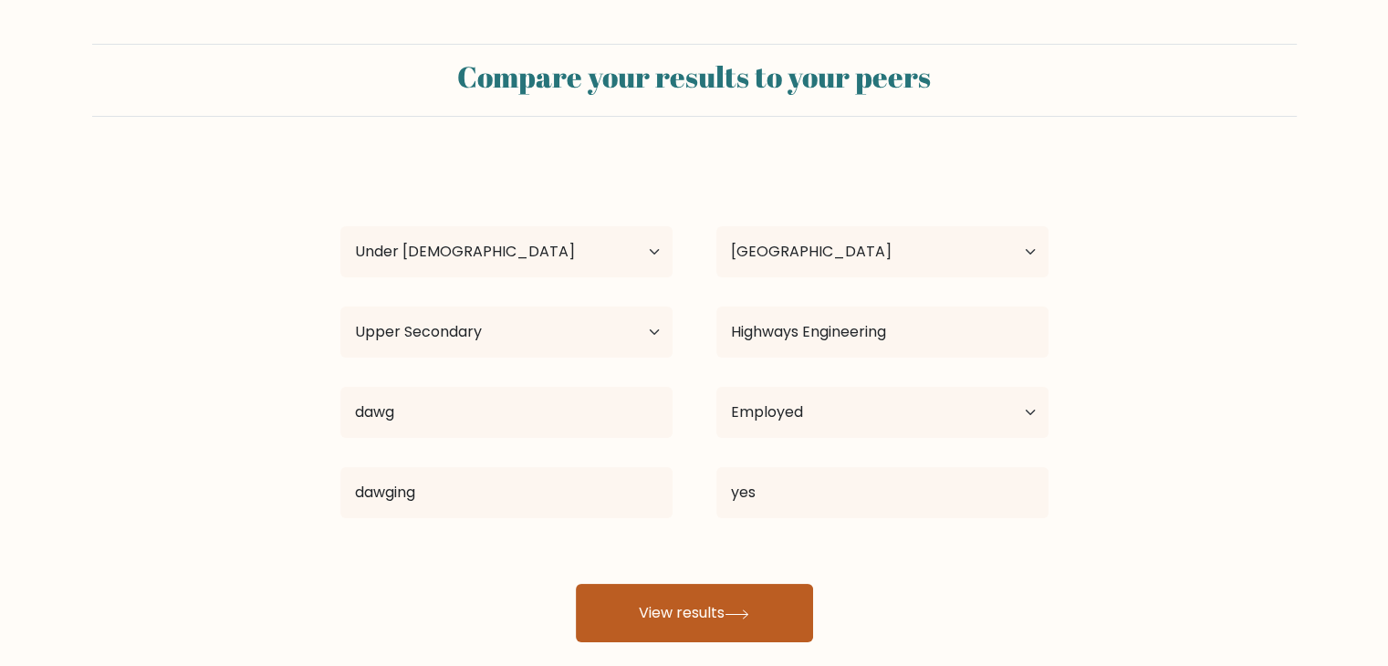
click at [650, 584] on button "View results" at bounding box center [694, 613] width 237 height 58
